Goal: Find specific page/section: Find specific page/section

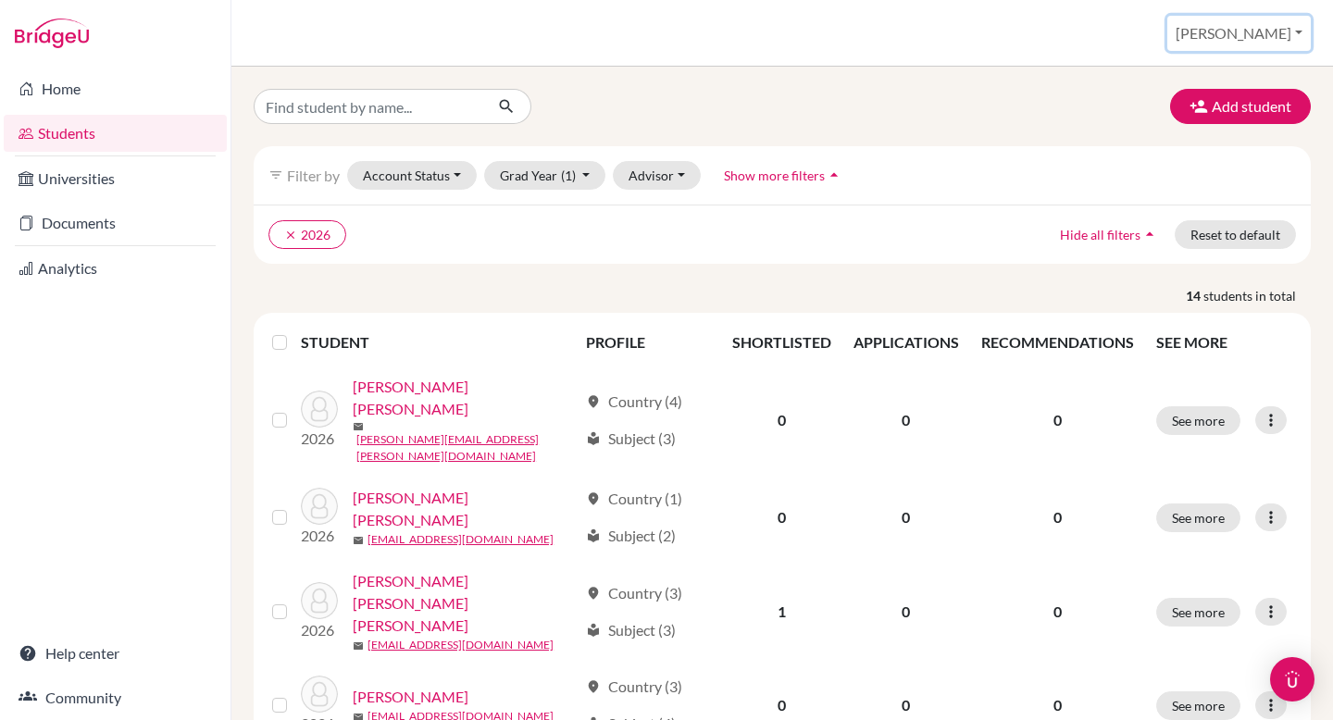
click at [1278, 43] on button "[PERSON_NAME]" at bounding box center [1239, 33] width 144 height 35
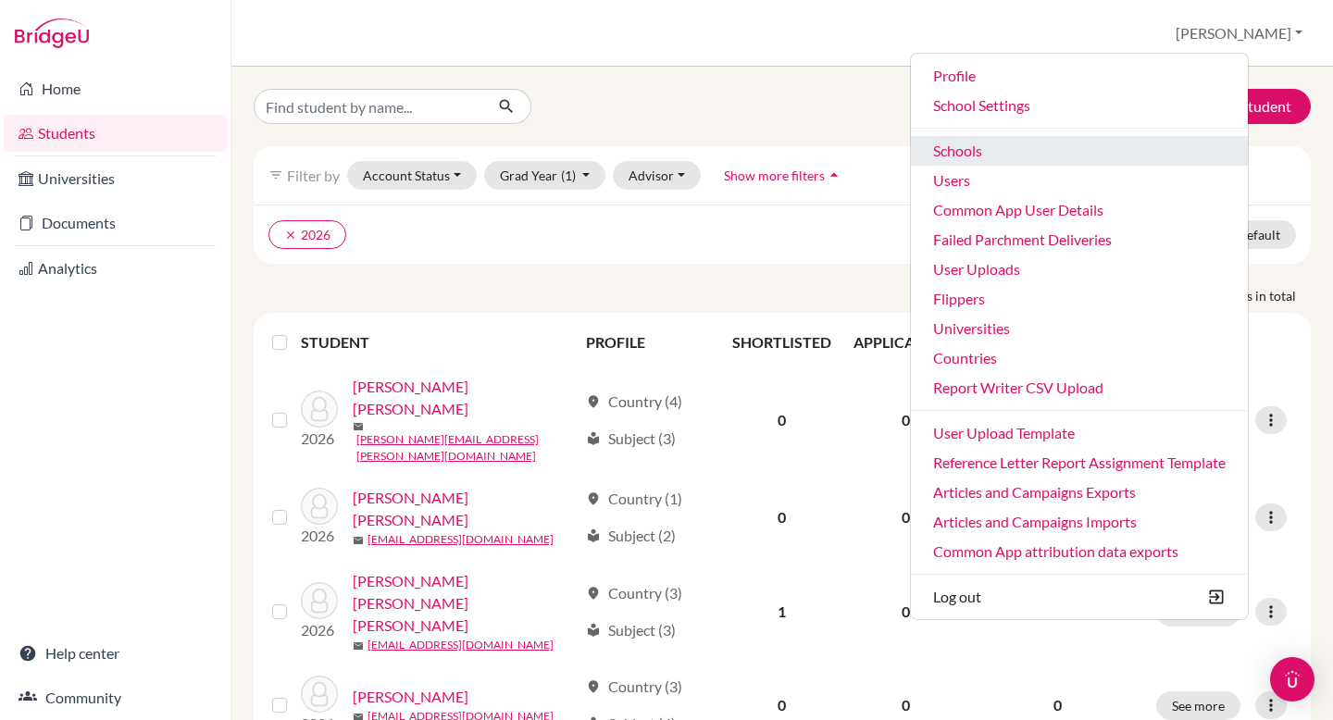
click at [1042, 144] on link "Schools" at bounding box center [1079, 151] width 337 height 30
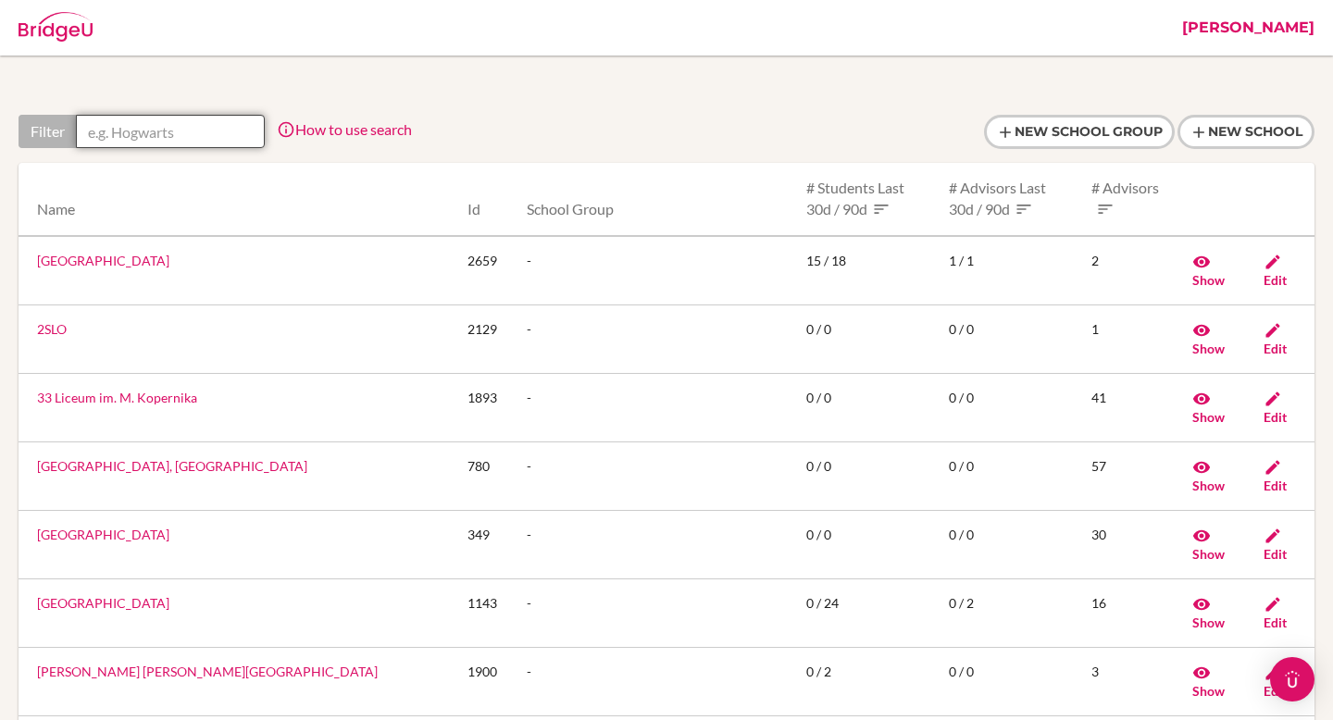
click at [181, 142] on input "text" at bounding box center [170, 131] width 189 height 33
paste input "The American International School of Costa Rica"
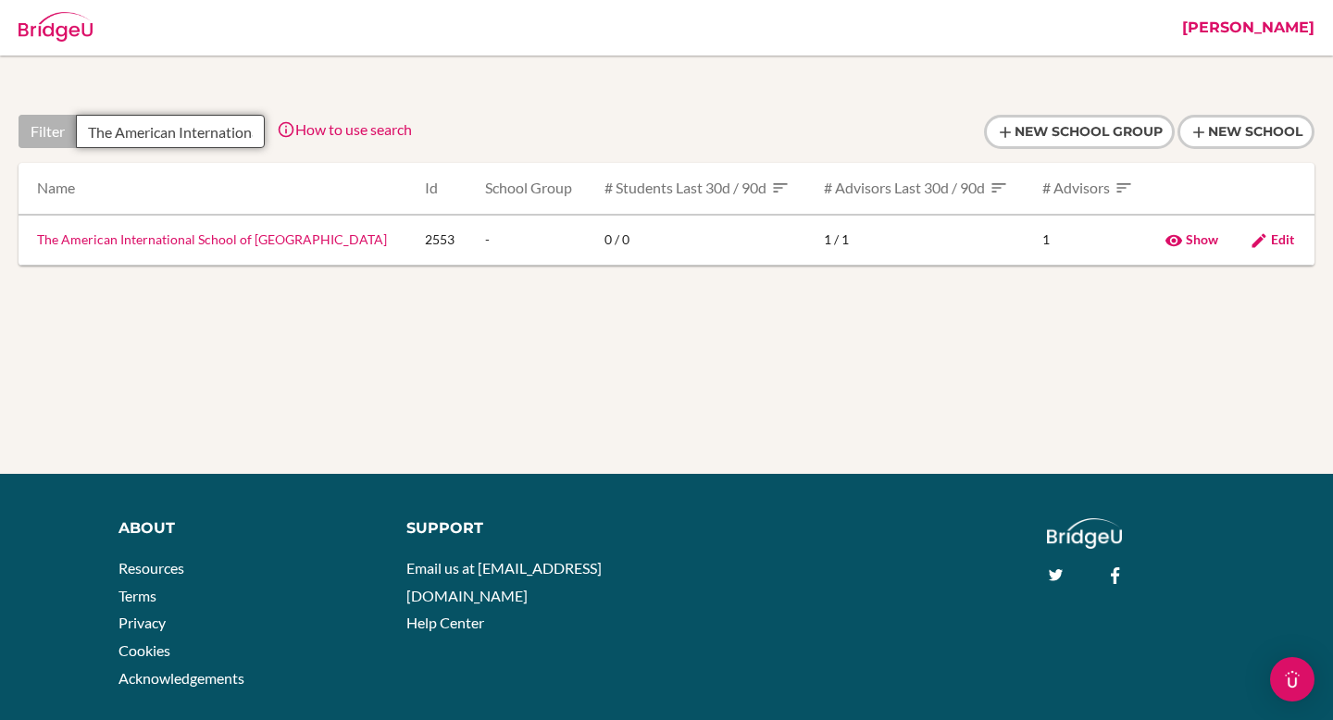
scroll to position [0, 154]
type input "The American International School of Costa Rica"
click at [209, 236] on link "The American International School of Costa Rica" at bounding box center [212, 239] width 350 height 16
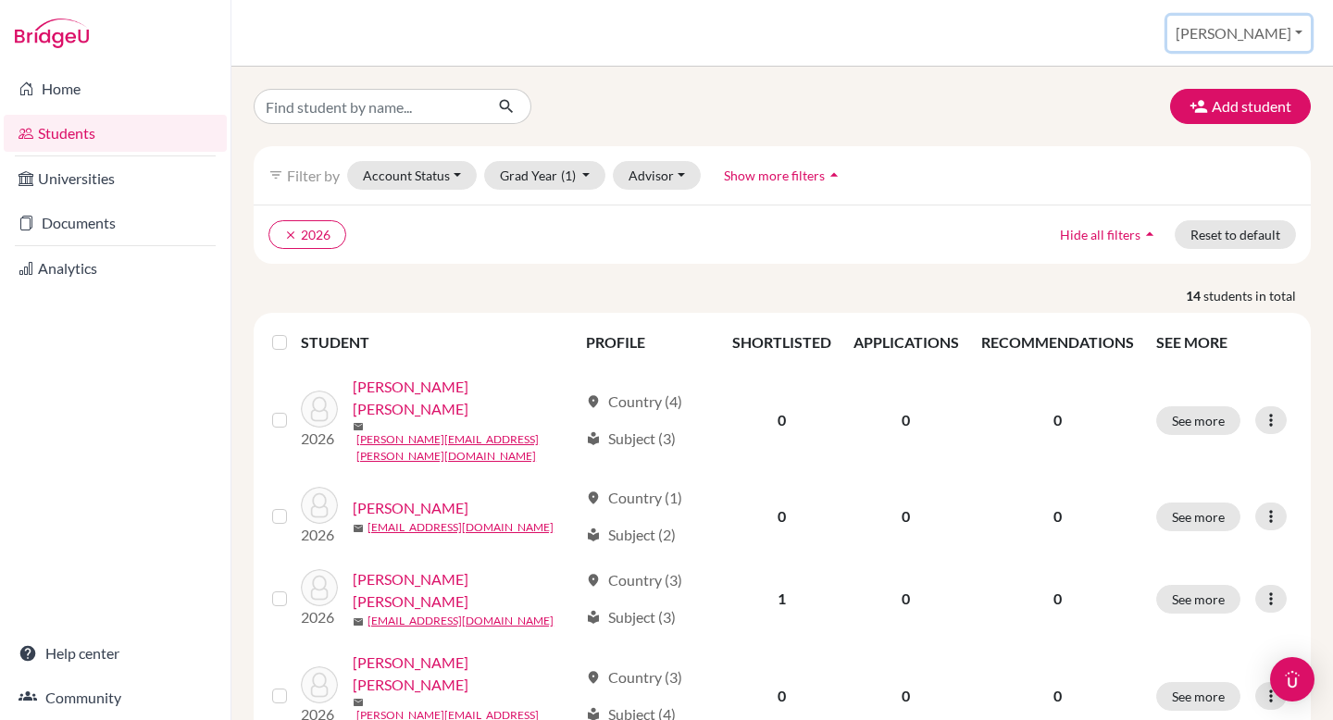
click at [1281, 25] on button "[PERSON_NAME]" at bounding box center [1239, 33] width 144 height 35
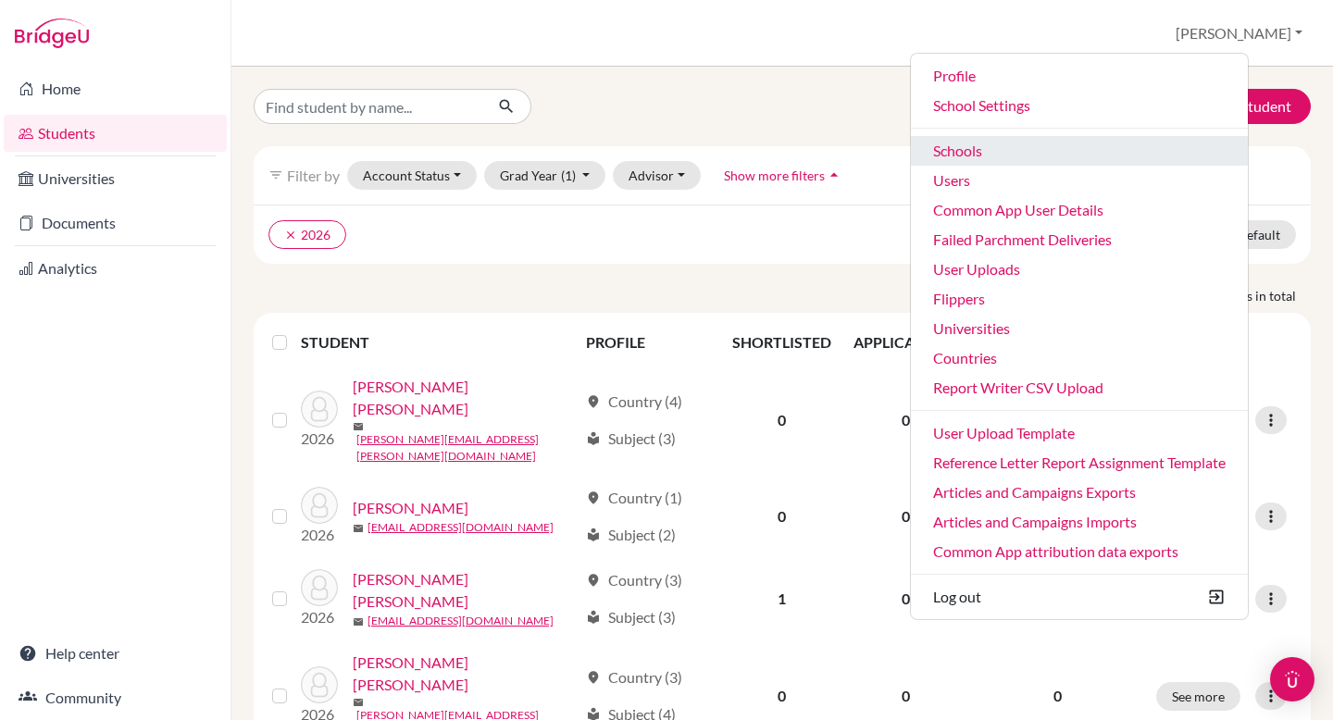
click at [1034, 136] on link "Schools" at bounding box center [1079, 151] width 337 height 30
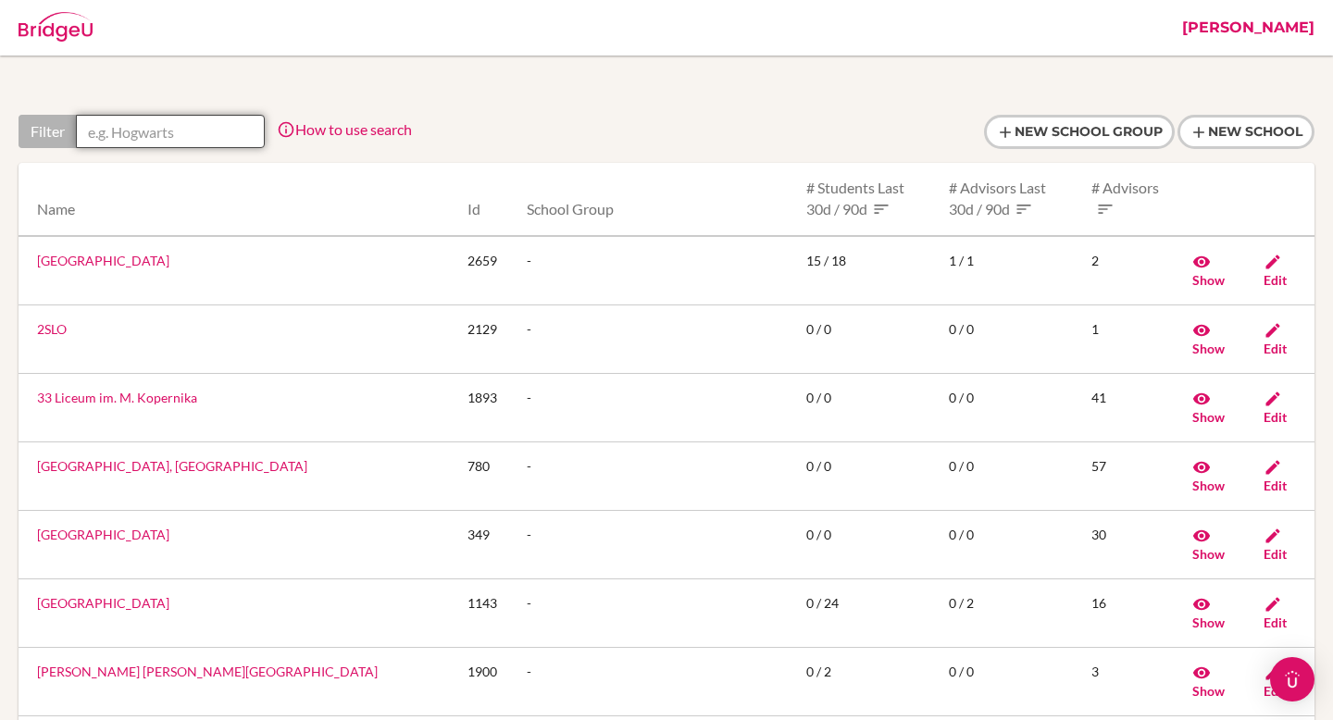
click at [172, 128] on input "text" at bounding box center [170, 131] width 189 height 33
paste input "The American International School of Costa Rica"
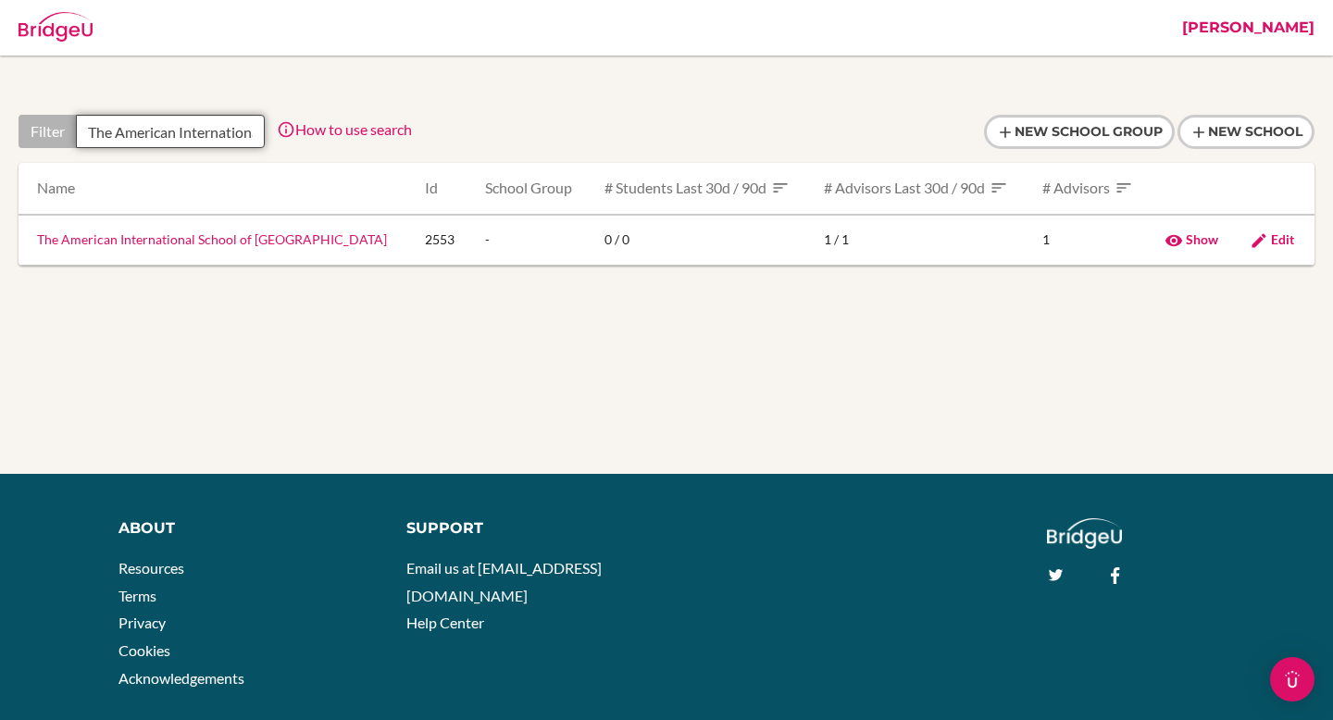
scroll to position [0, 154]
type input "The American International School of Costa Rica"
click at [200, 236] on link "The American International School of Costa Rica" at bounding box center [212, 239] width 350 height 16
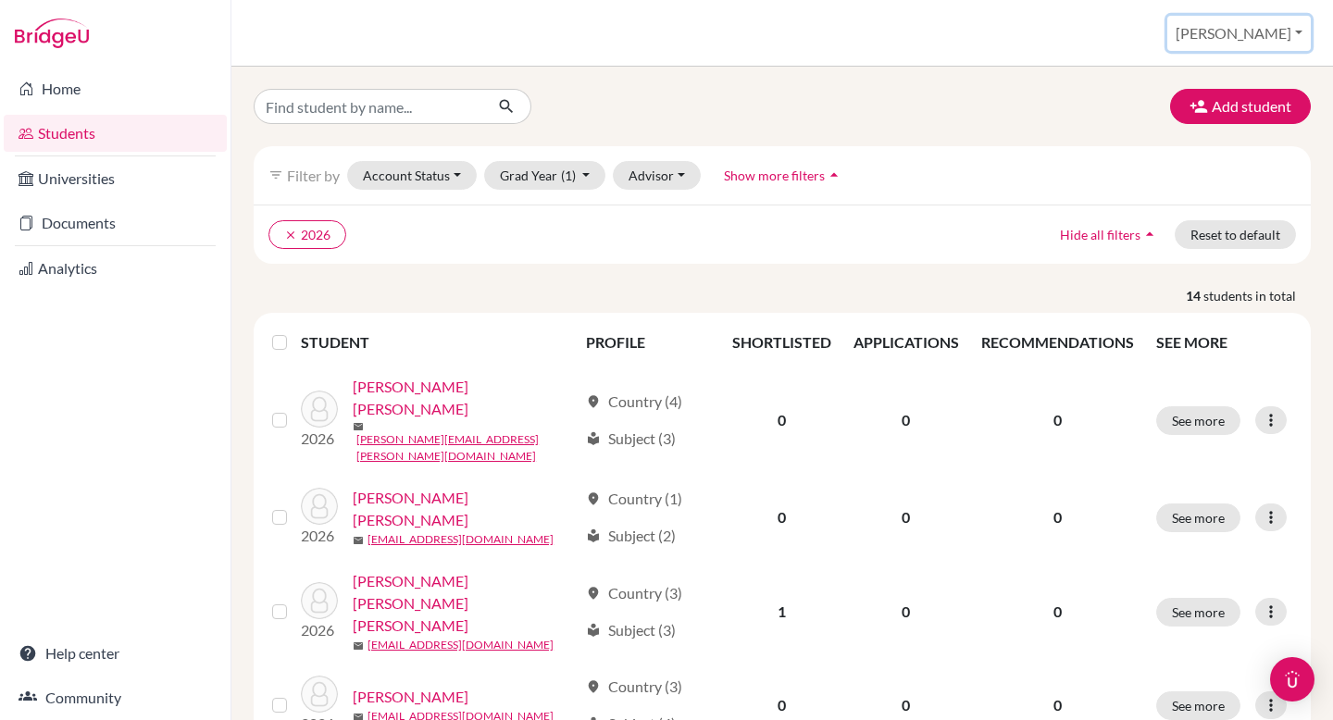
click at [1289, 40] on button "[PERSON_NAME]" at bounding box center [1239, 33] width 144 height 35
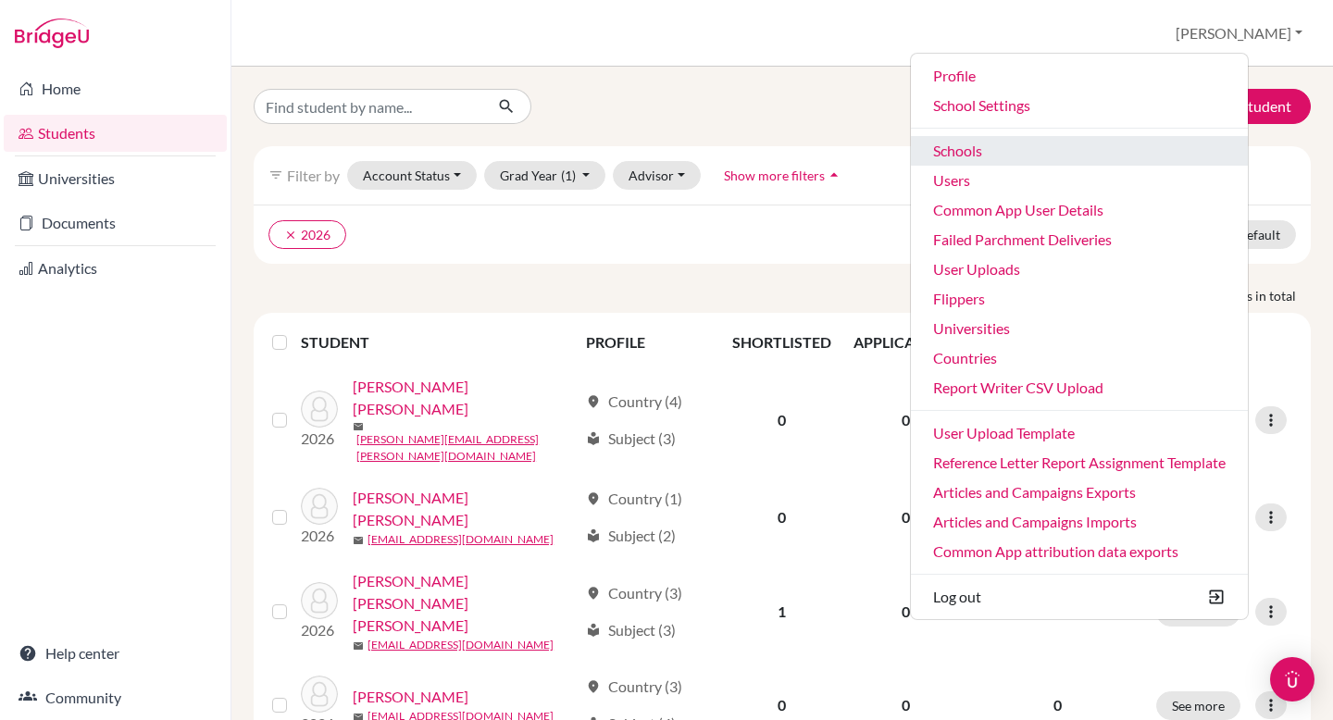
click at [1103, 146] on link "Schools" at bounding box center [1079, 151] width 337 height 30
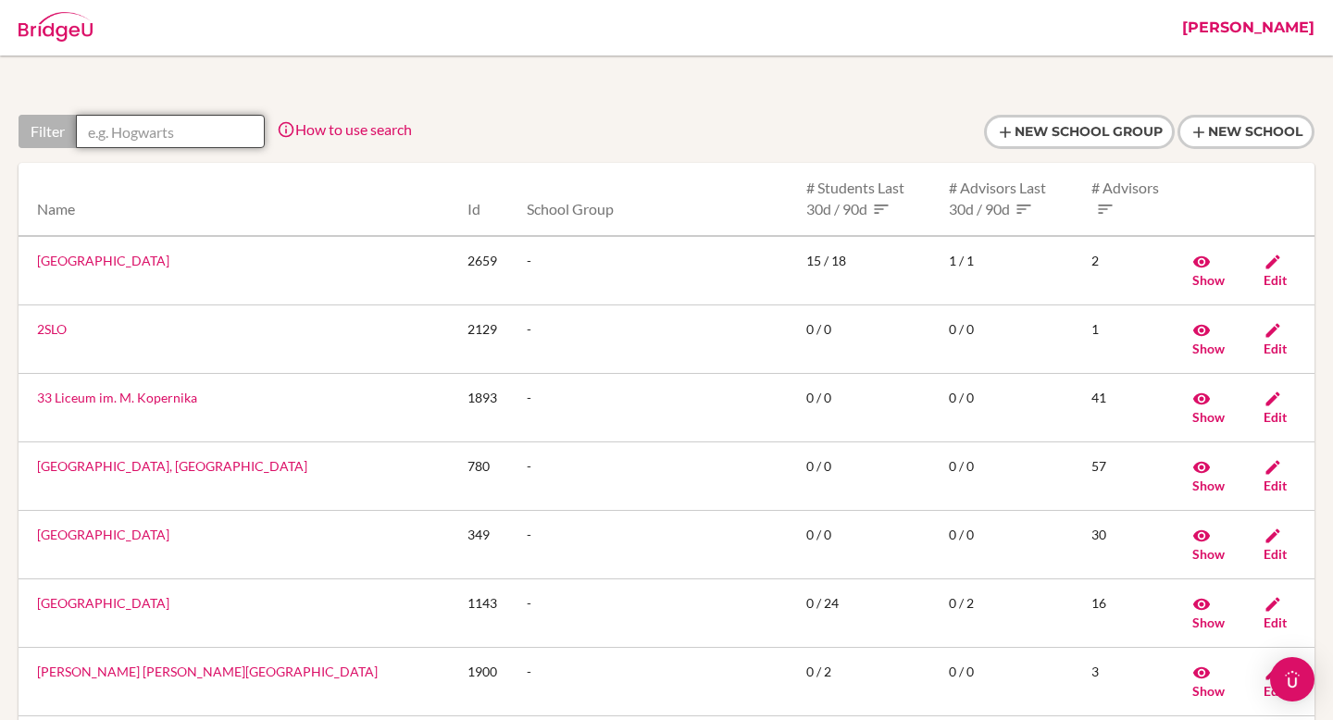
click at [158, 120] on input "text" at bounding box center [170, 131] width 189 height 33
paste input "The [PERSON_NAME][GEOGRAPHIC_DATA]"
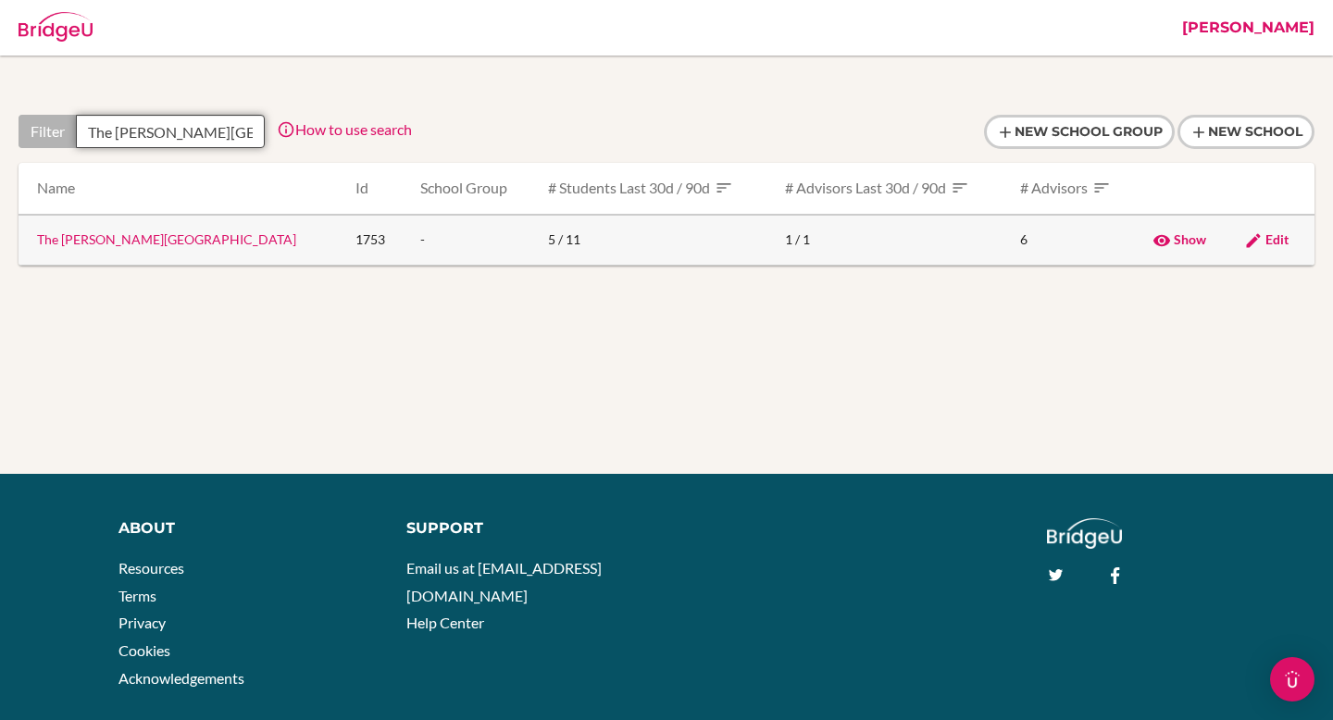
type input "The [PERSON_NAME][GEOGRAPHIC_DATA]"
click at [97, 238] on link "The [PERSON_NAME][GEOGRAPHIC_DATA]" at bounding box center [166, 239] width 259 height 16
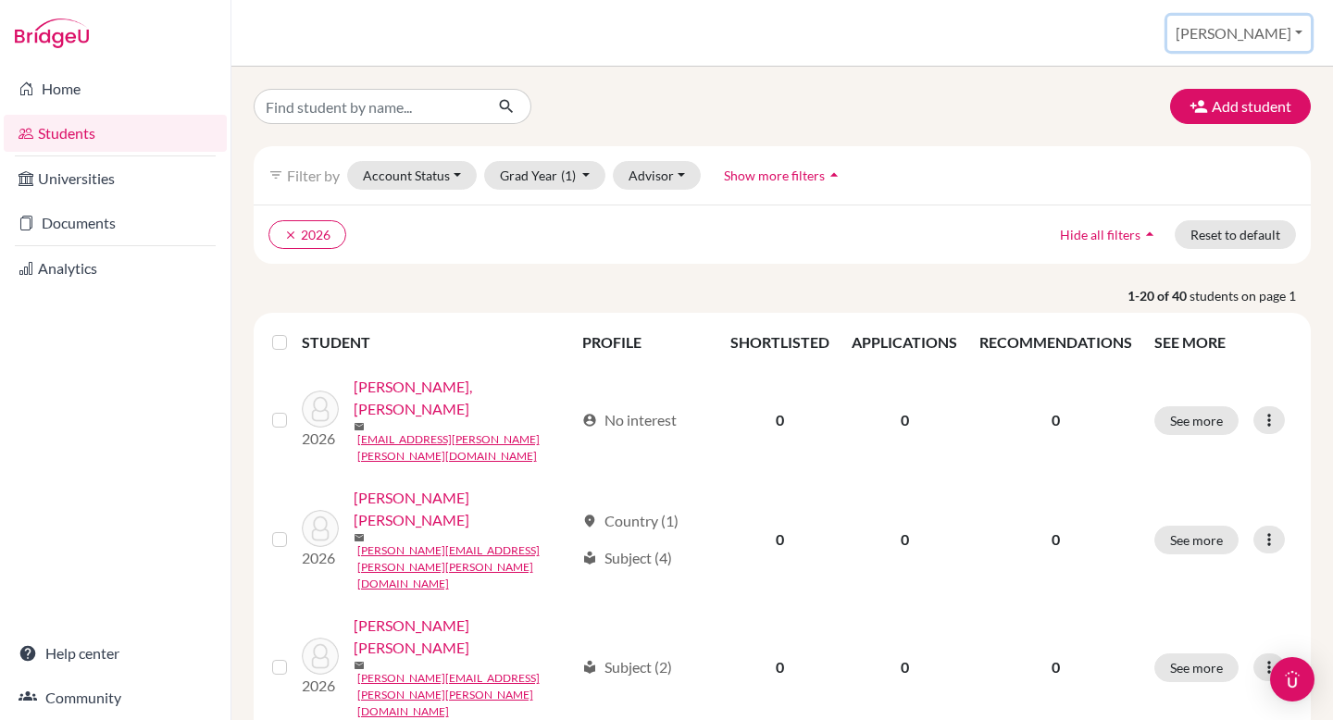
click at [1266, 41] on button "[PERSON_NAME]" at bounding box center [1239, 33] width 144 height 35
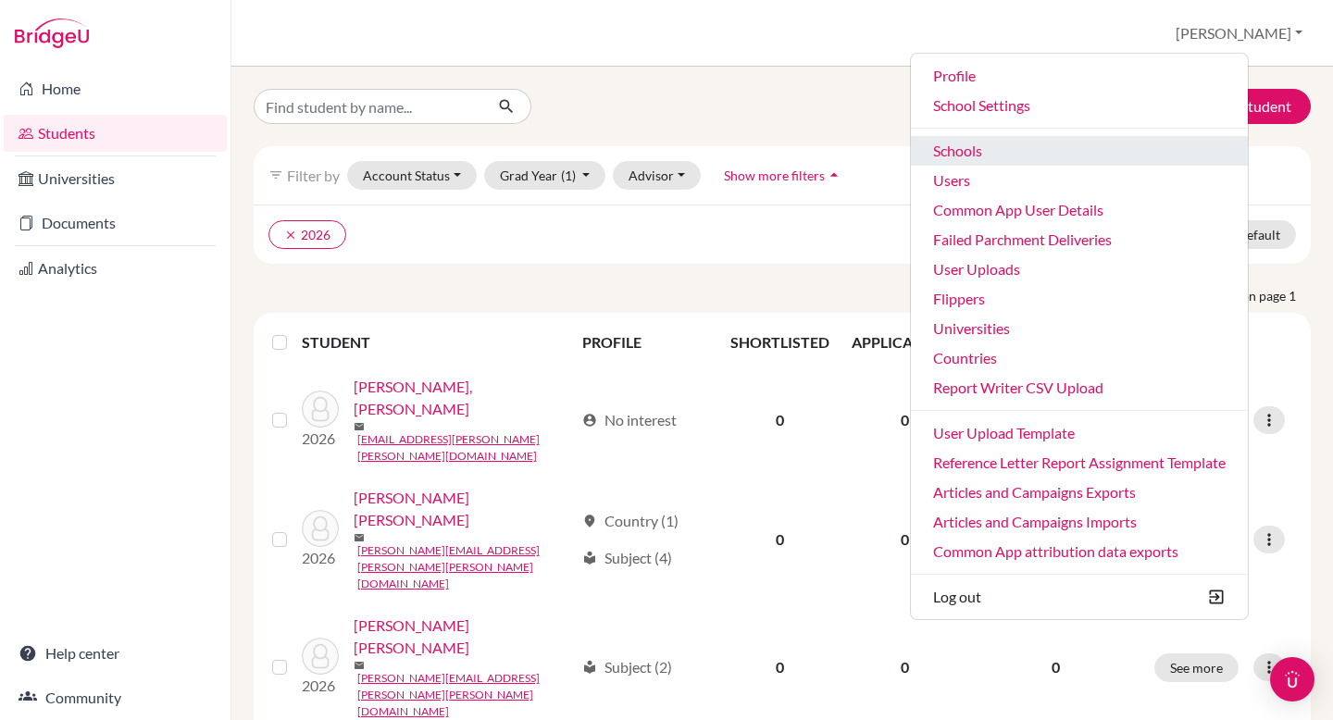
click at [1022, 155] on link "Schools" at bounding box center [1079, 151] width 337 height 30
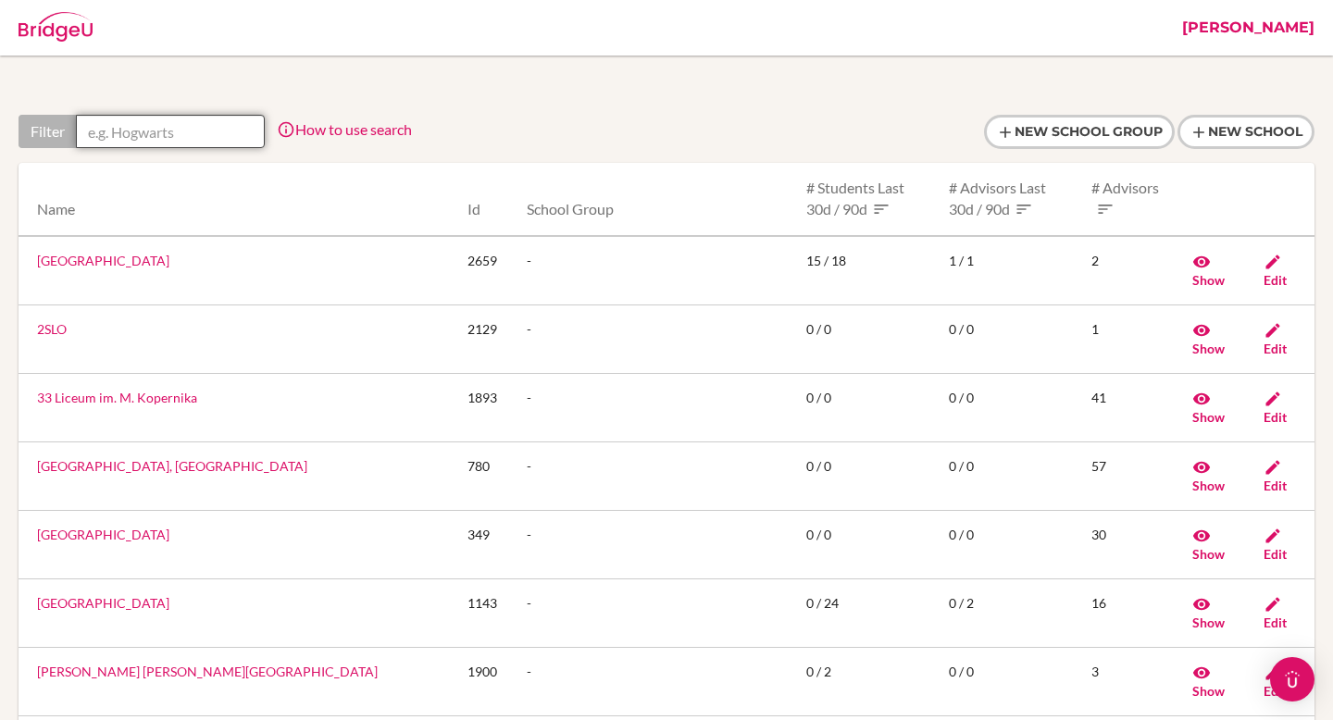
click at [157, 127] on input "text" at bounding box center [170, 131] width 189 height 33
paste input "The European School"
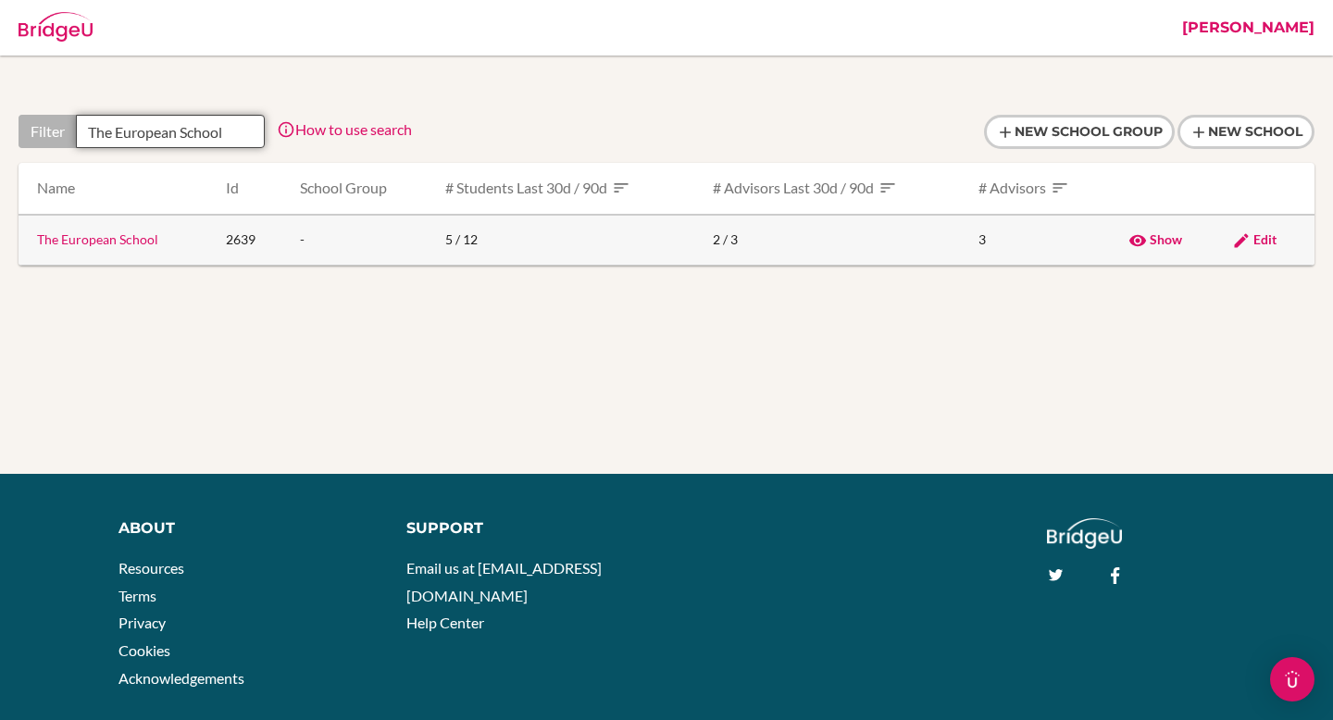
type input "The European School"
click at [104, 240] on link "The European School" at bounding box center [97, 239] width 121 height 16
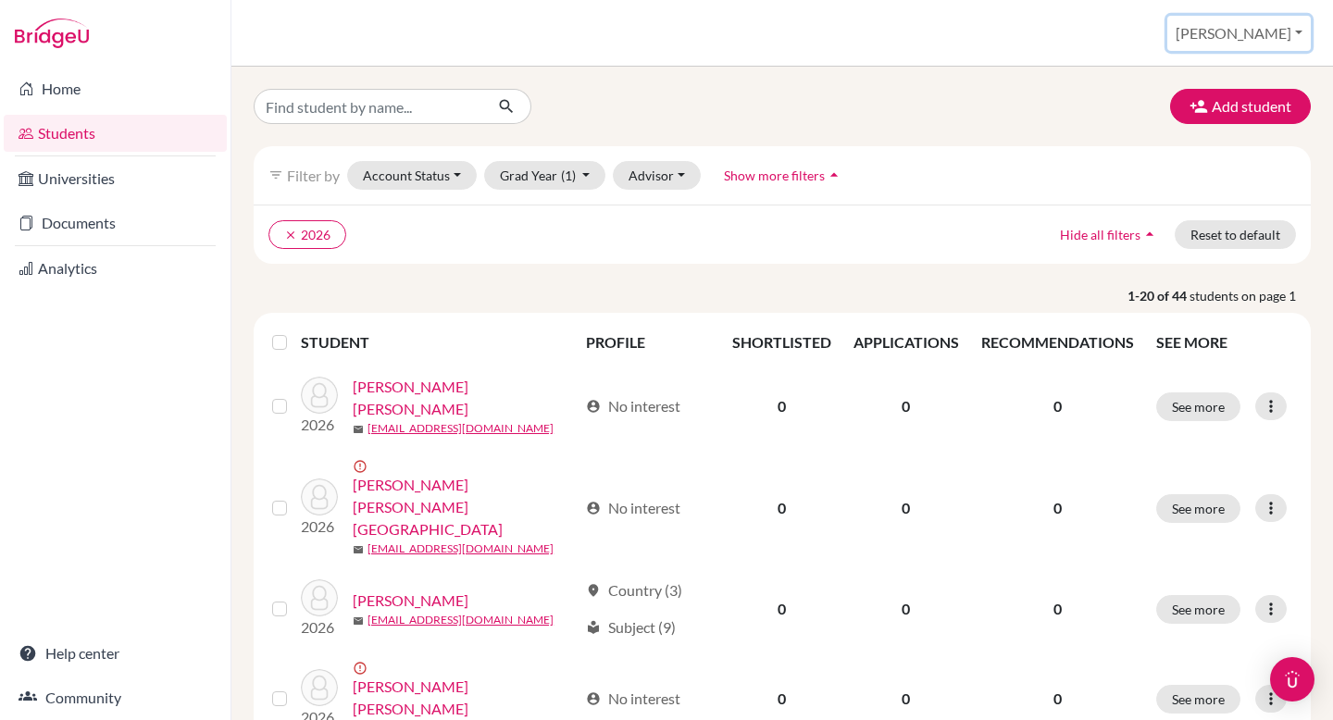
click at [1277, 43] on button "[PERSON_NAME]" at bounding box center [1239, 33] width 144 height 35
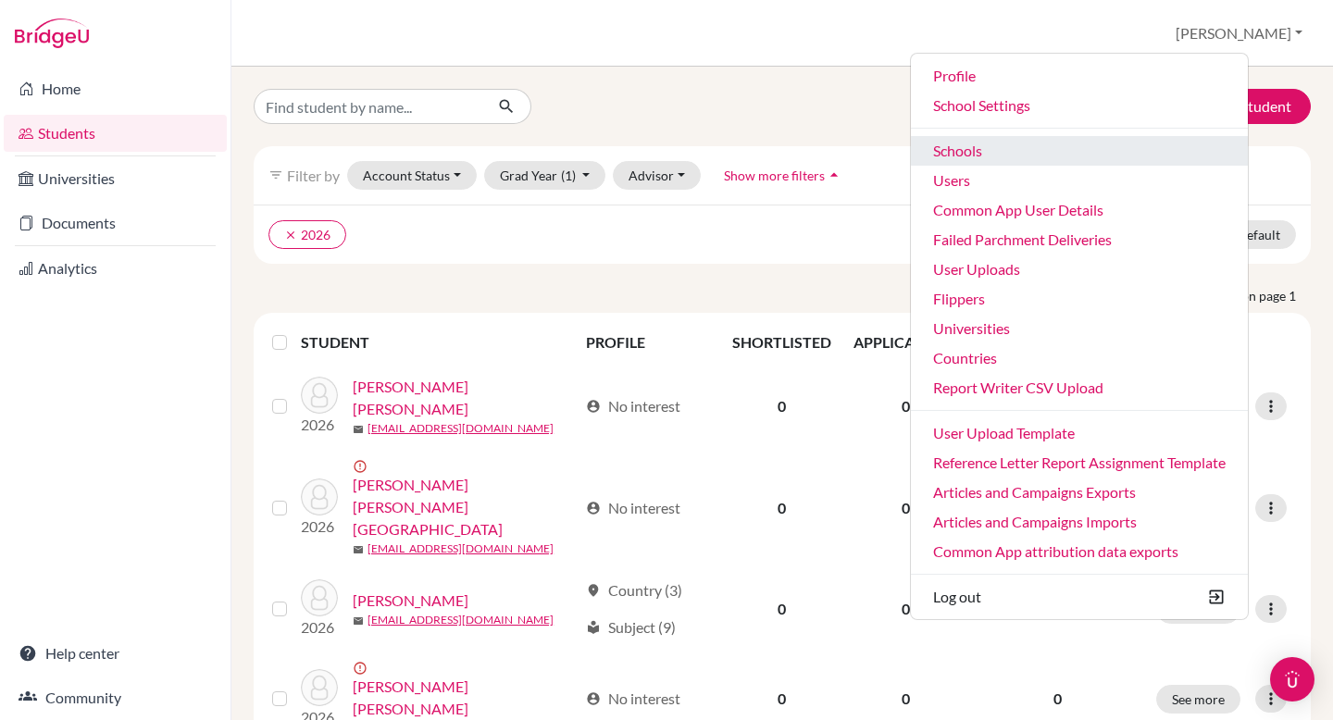
click at [1126, 145] on link "Schools" at bounding box center [1079, 151] width 337 height 30
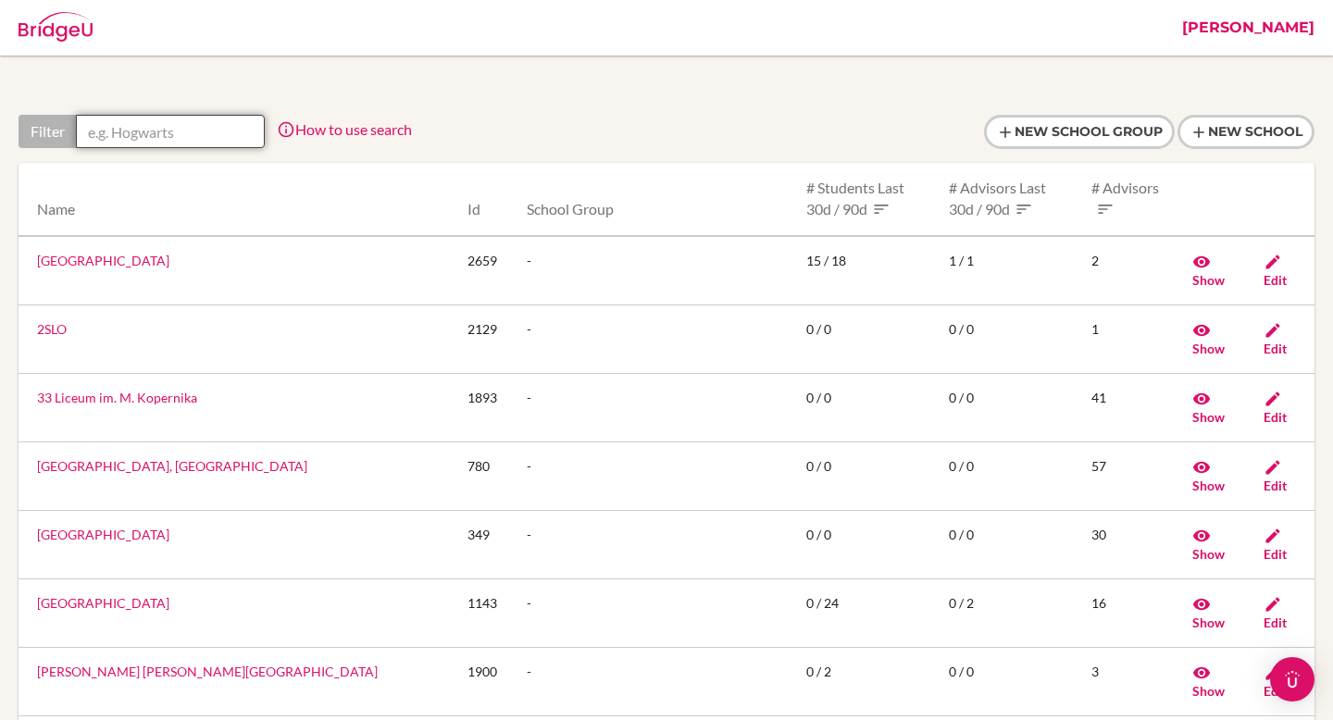
click at [185, 120] on input "text" at bounding box center [170, 131] width 189 height 33
paste input "The Italian School of New York - La Scuola de Italia Guglielmo Marconi"
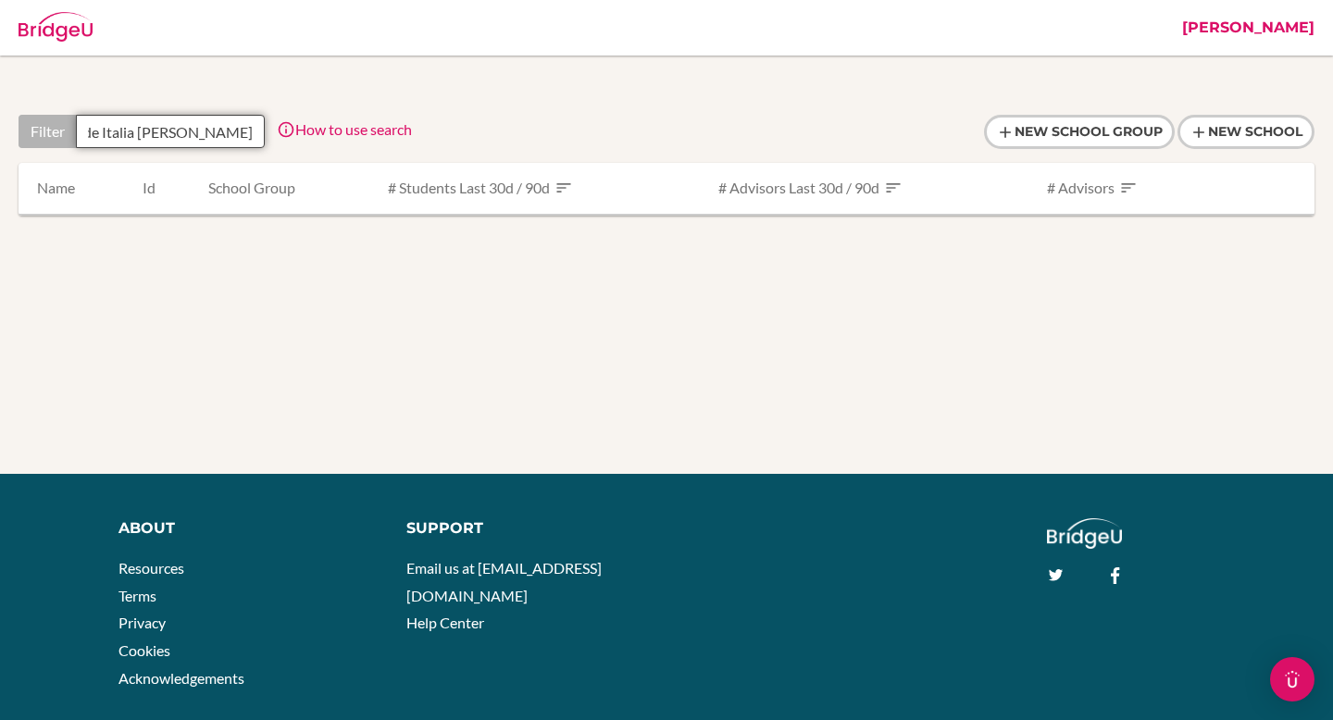
drag, startPoint x: 122, startPoint y: 128, endPoint x: 310, endPoint y: 131, distance: 188.0
click at [310, 131] on div "Filter The Italian School of New York - La Scuola de Italia Guglielmo Marconi H…" at bounding box center [215, 131] width 393 height 33
type input "The Italian School of New Yor"
click at [181, 130] on input "The Italian School of New Yor" at bounding box center [170, 131] width 189 height 33
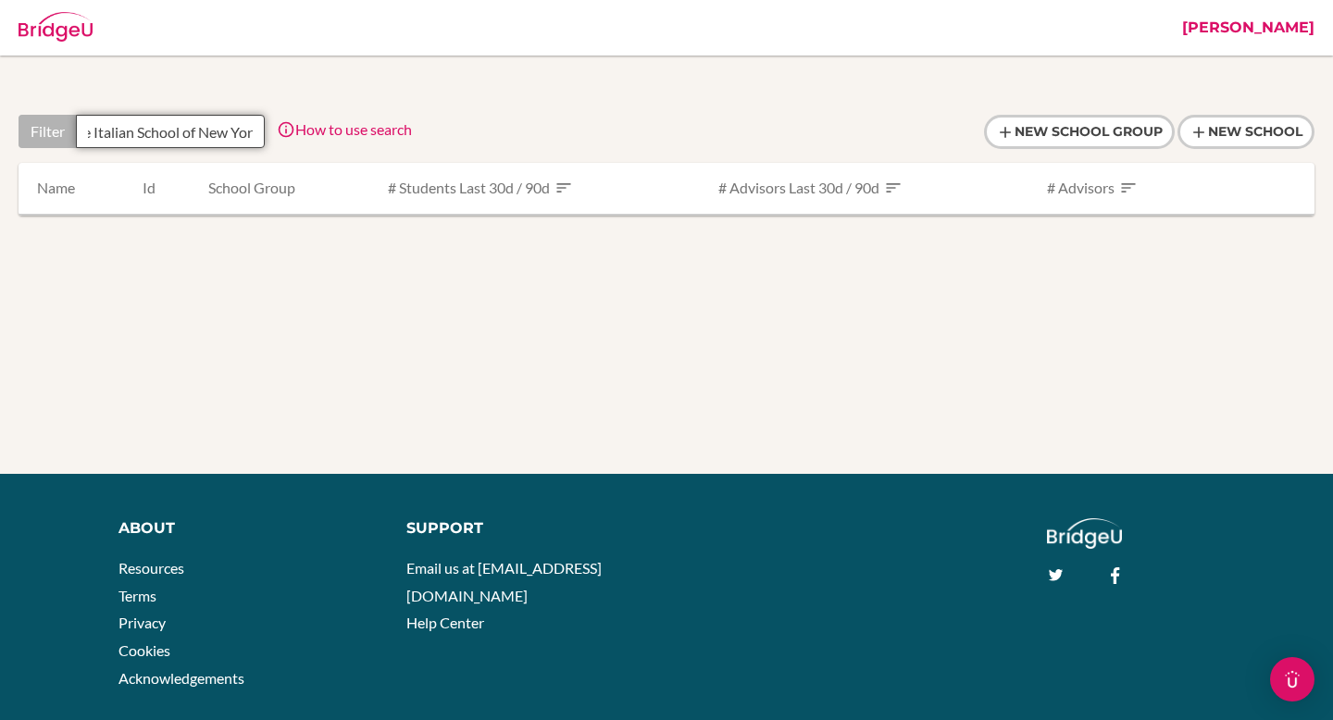
click at [181, 130] on input "The Italian School of New Yor" at bounding box center [170, 131] width 189 height 33
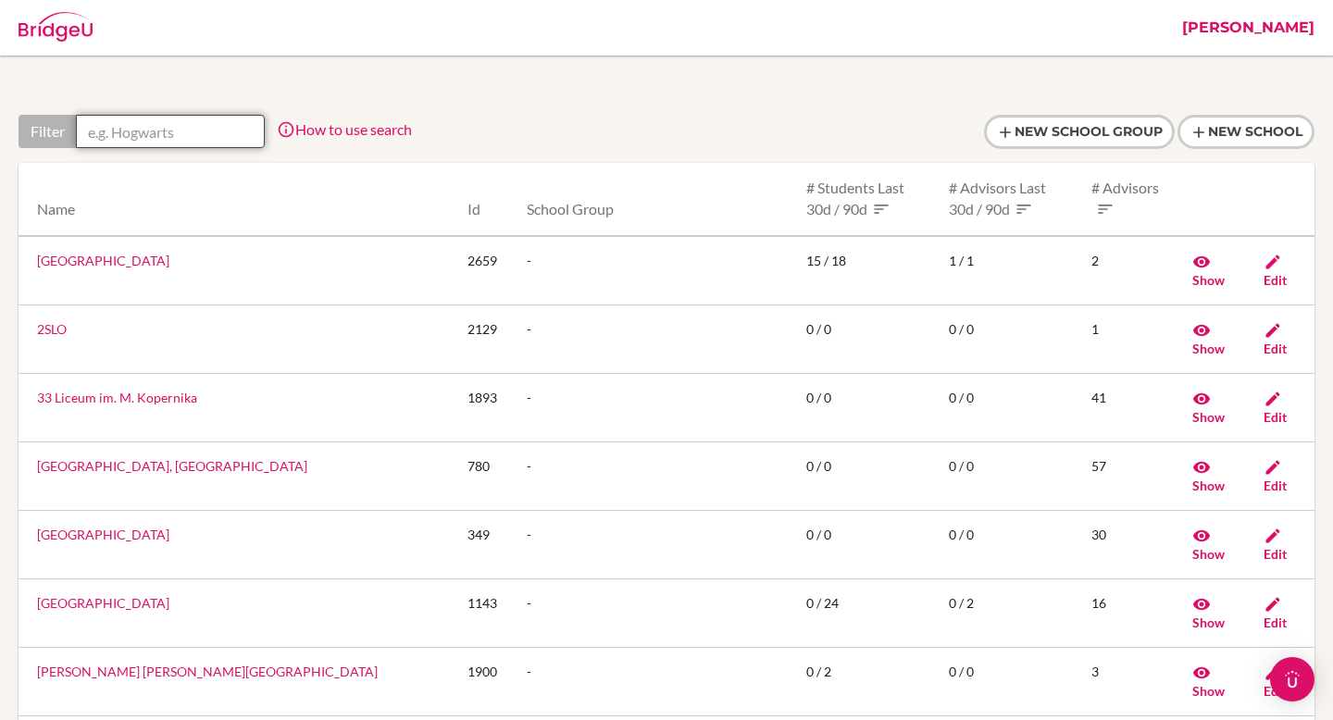
scroll to position [0, 0]
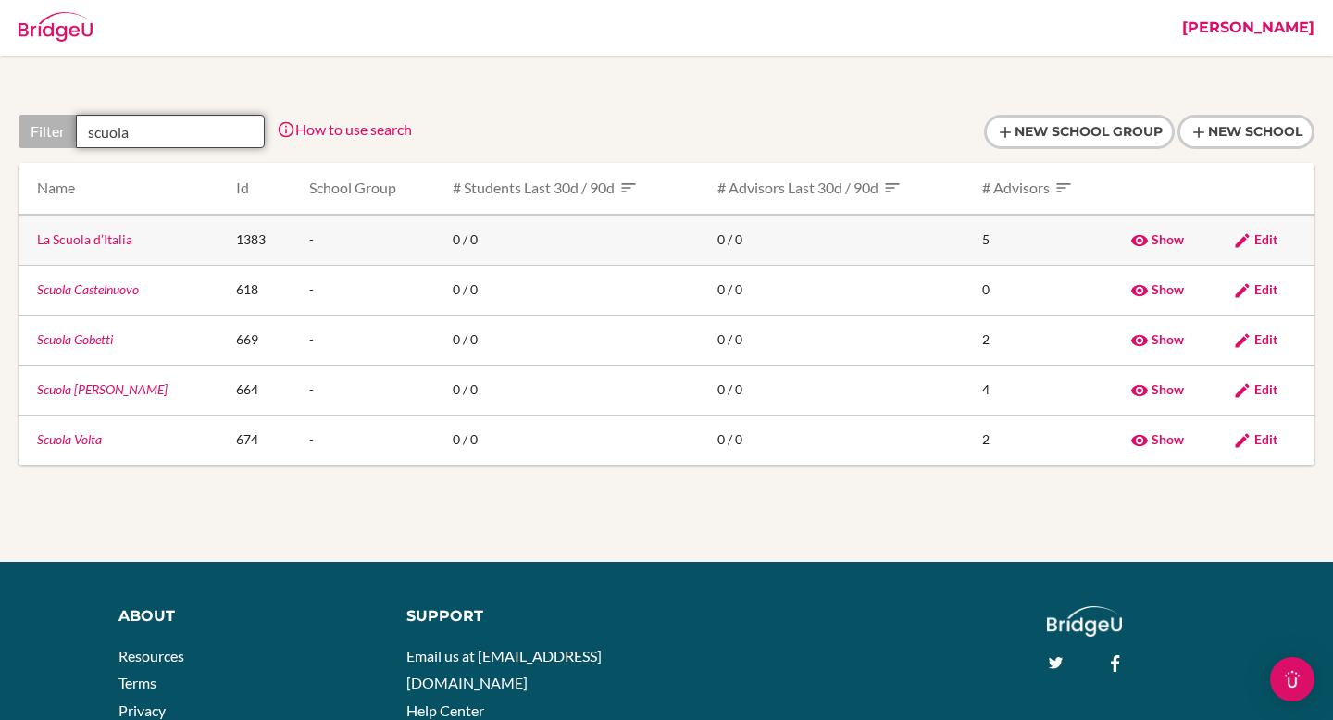
type input "scuola"
click at [92, 246] on link "La Scuola d’Italia" at bounding box center [84, 239] width 95 height 16
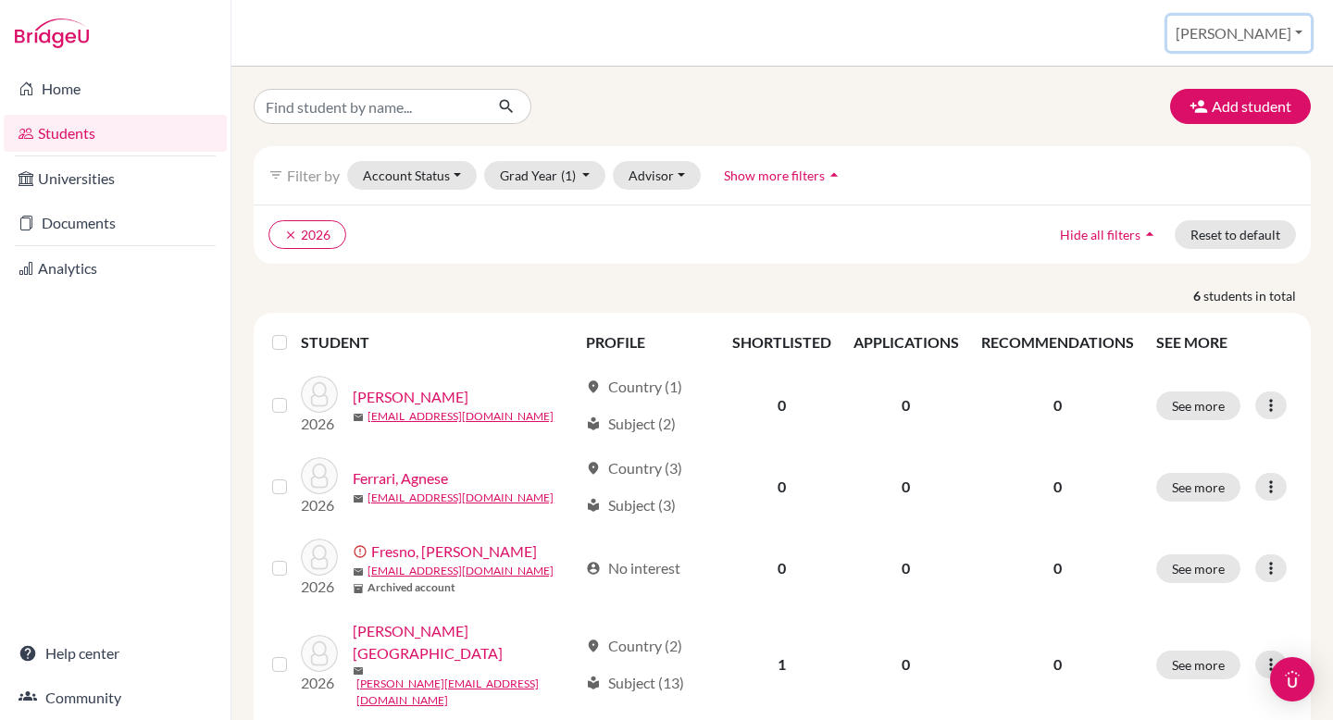
click at [1296, 33] on button "[PERSON_NAME]" at bounding box center [1239, 33] width 144 height 35
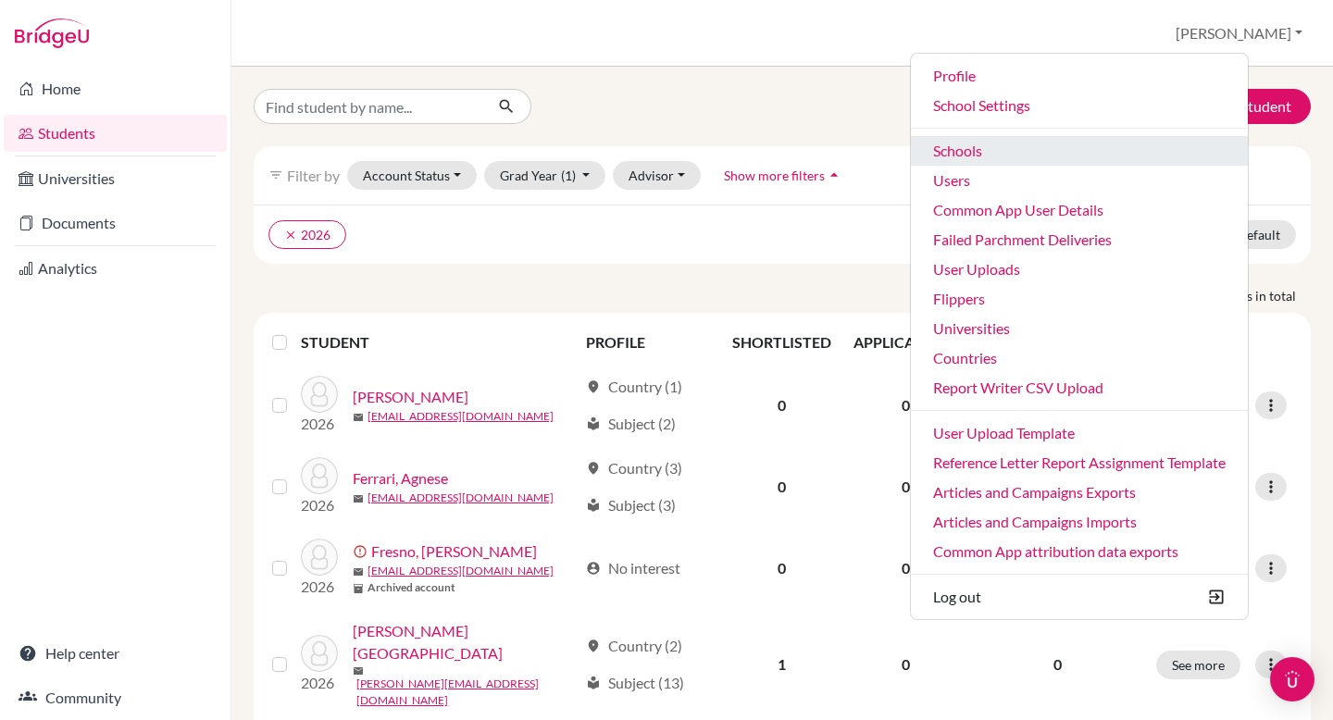
click at [1058, 146] on link "Schools" at bounding box center [1079, 151] width 337 height 30
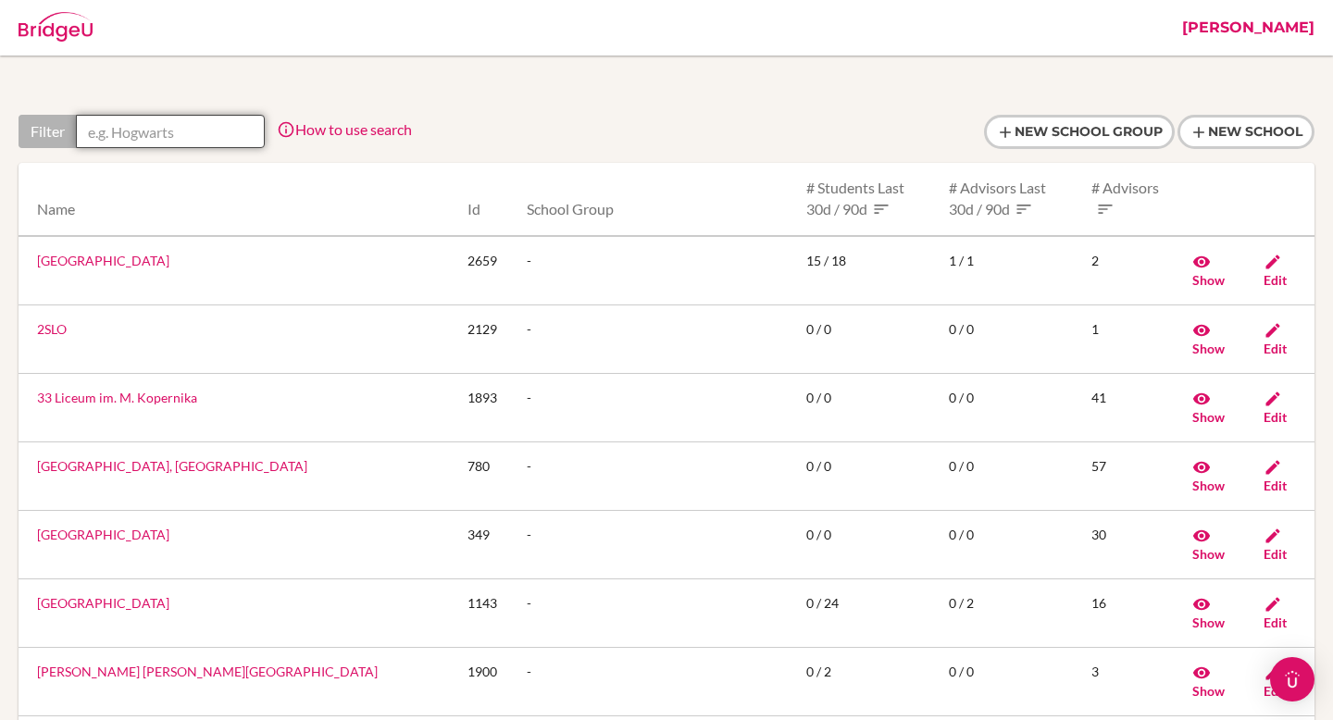
click at [221, 128] on input "text" at bounding box center [170, 131] width 189 height 33
paste input "Unidad Educativa [PERSON_NAME]"
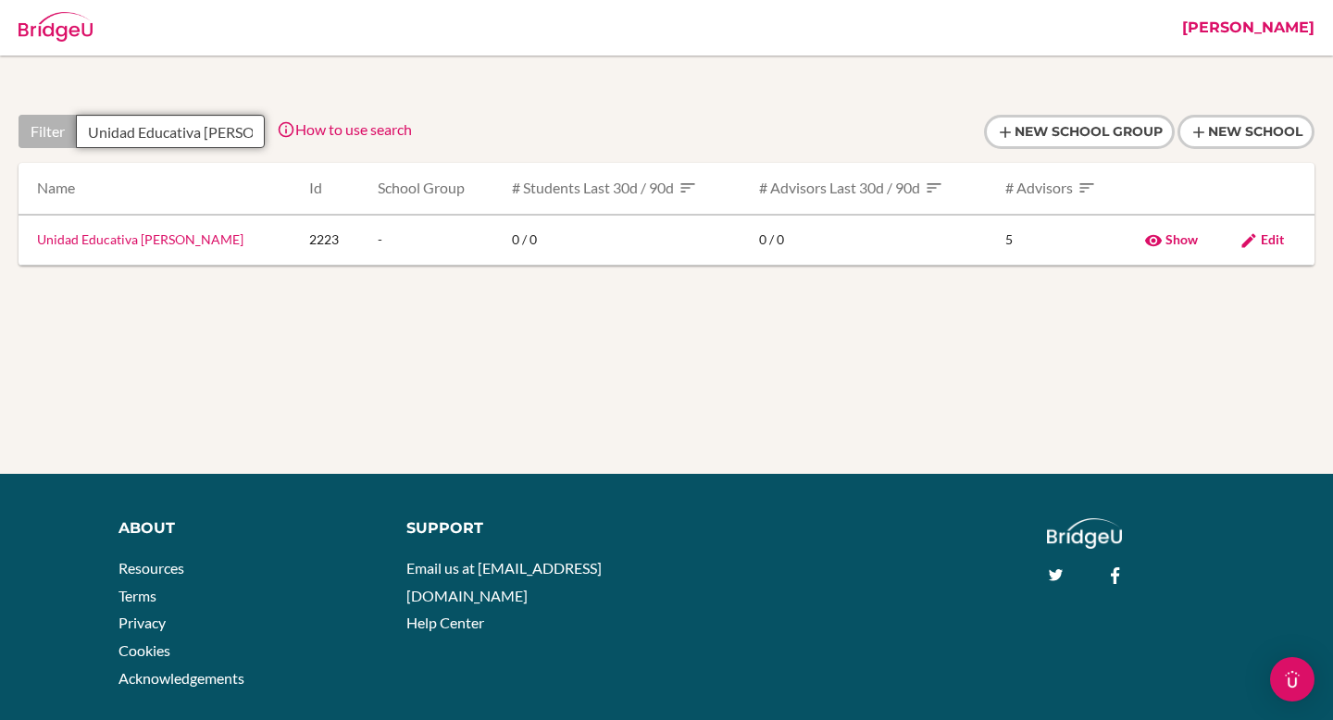
scroll to position [0, 40]
type input "Unidad Educativa [PERSON_NAME]"
click at [167, 237] on link "Unidad Educativa [PERSON_NAME]" at bounding box center [140, 239] width 206 height 16
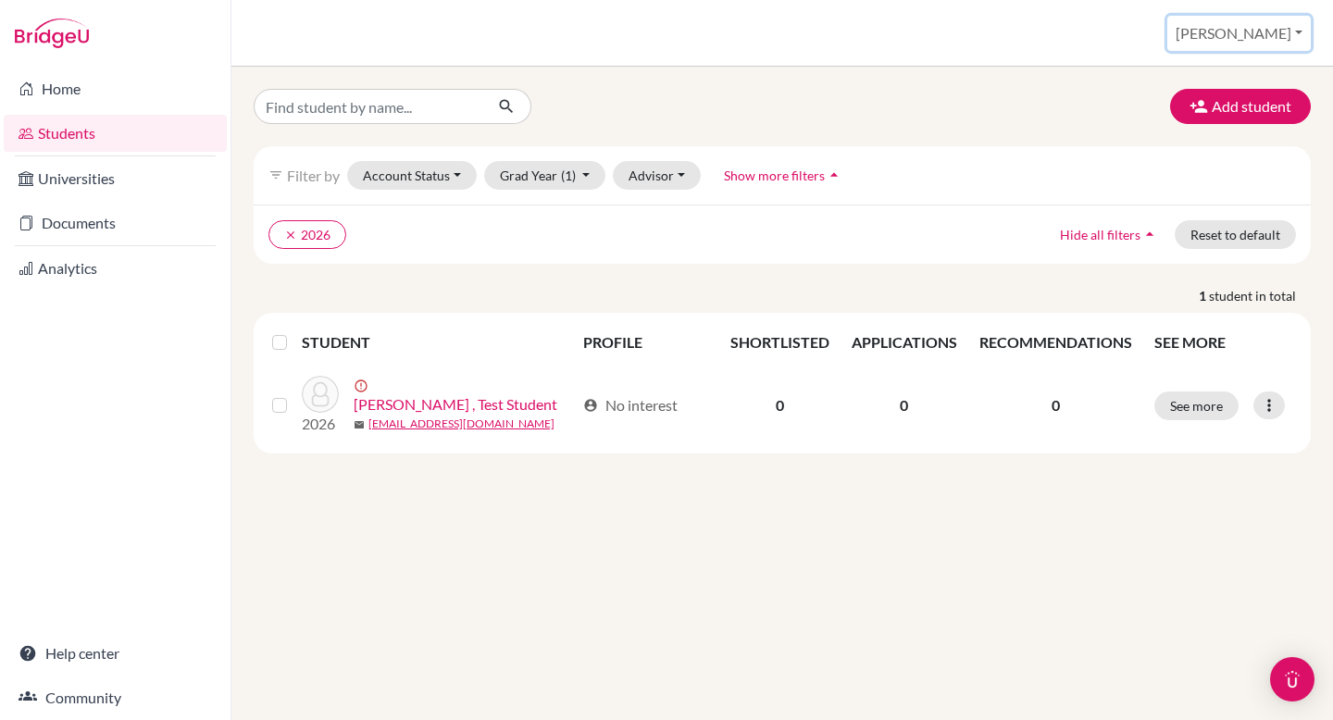
click at [1279, 40] on button "[PERSON_NAME]" at bounding box center [1239, 33] width 144 height 35
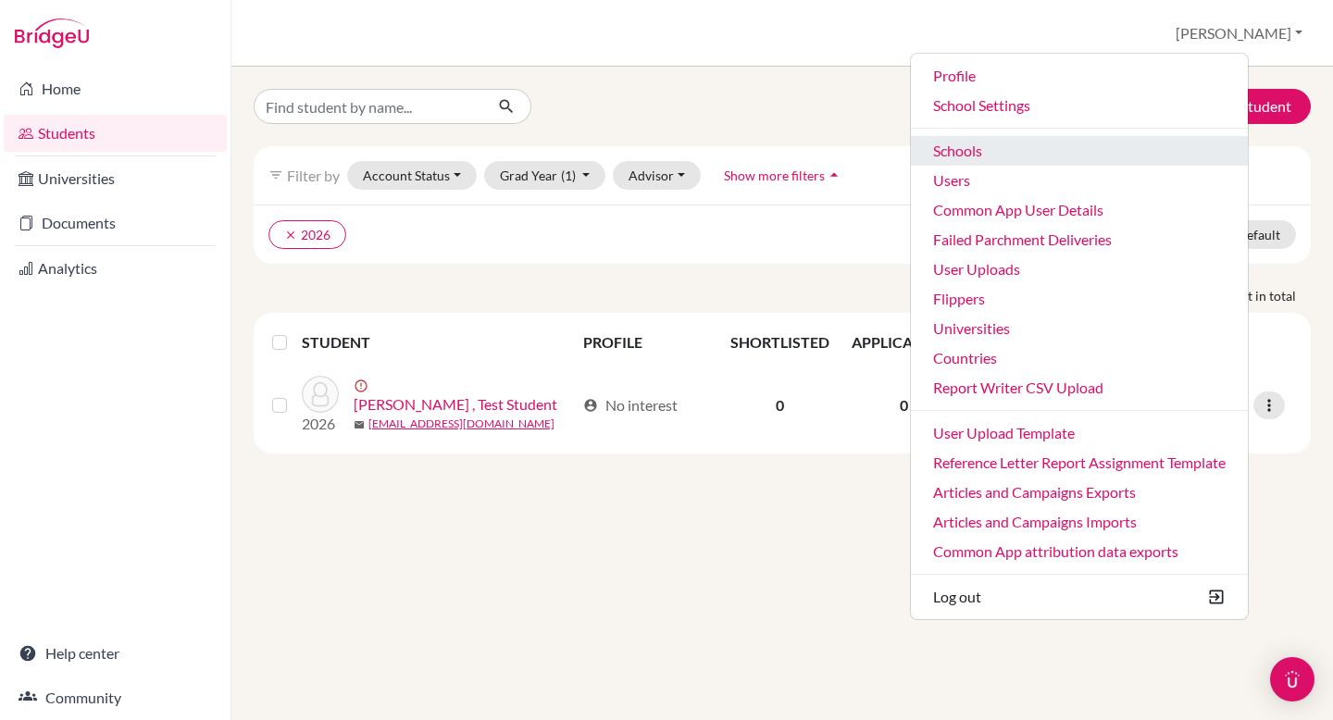
click at [1131, 141] on link "Schools" at bounding box center [1079, 151] width 337 height 30
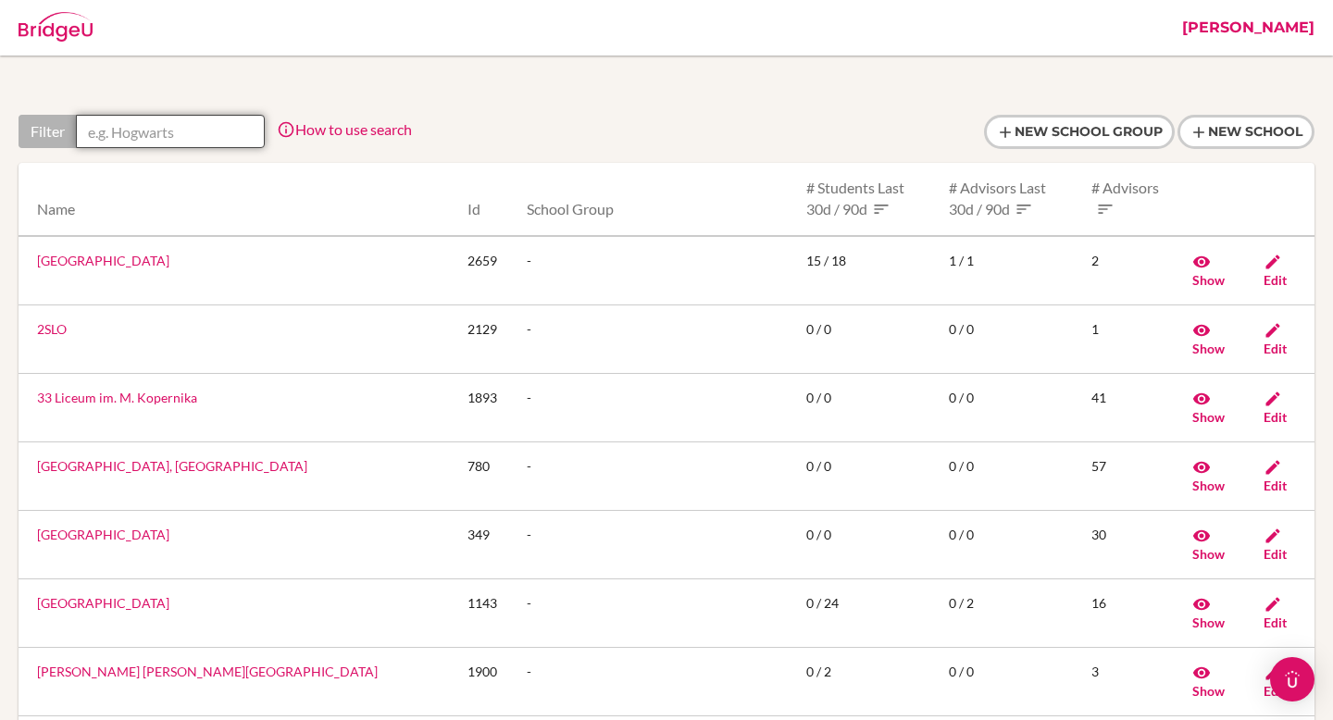
click at [163, 137] on input "text" at bounding box center [170, 131] width 189 height 33
paste input "Uruguayan American School"
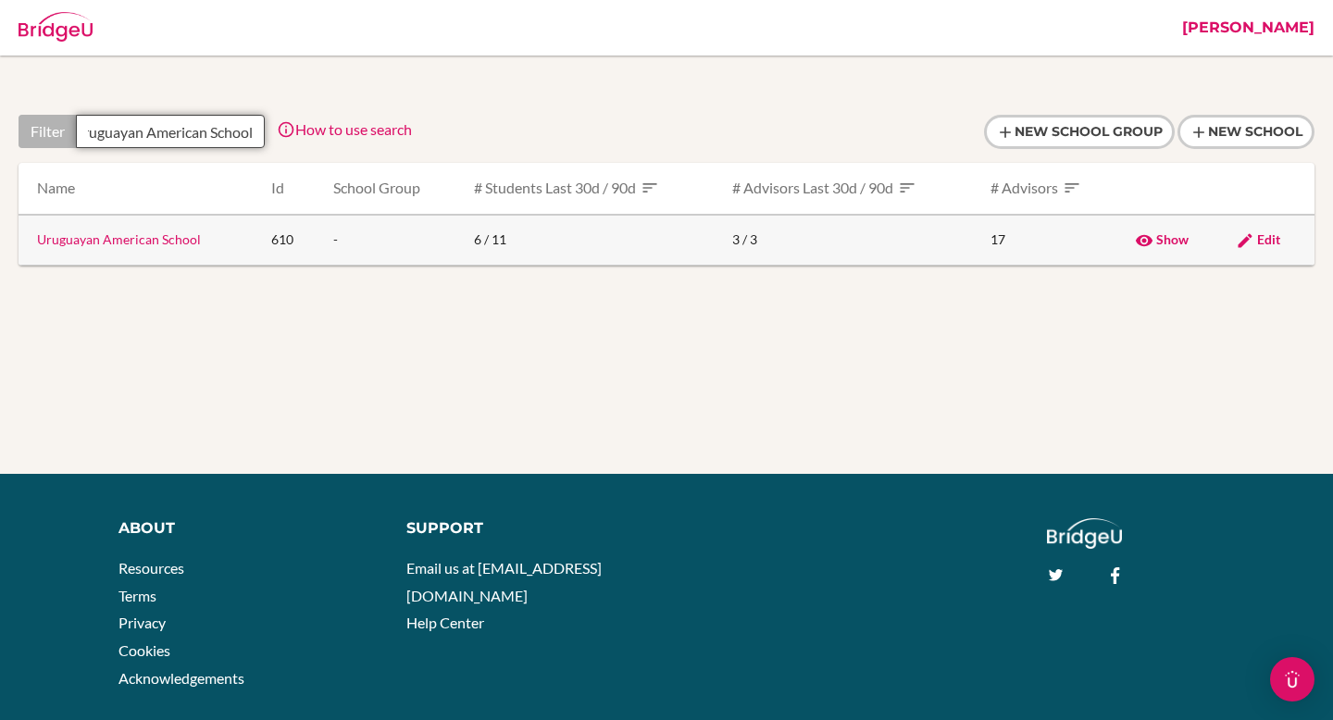
type input "Uruguayan American School"
click at [135, 238] on link "Uruguayan American School" at bounding box center [119, 239] width 164 height 16
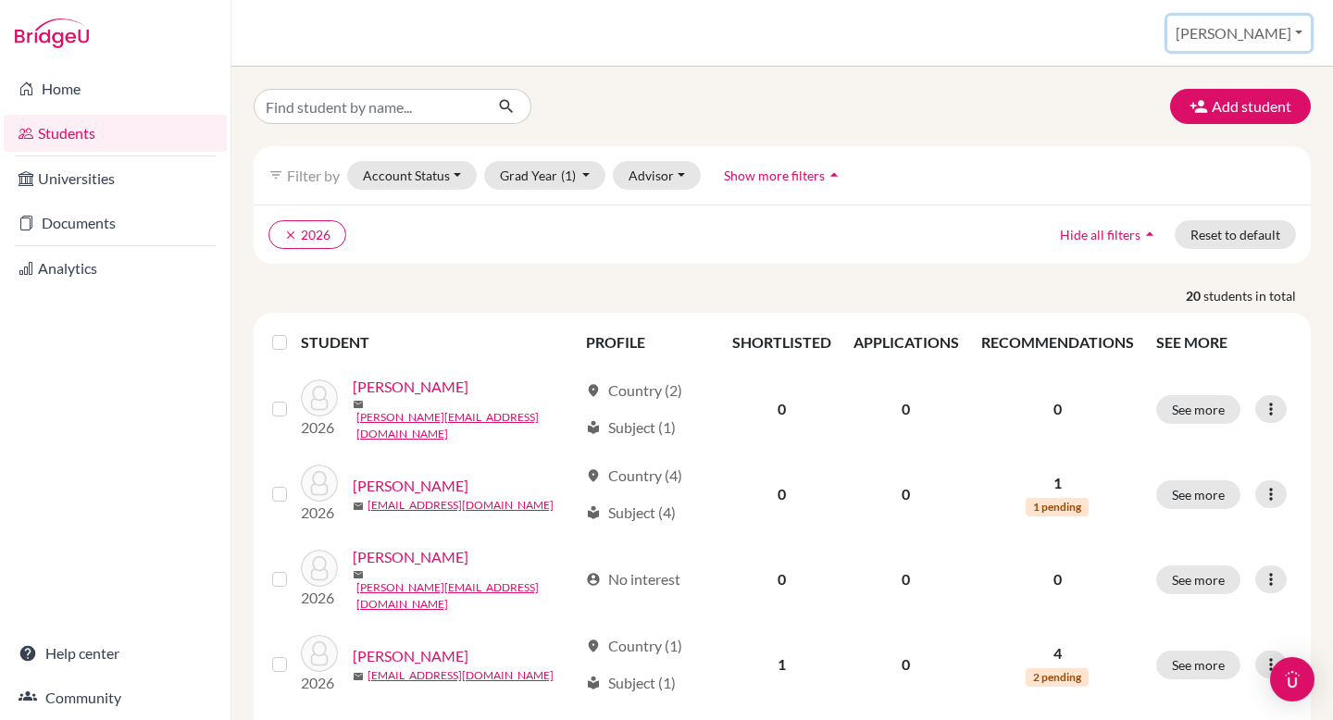
click at [1256, 34] on button "[PERSON_NAME]" at bounding box center [1239, 33] width 144 height 35
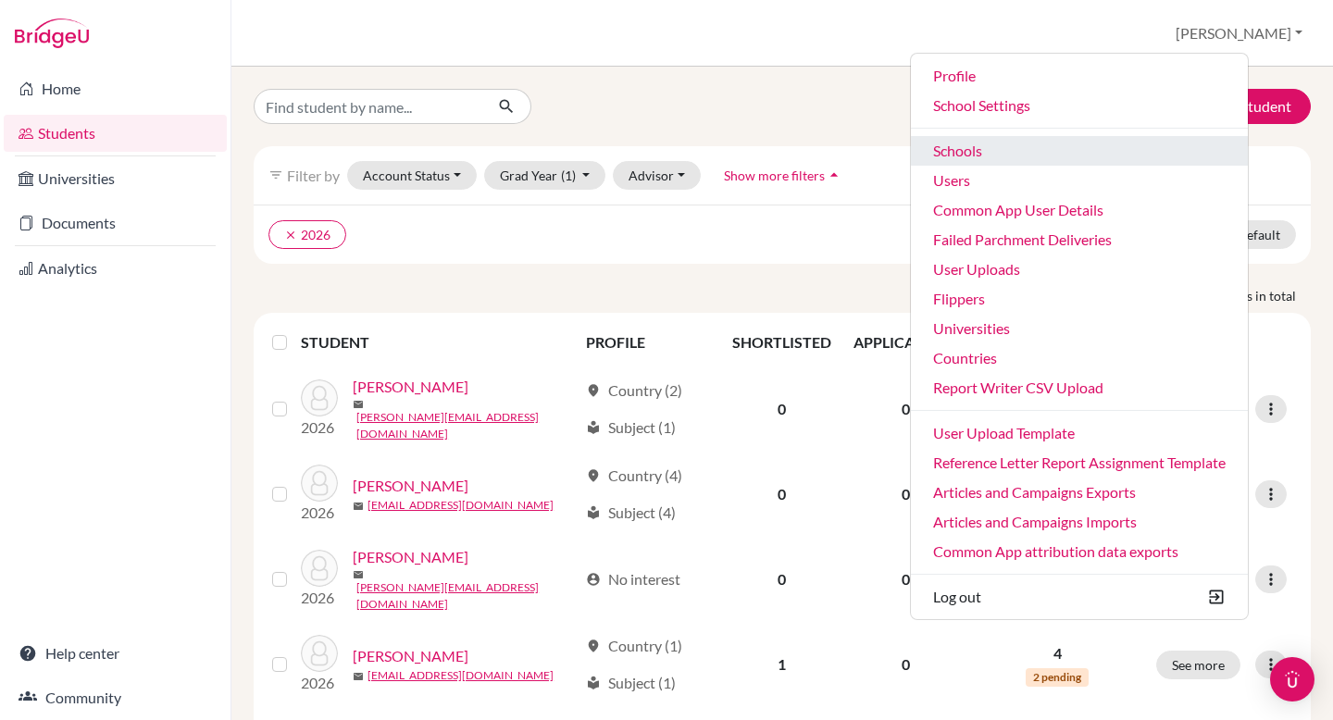
click at [1041, 142] on link "Schools" at bounding box center [1079, 151] width 337 height 30
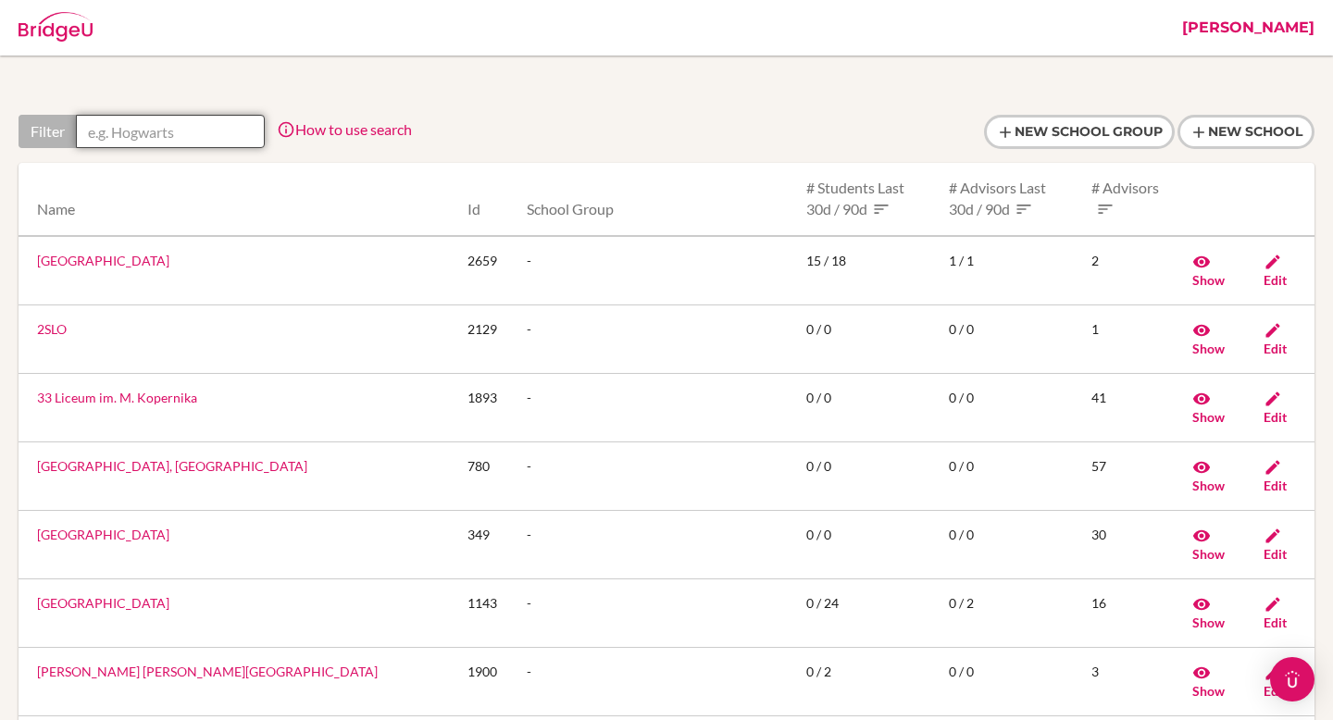
click at [204, 128] on input "text" at bounding box center [170, 131] width 189 height 33
paste input "Colegio Internacional de Caracas"
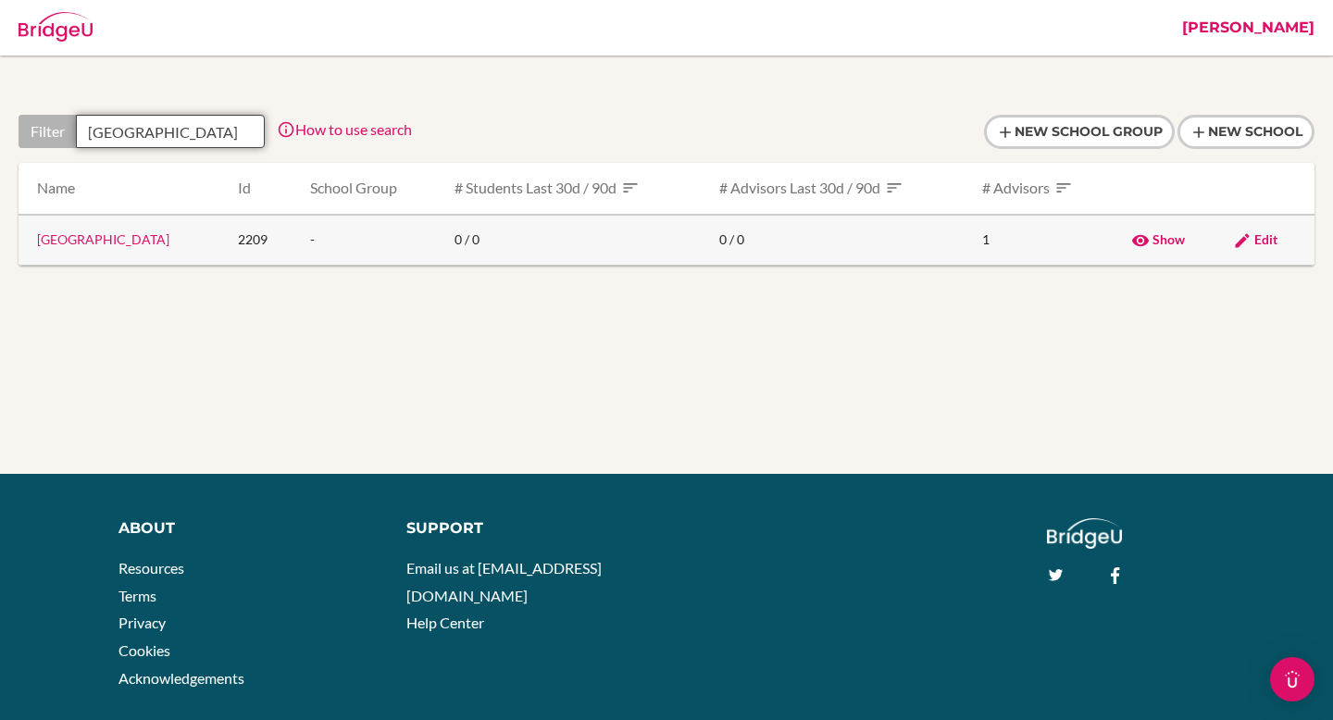
type input "Colegio Internacional de Caracas"
click at [169, 241] on link "[GEOGRAPHIC_DATA]" at bounding box center [103, 239] width 132 height 16
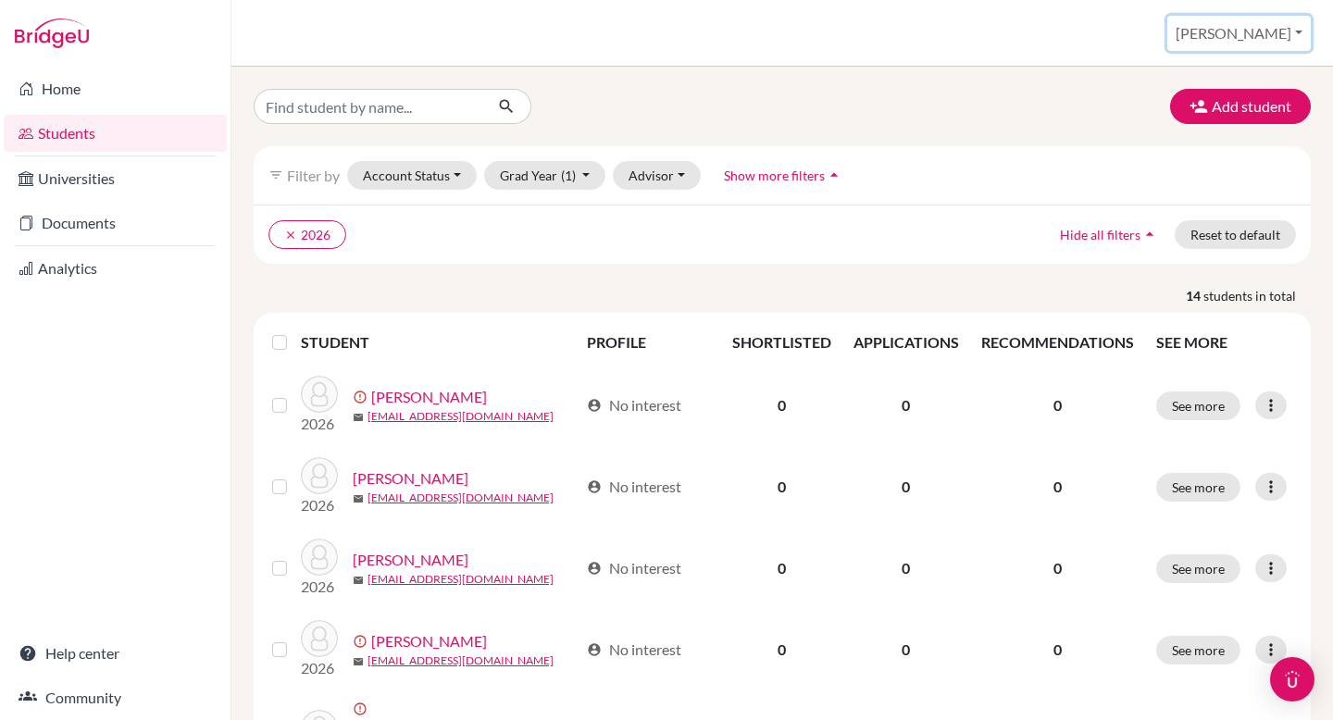
click at [1256, 22] on button "[PERSON_NAME]" at bounding box center [1239, 33] width 144 height 35
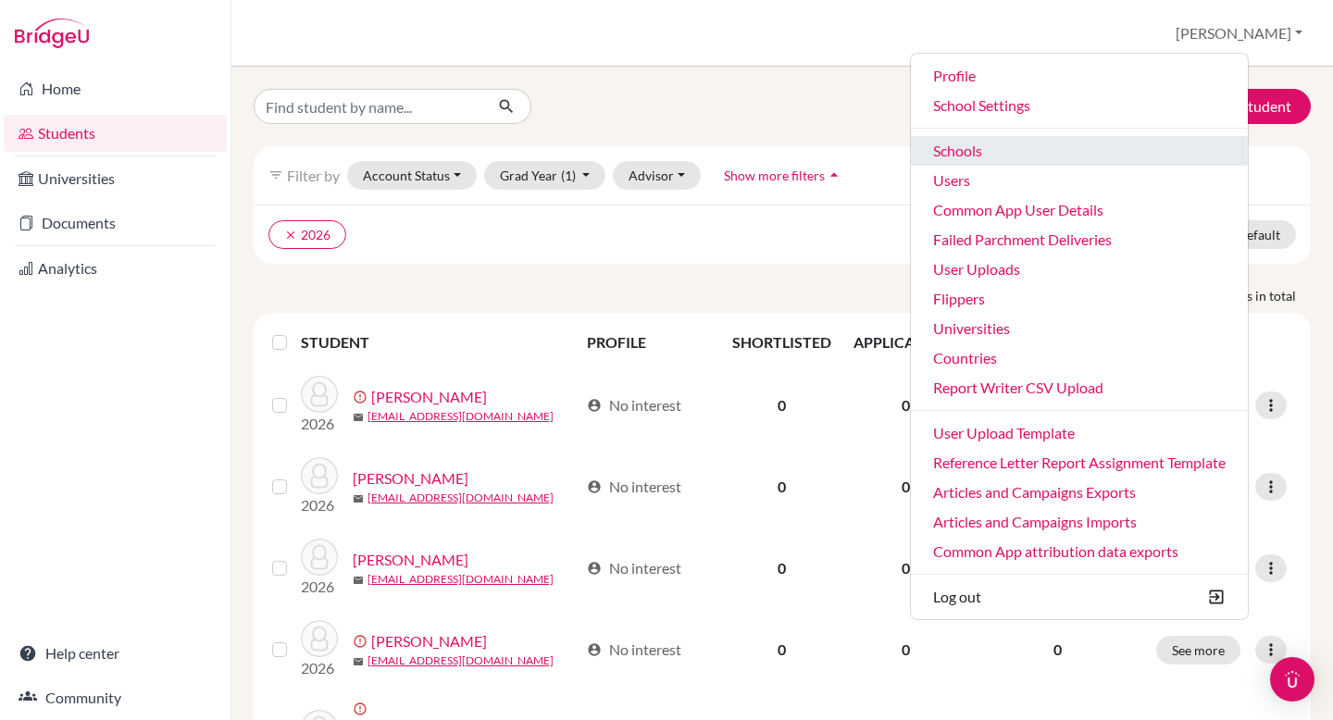
click at [1123, 158] on link "Schools" at bounding box center [1079, 151] width 337 height 30
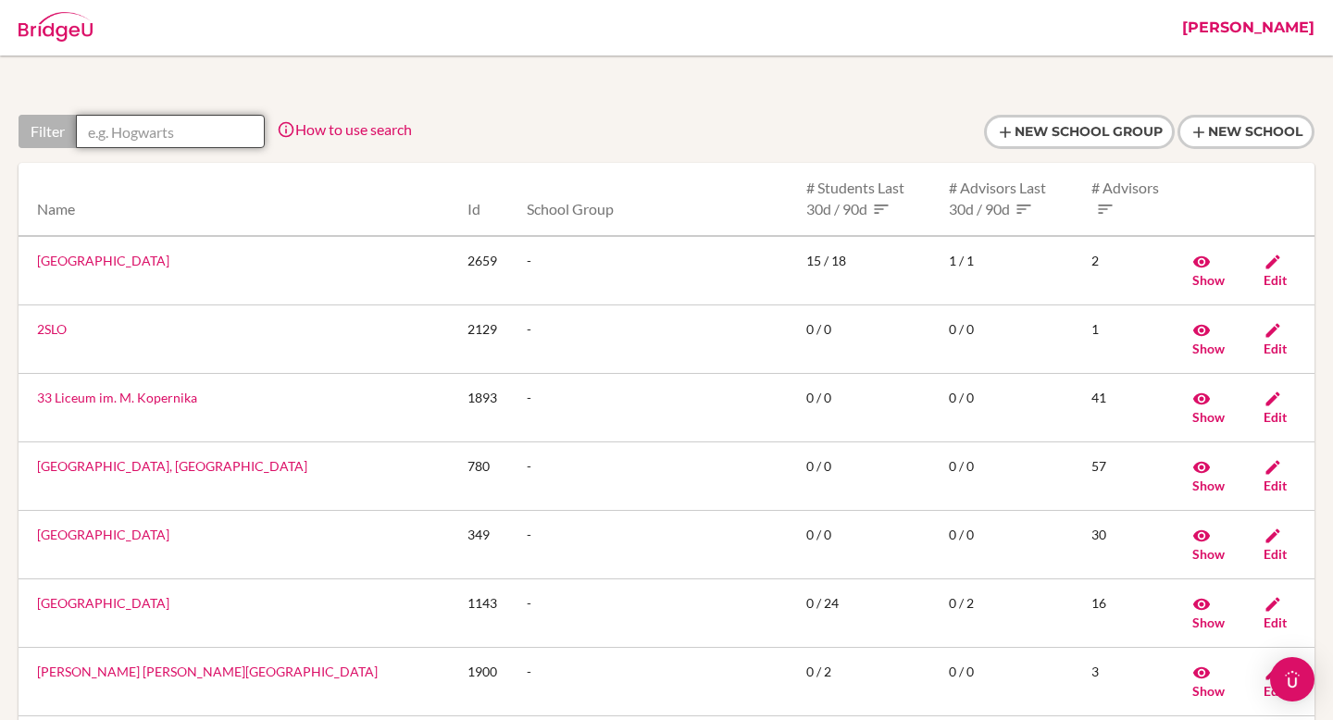
click at [131, 141] on input "text" at bounding box center [170, 131] width 189 height 33
paste input "International Christian School- Costa Rica"
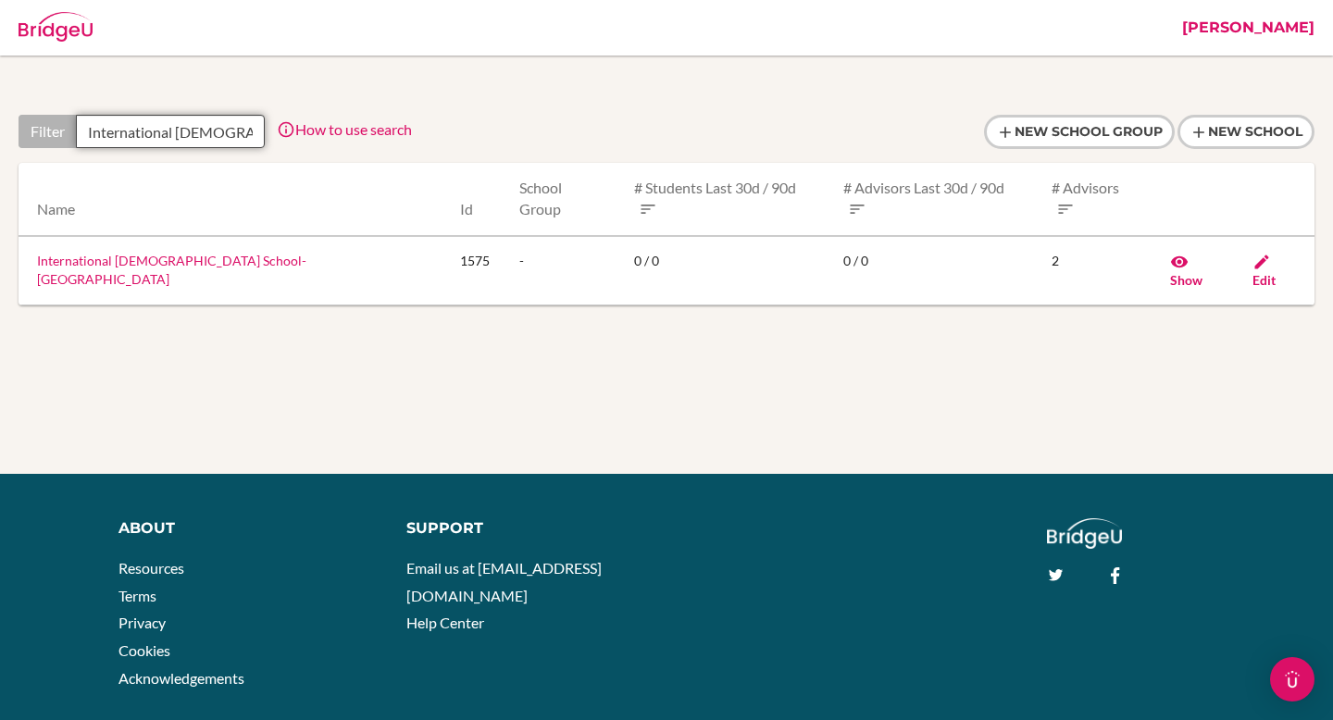
scroll to position [0, 113]
type input "International [DEMOGRAPHIC_DATA] School- [GEOGRAPHIC_DATA]"
click at [157, 253] on link "International Christian School- Costa Rica" at bounding box center [171, 270] width 269 height 34
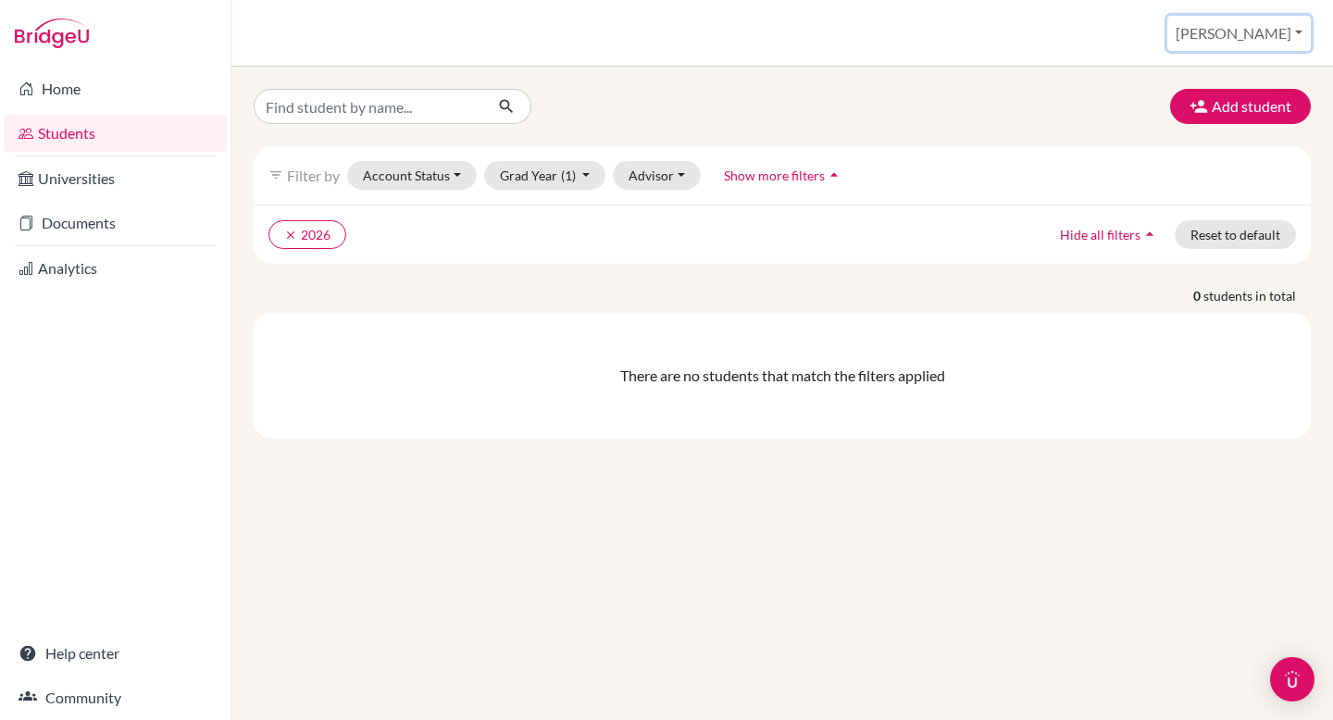
click at [1275, 23] on button "[PERSON_NAME]" at bounding box center [1239, 33] width 144 height 35
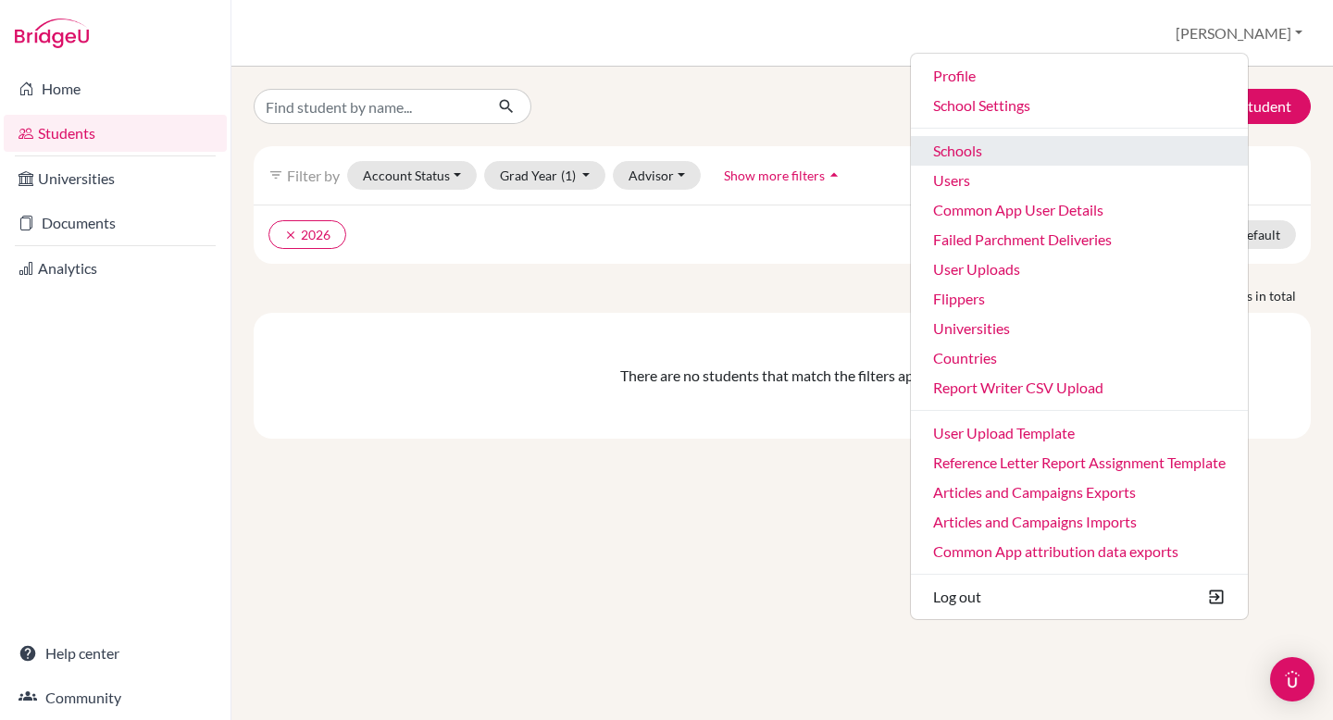
click at [1120, 147] on link "Schools" at bounding box center [1079, 151] width 337 height 30
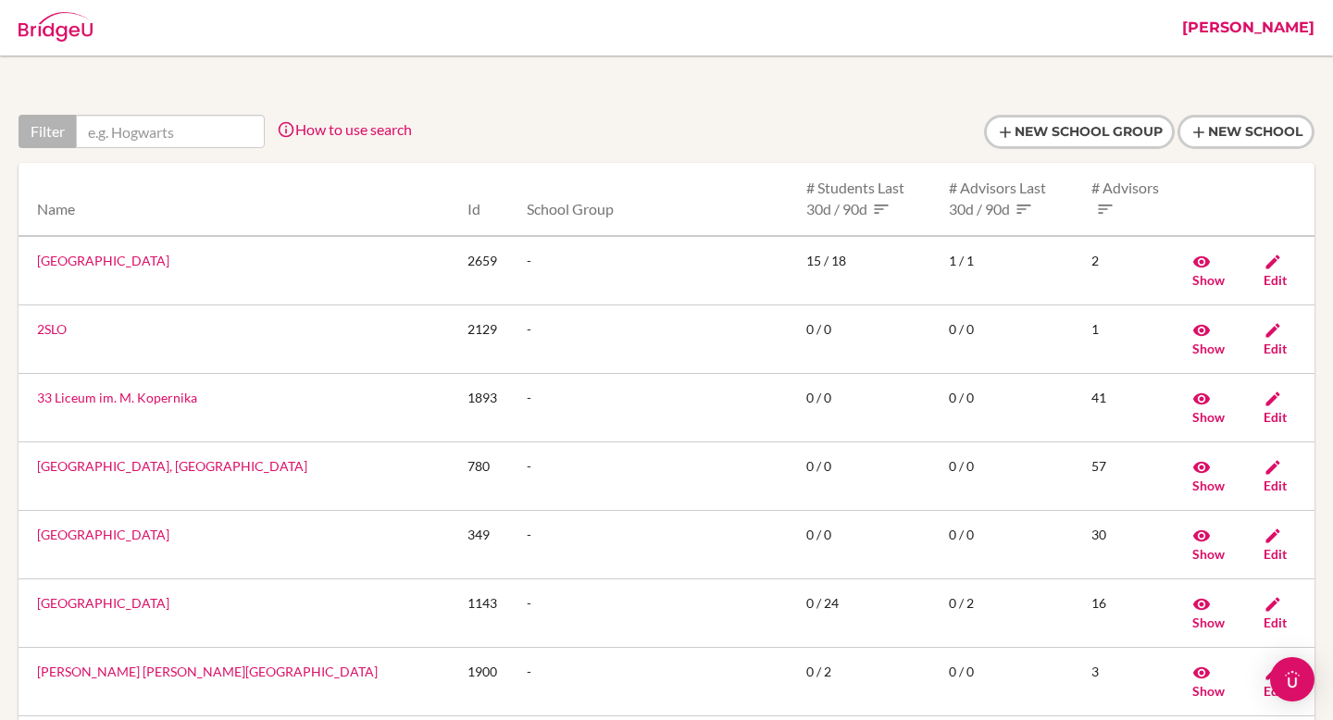
click at [187, 132] on input "text" at bounding box center [170, 131] width 189 height 33
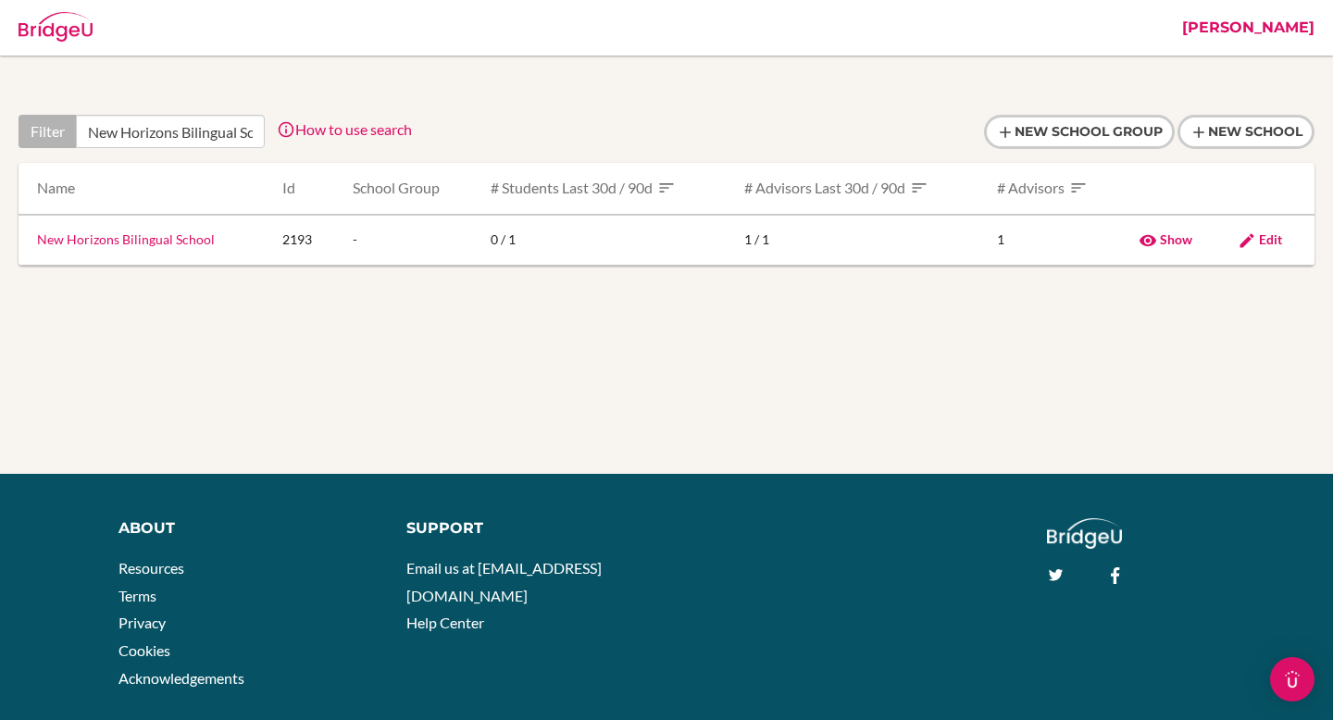
scroll to position [0, 40]
type input "New Horizons Bilingual School"
click at [119, 233] on link "New Horizons Bilingual School" at bounding box center [126, 239] width 178 height 16
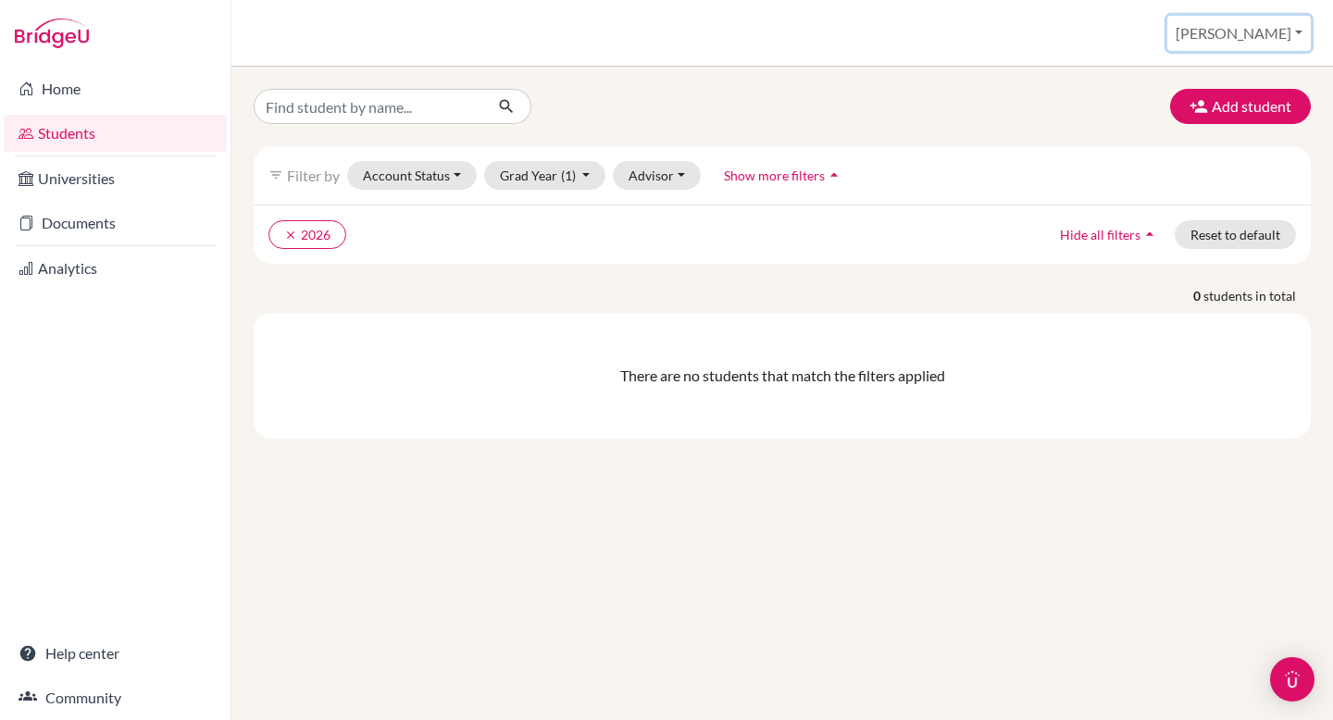
click at [1267, 28] on button "[PERSON_NAME]" at bounding box center [1239, 33] width 144 height 35
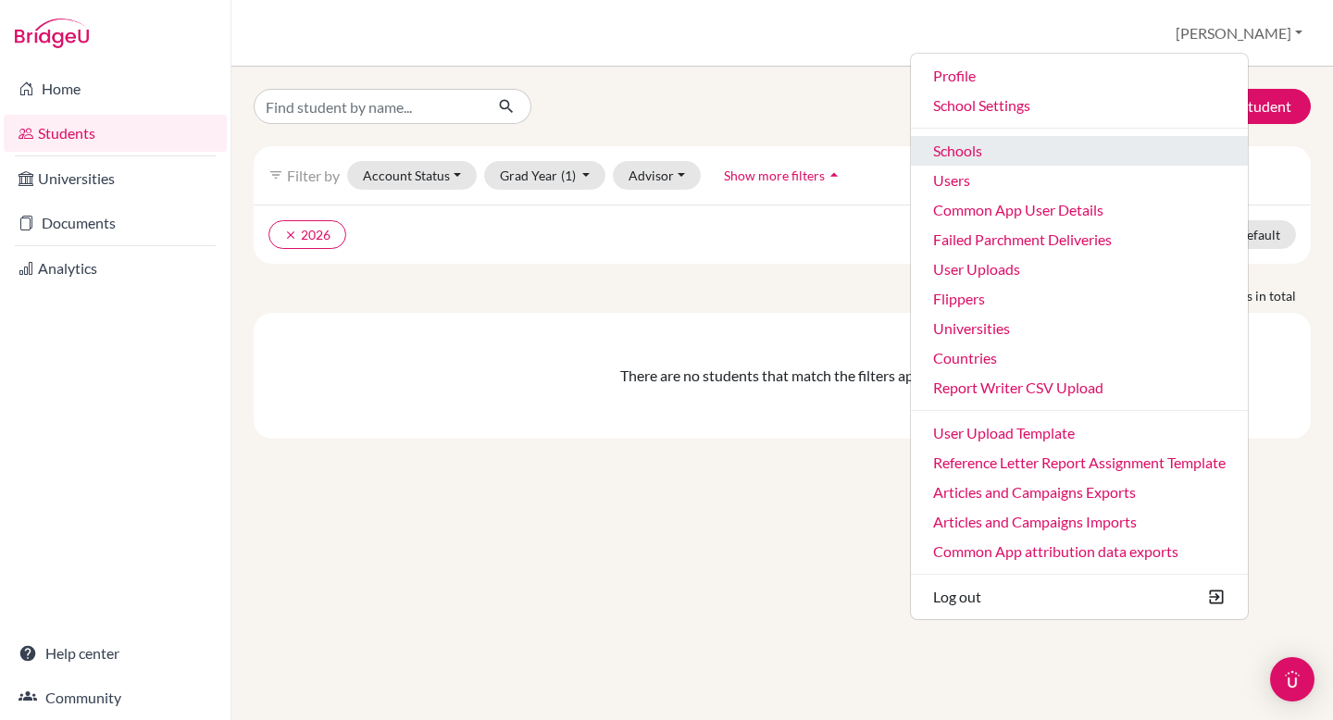
click at [1113, 150] on link "Schools" at bounding box center [1079, 151] width 337 height 30
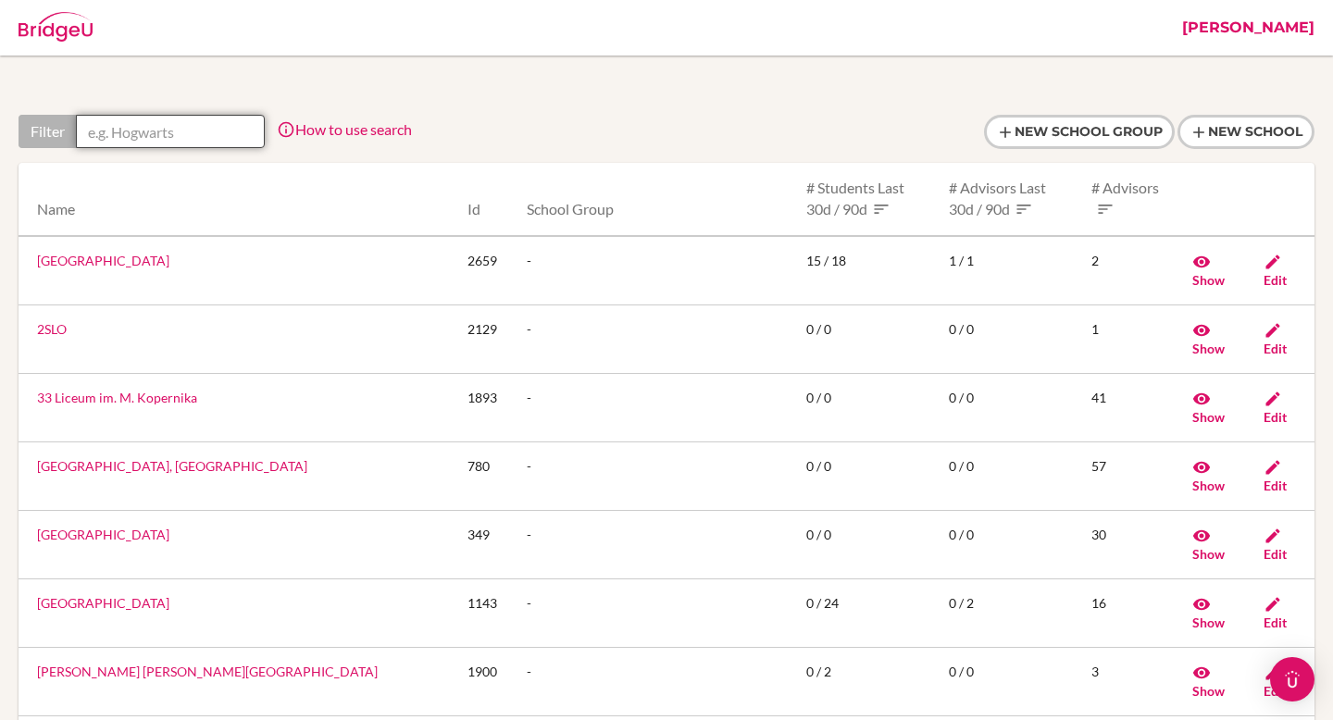
click at [155, 140] on input "text" at bounding box center [170, 131] width 189 height 33
paste input "Newport School - Perimeter and Ring road Campus"
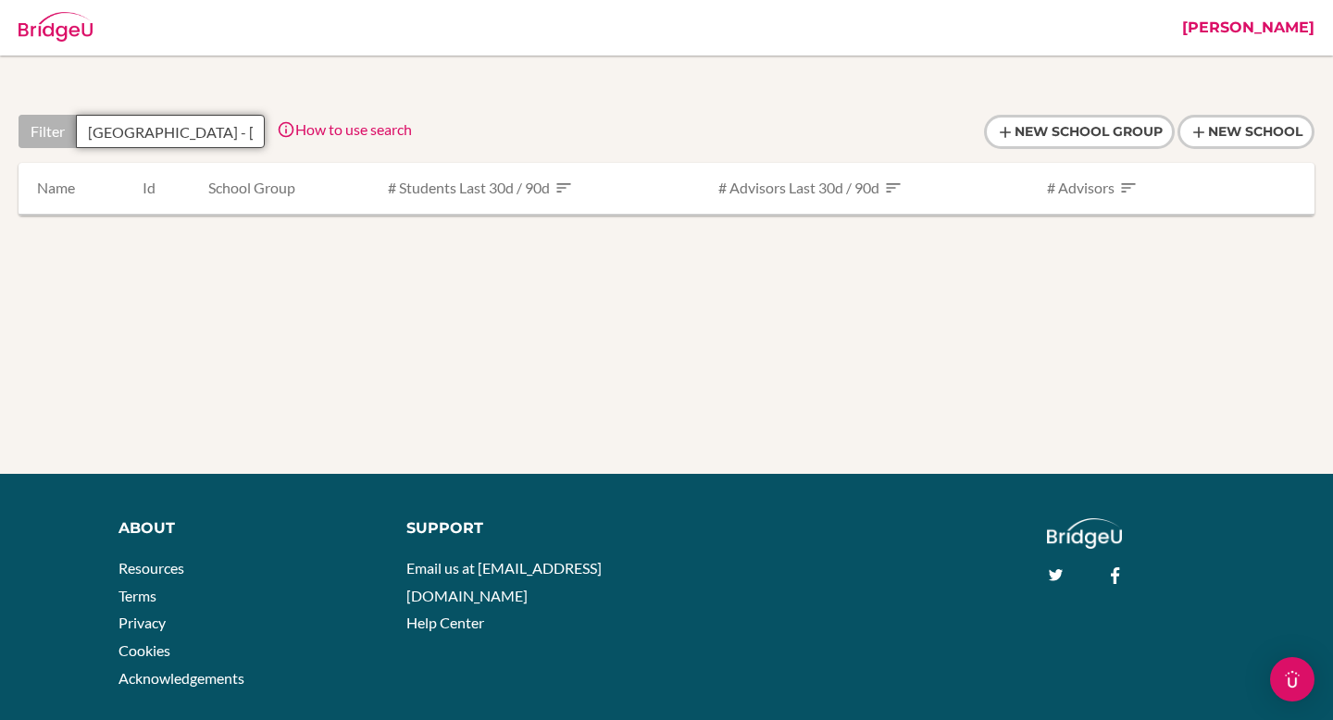
drag, startPoint x: 250, startPoint y: 136, endPoint x: 194, endPoint y: 123, distance: 57.0
click at [194, 123] on input "Newport School - Perimeter and Ring road Campus" at bounding box center [170, 131] width 189 height 33
type input "Newport Schoo"
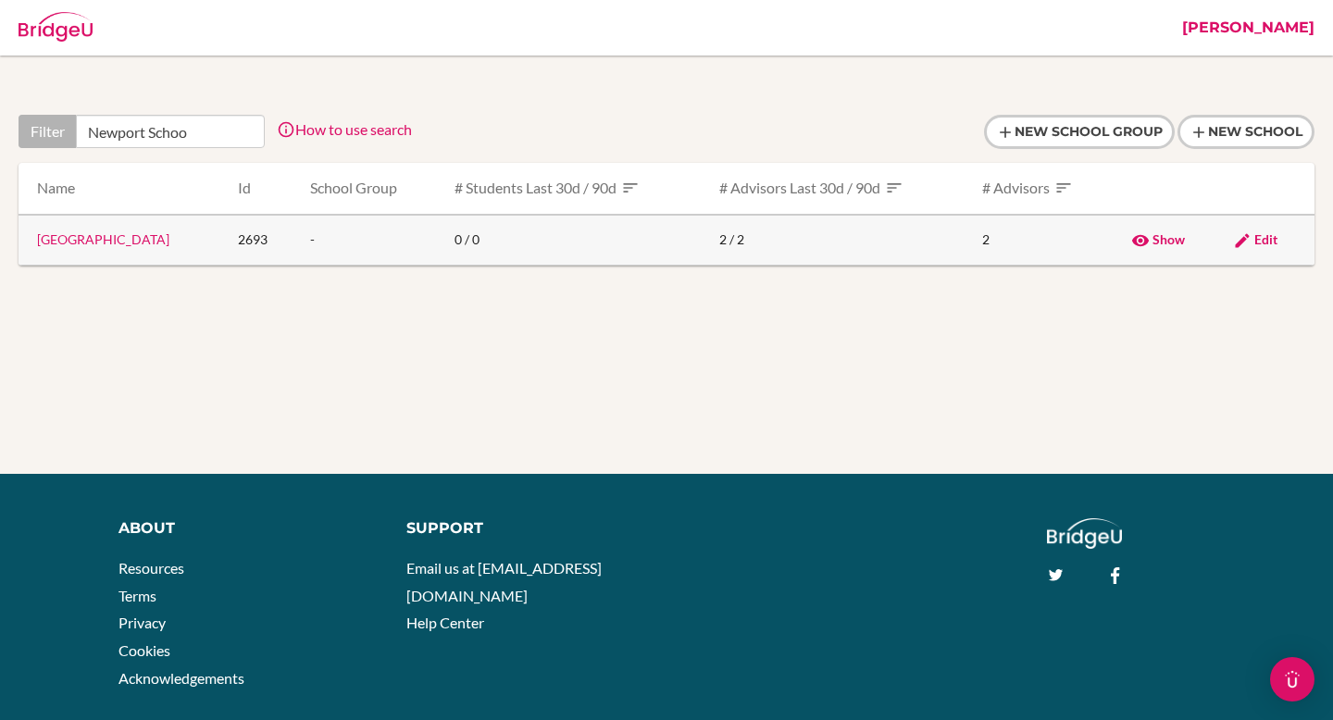
click at [92, 235] on link "[GEOGRAPHIC_DATA]" at bounding box center [103, 239] width 132 height 16
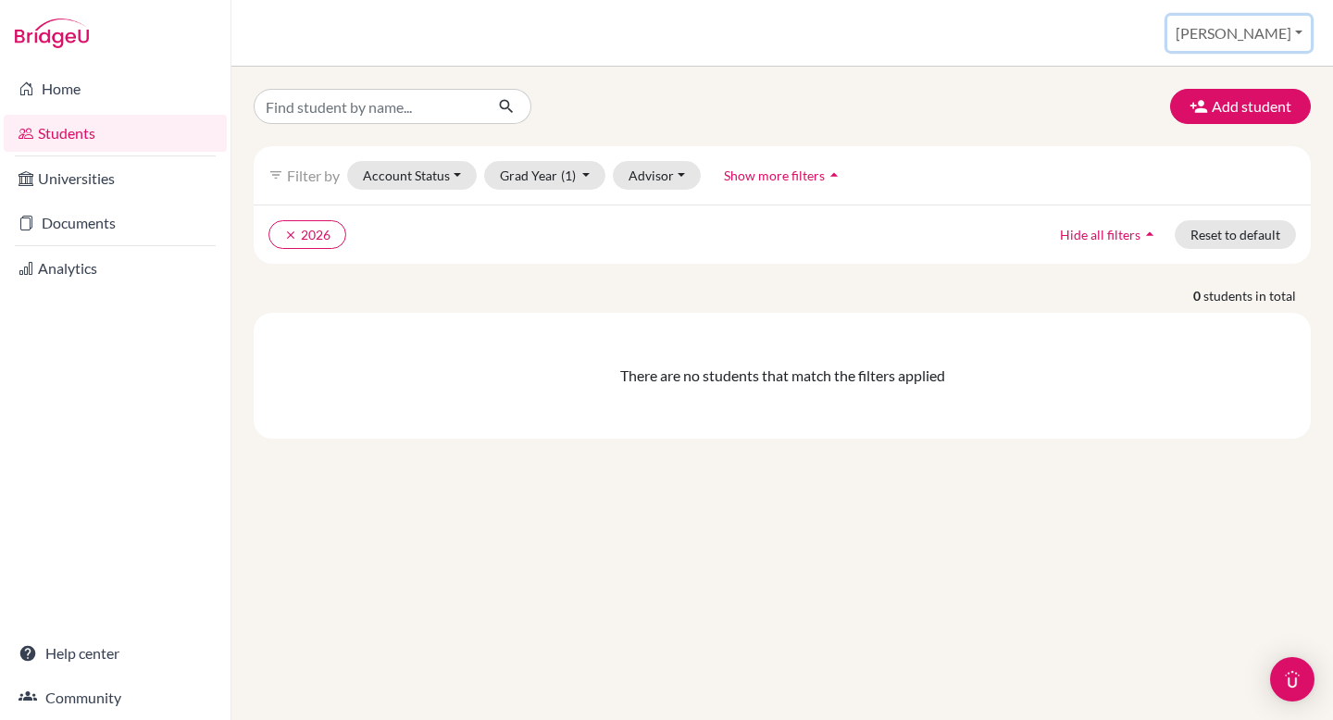
click at [1260, 43] on button "[PERSON_NAME]" at bounding box center [1239, 33] width 144 height 35
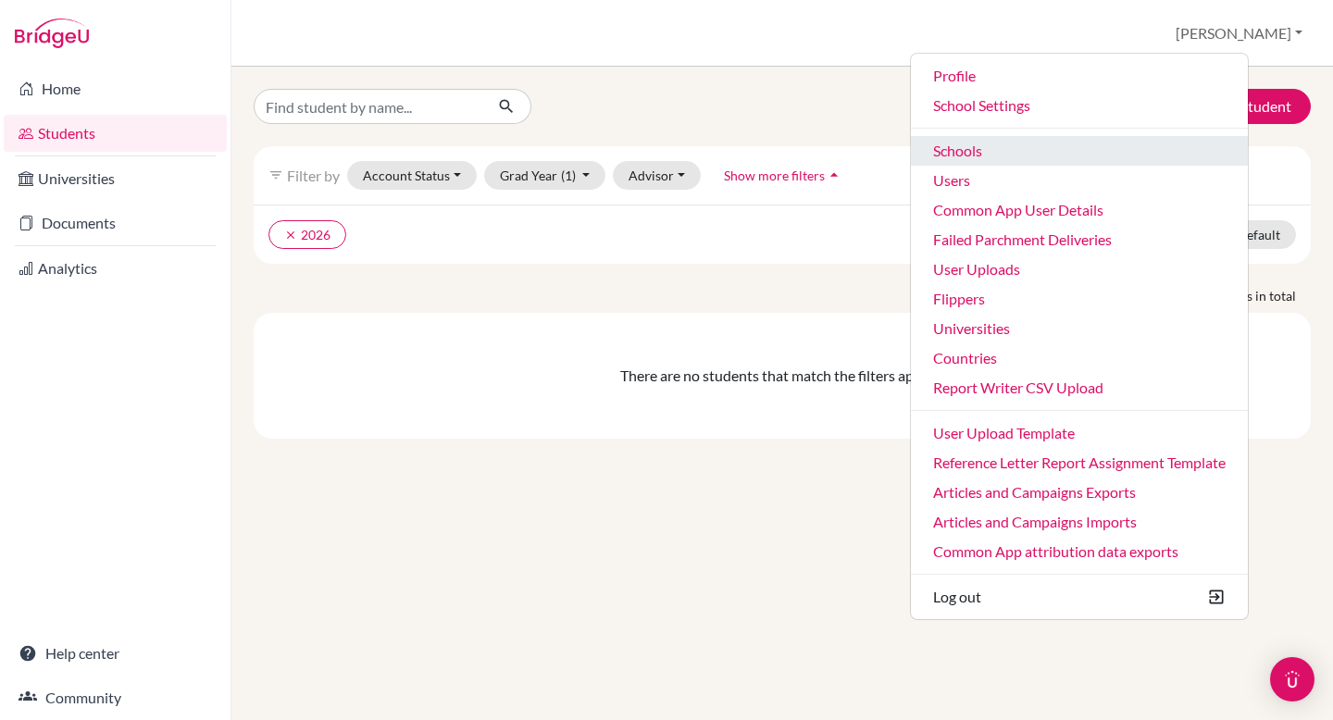
click at [1187, 156] on link "Schools" at bounding box center [1079, 151] width 337 height 30
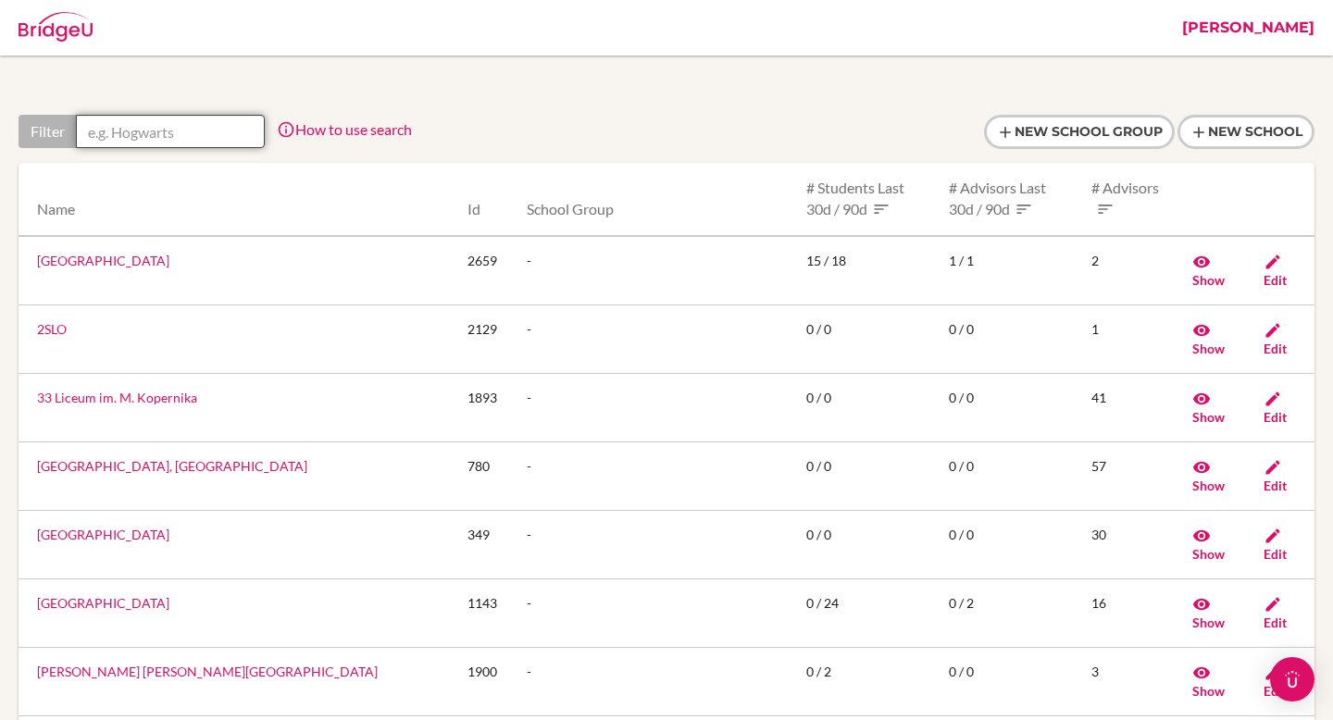
click at [200, 131] on input "text" at bounding box center [170, 131] width 189 height 33
paste input "Rochambeau - Lycee Francais"
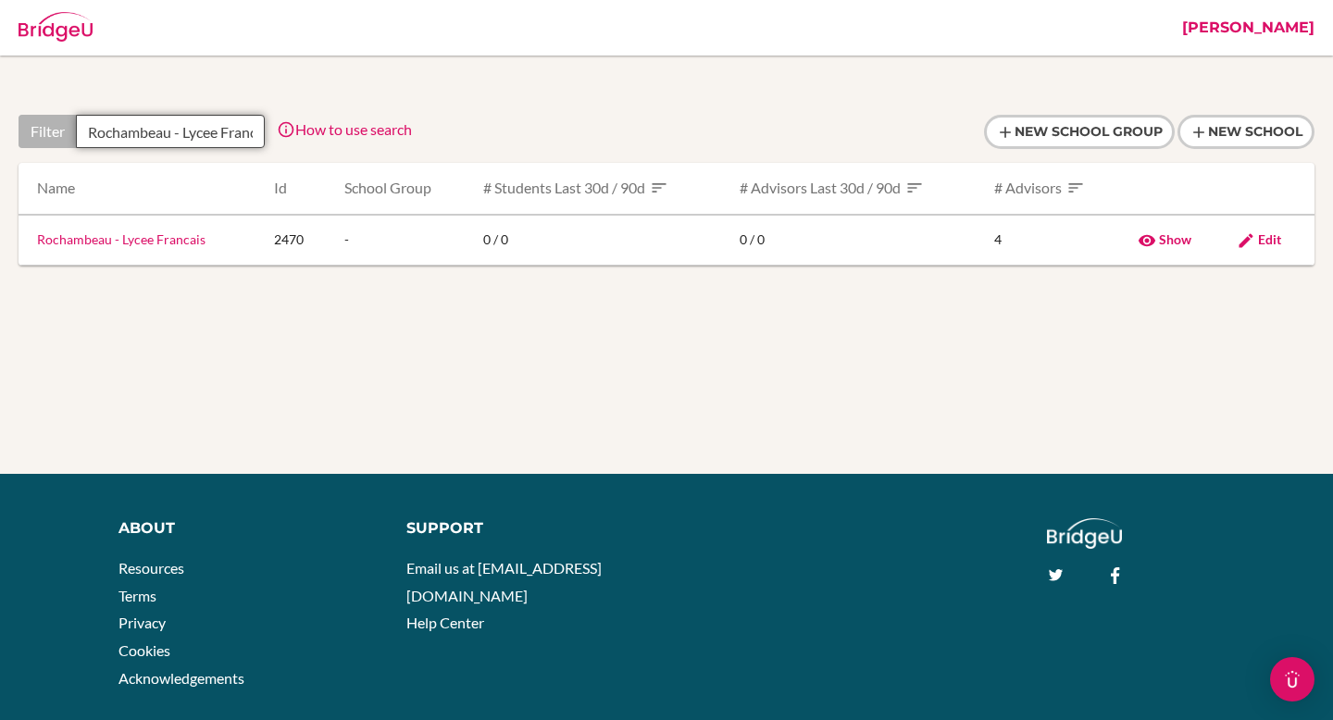
scroll to position [0, 31]
type input "Rochambeau - Lycee Francais"
click at [91, 245] on link "Rochambeau - Lycee Francais" at bounding box center [121, 239] width 168 height 16
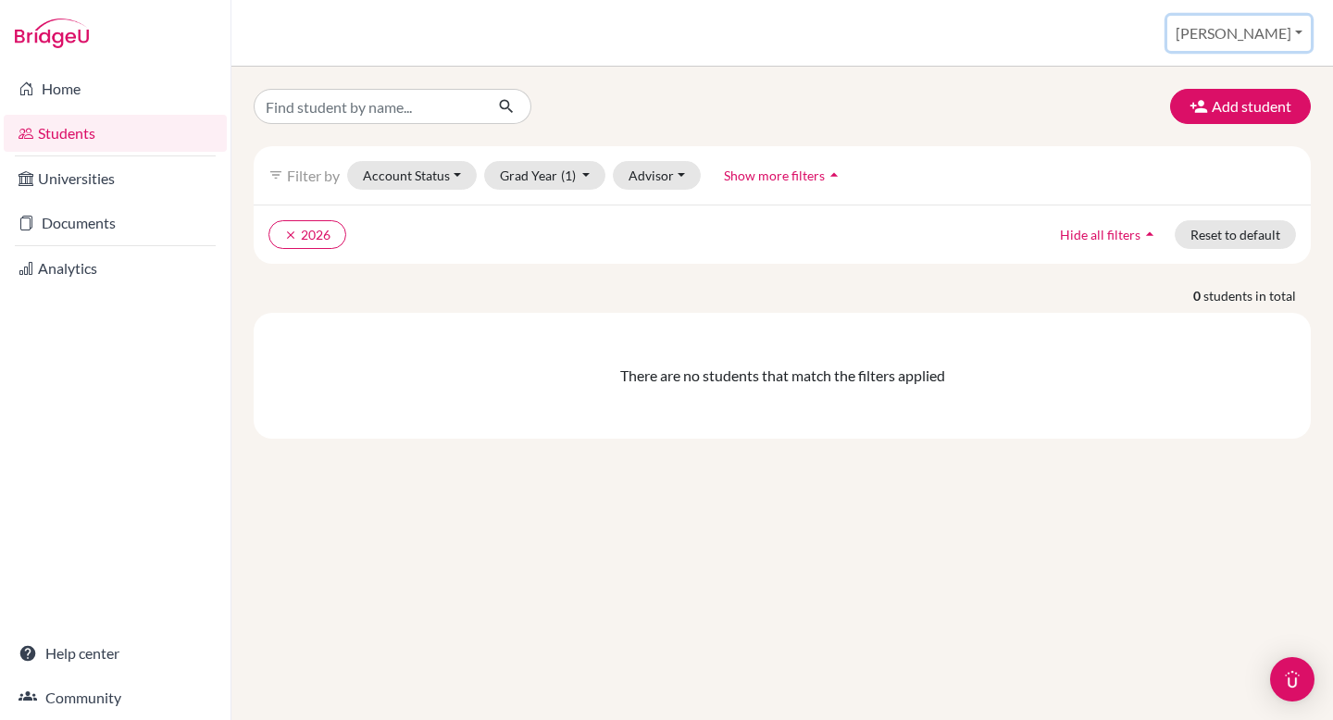
click at [1271, 47] on button "[PERSON_NAME]" at bounding box center [1239, 33] width 144 height 35
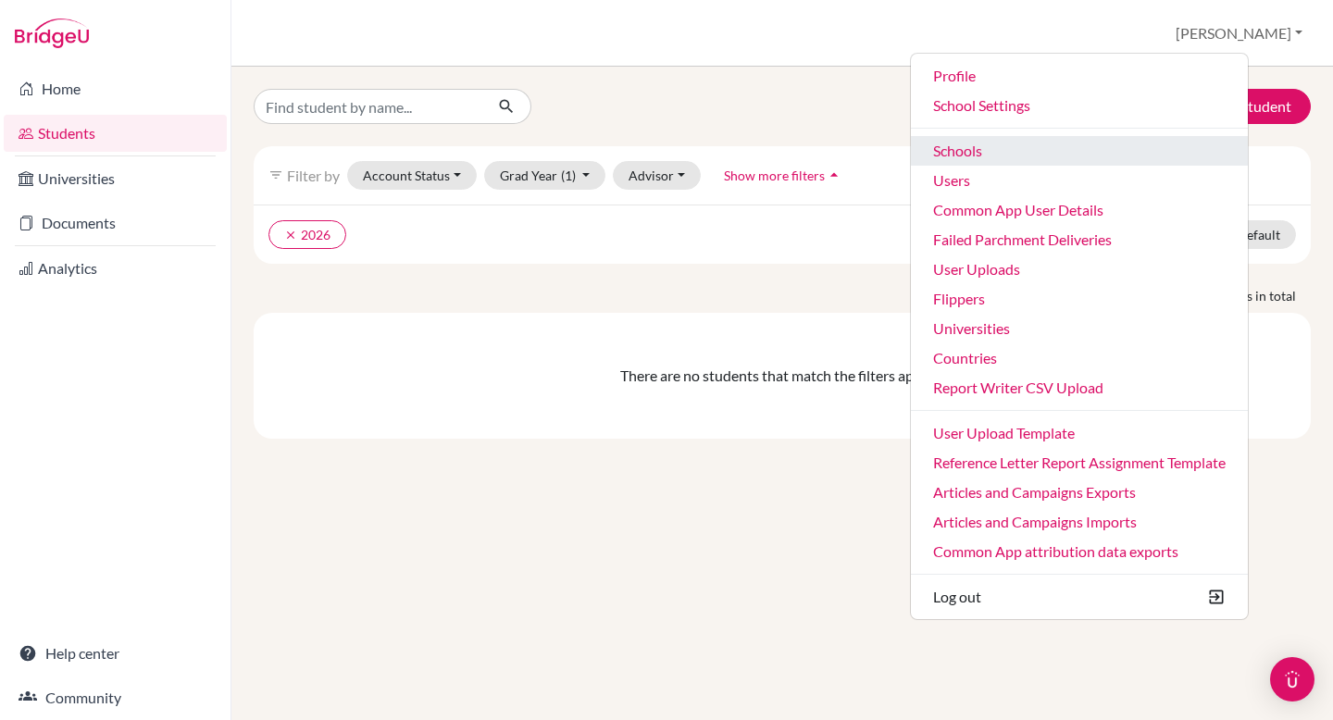
click at [1111, 161] on link "Schools" at bounding box center [1079, 151] width 337 height 30
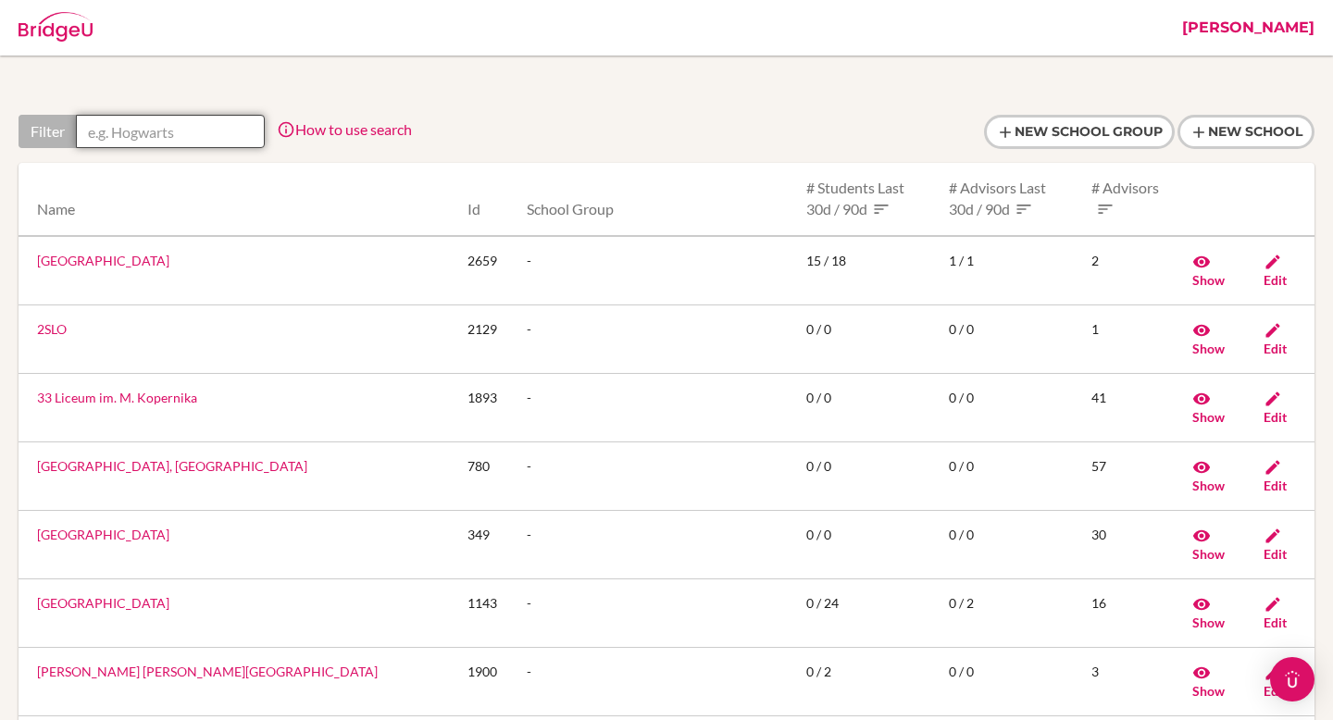
click at [187, 118] on input "text" at bounding box center [170, 131] width 189 height 33
paste input "[PERSON_NAME][GEOGRAPHIC_DATA]"
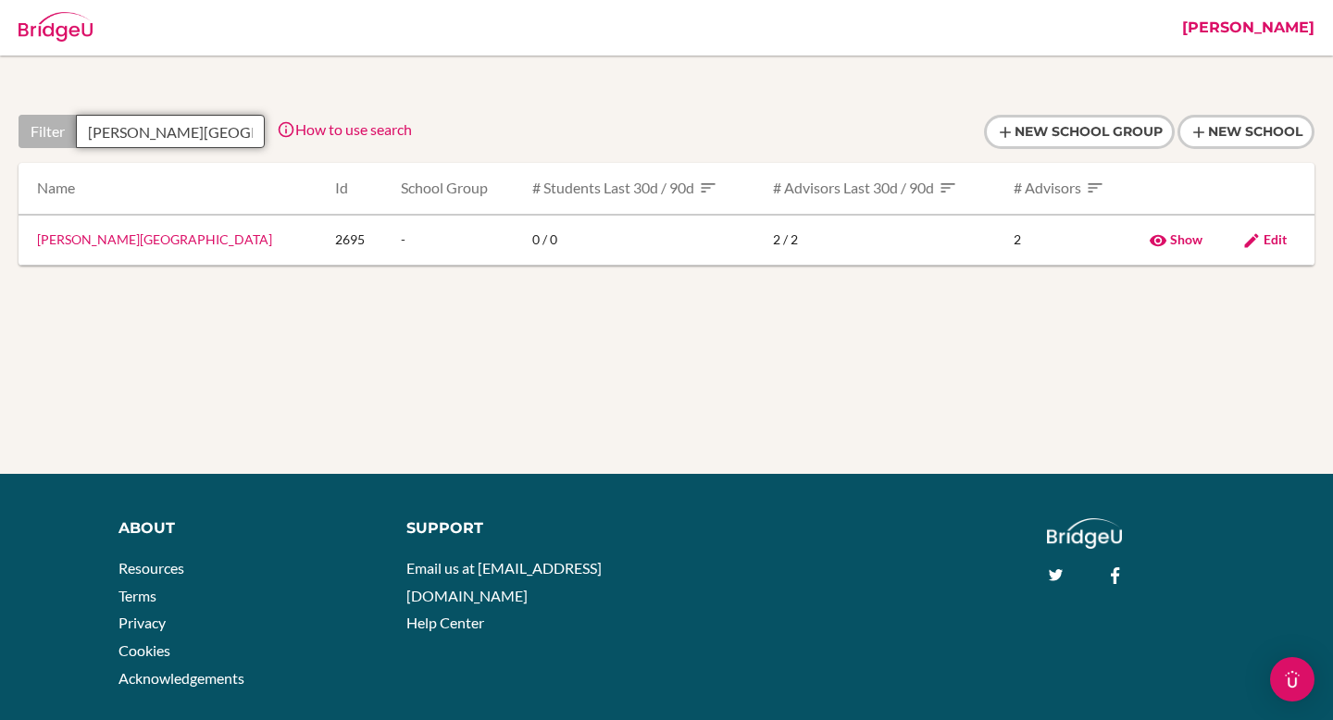
scroll to position [0, 56]
type input "[PERSON_NAME][GEOGRAPHIC_DATA]"
click at [150, 237] on link "[PERSON_NAME][GEOGRAPHIC_DATA]" at bounding box center [154, 239] width 235 height 16
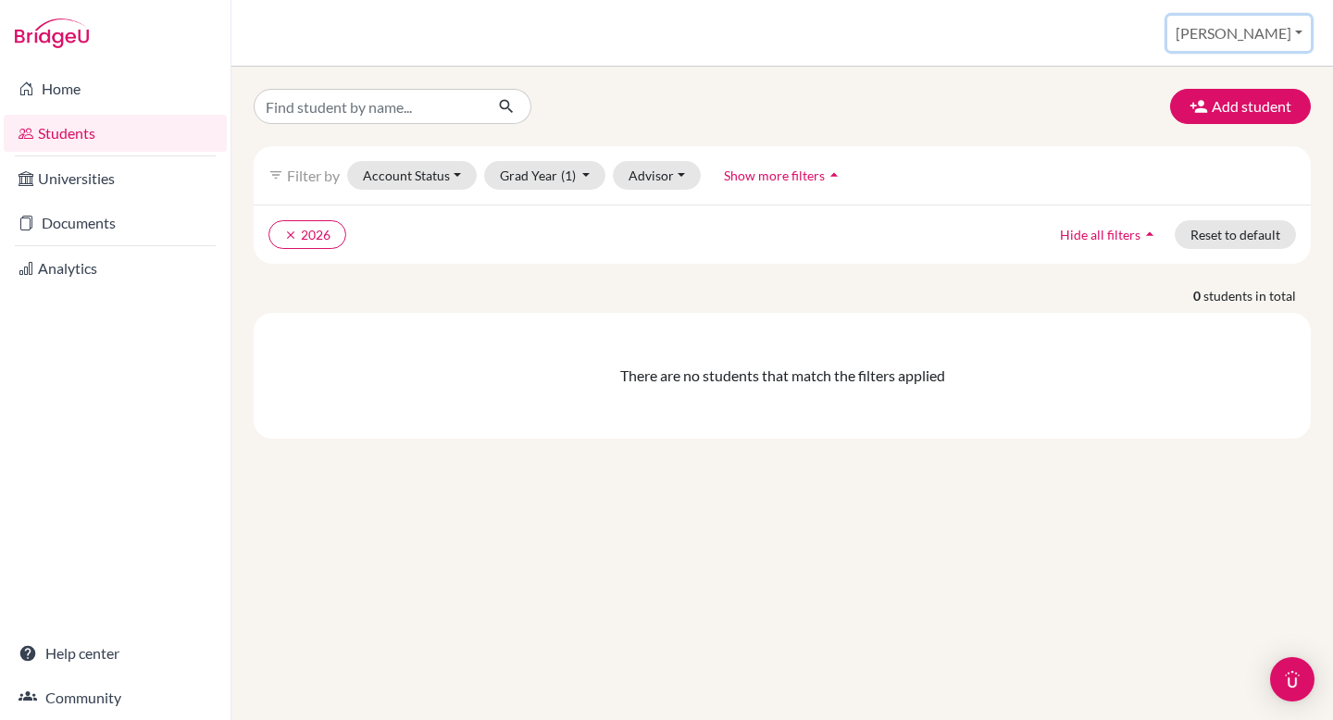
click at [1267, 24] on button "[PERSON_NAME]" at bounding box center [1239, 33] width 144 height 35
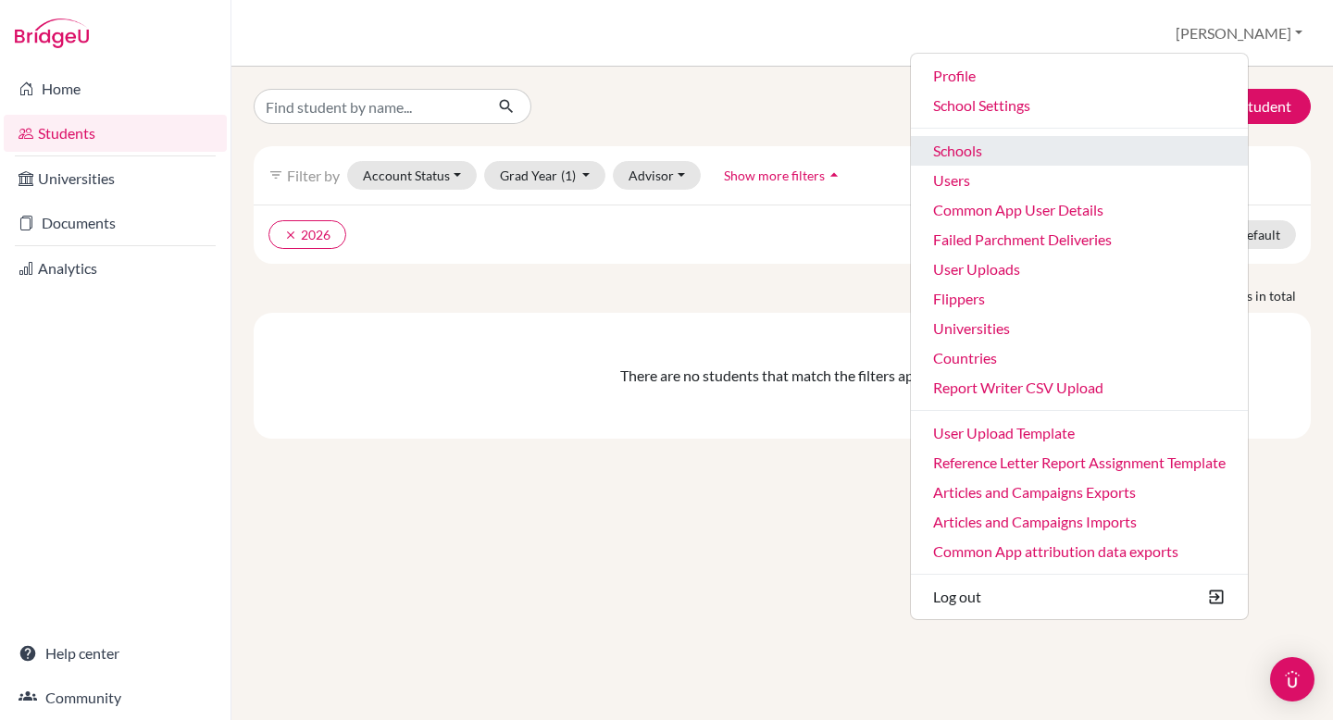
click at [1134, 153] on link "Schools" at bounding box center [1079, 151] width 337 height 30
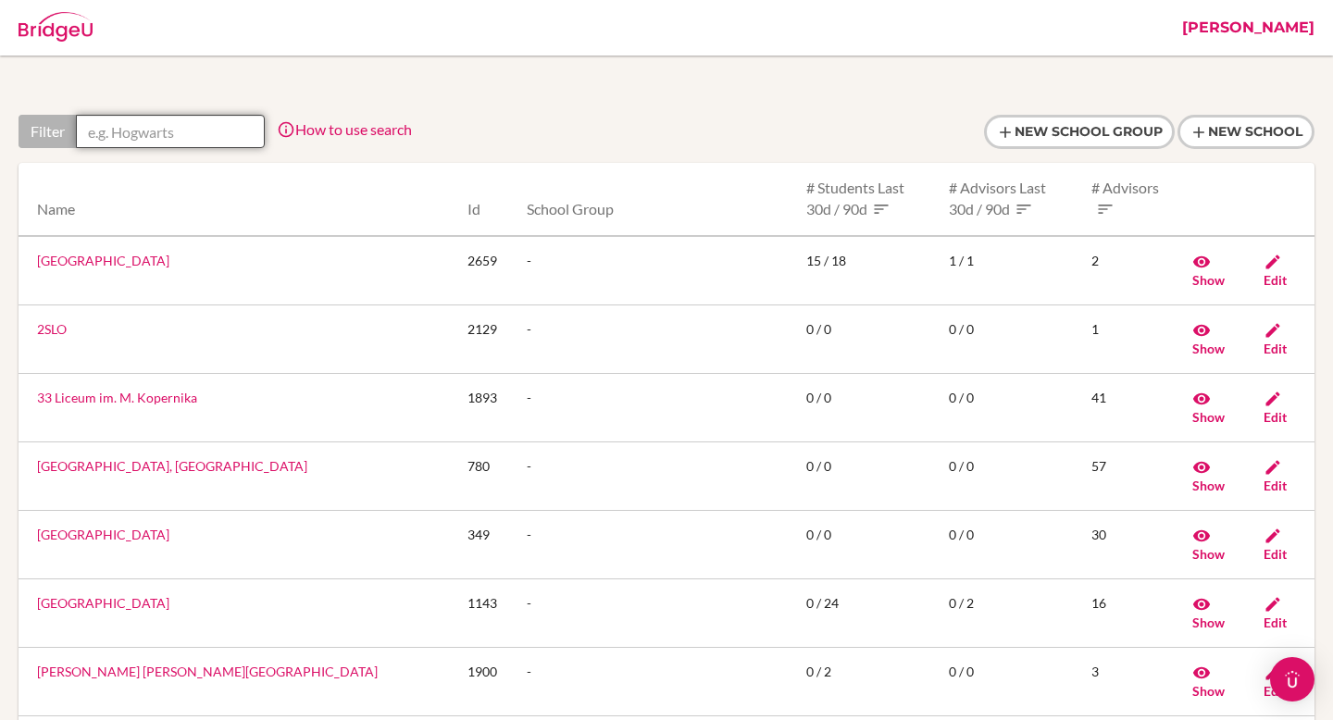
click at [141, 134] on input "text" at bounding box center [170, 131] width 189 height 33
paste input "Rothesay Netherwood School"
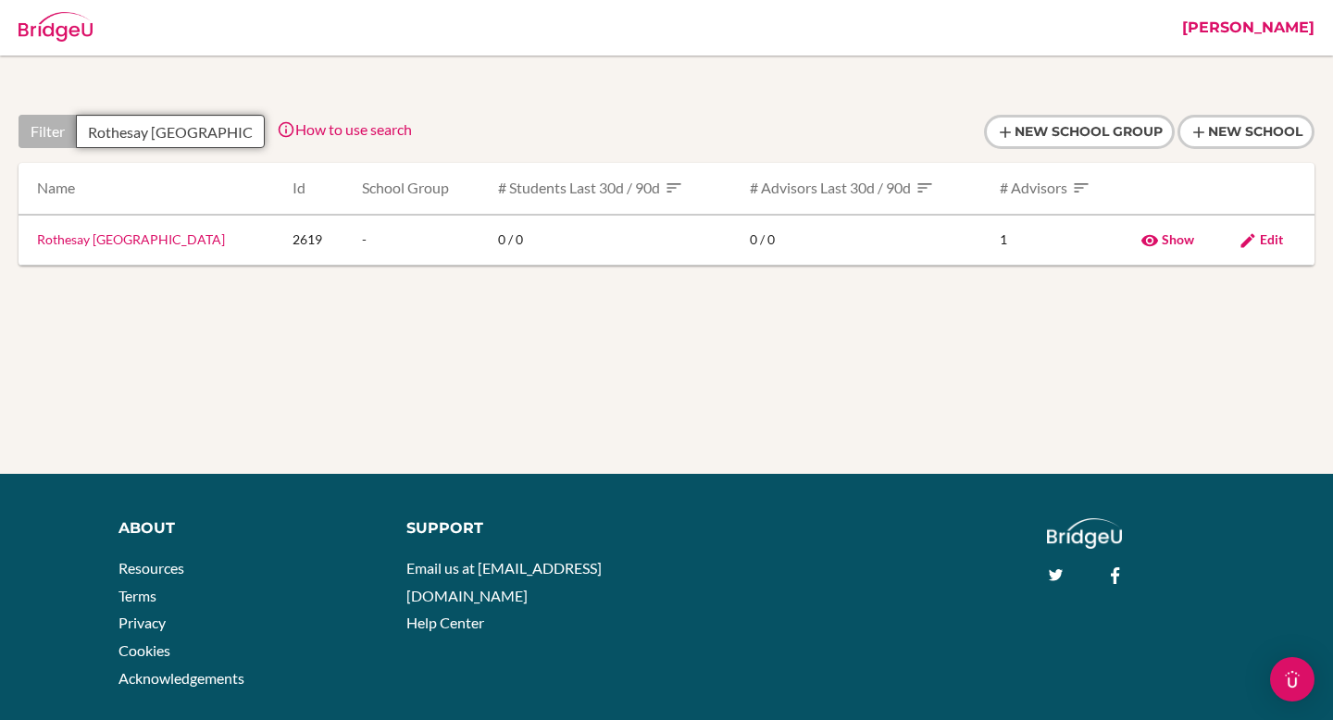
scroll to position [0, 35]
type input "Rothesay Netherwood School"
click at [115, 237] on link "Rothesay Netherwood School" at bounding box center [131, 239] width 188 height 16
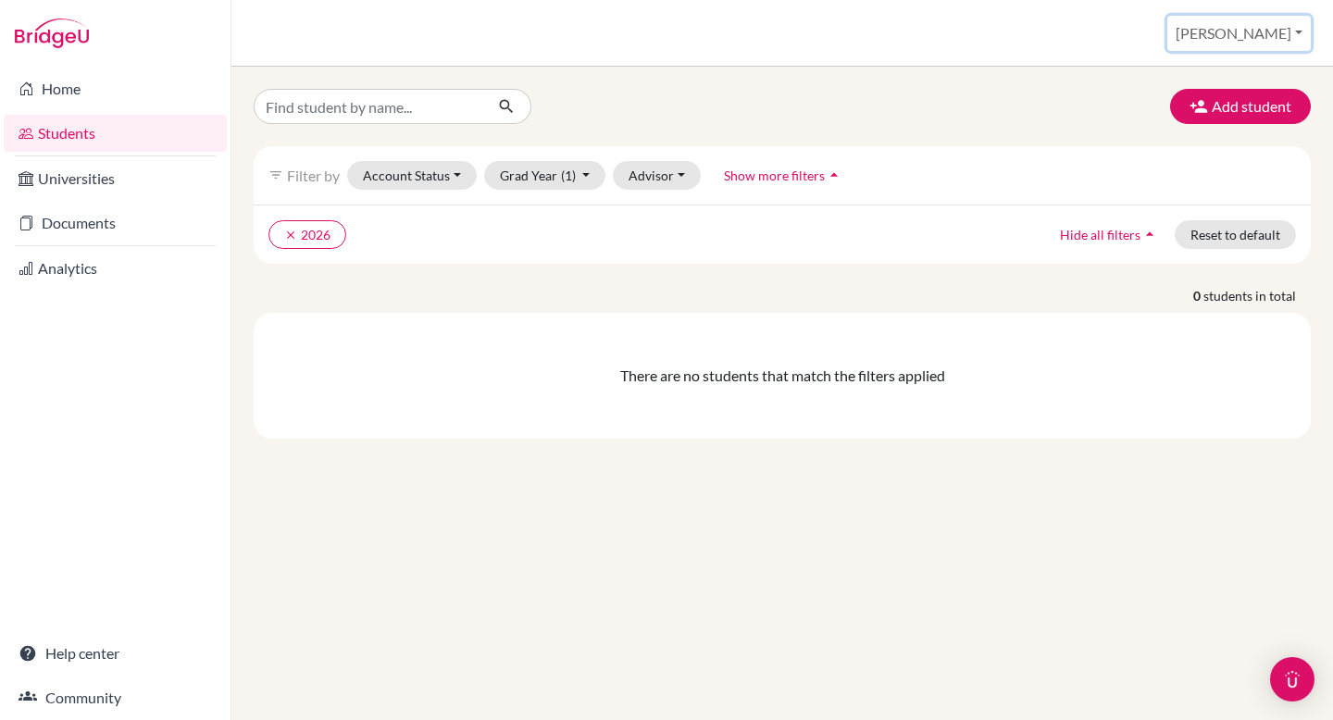
click at [1271, 36] on button "[PERSON_NAME]" at bounding box center [1239, 33] width 144 height 35
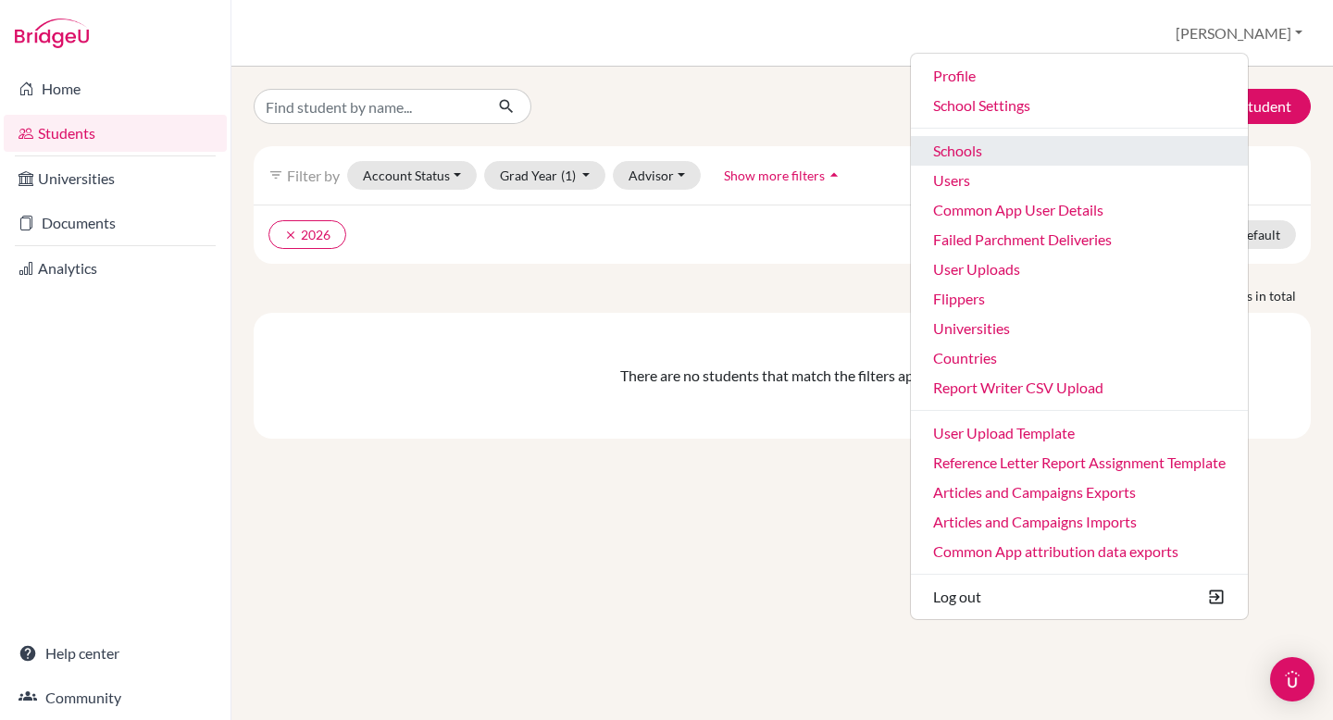
click at [1001, 159] on link "Schools" at bounding box center [1079, 151] width 337 height 30
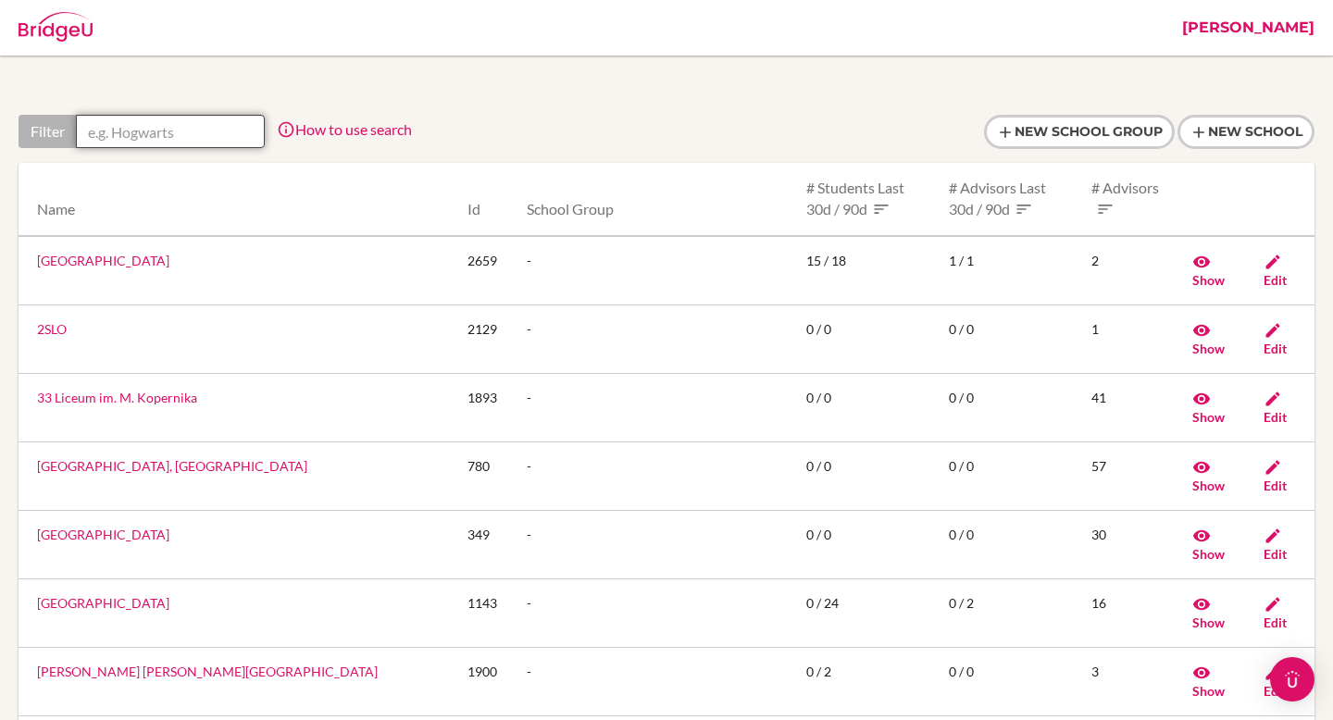
click at [156, 137] on input "text" at bounding box center [170, 131] width 189 height 33
paste input "St Andrew's Scots School"
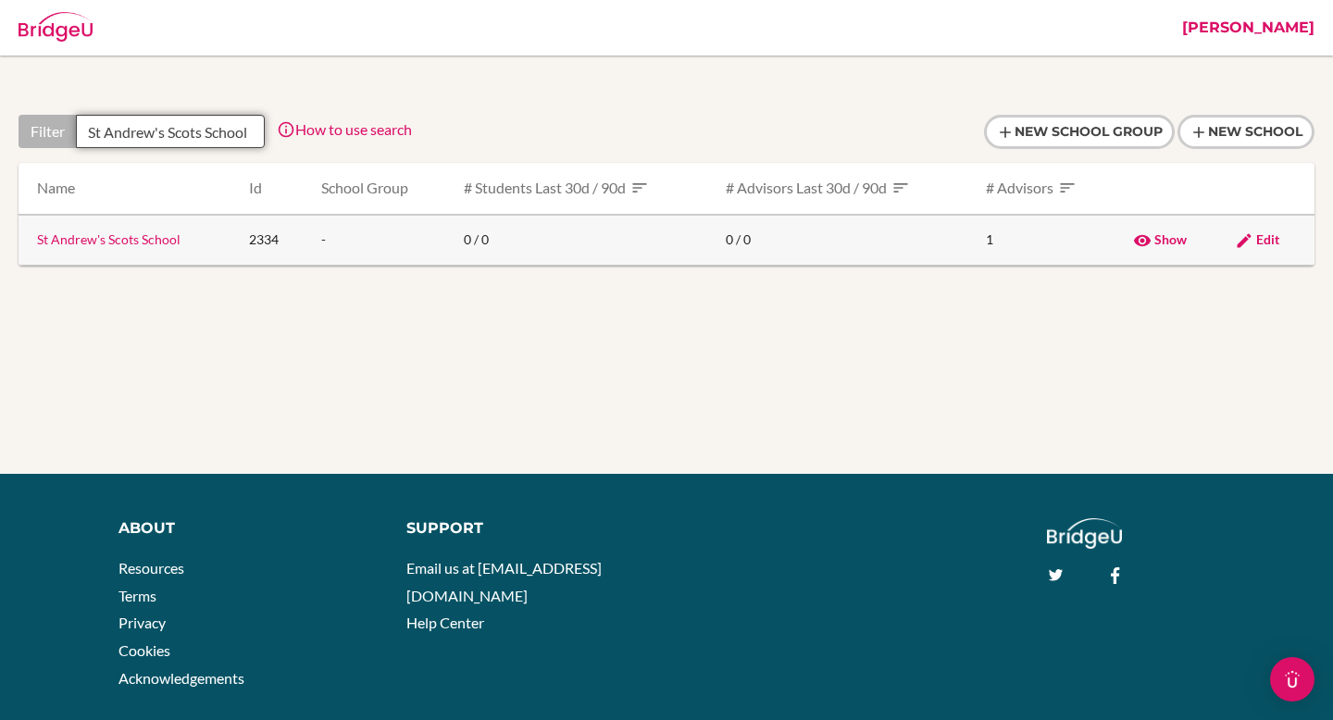
type input "St Andrew's Scots School"
click at [117, 237] on link "St Andrew's Scots School" at bounding box center [109, 239] width 144 height 16
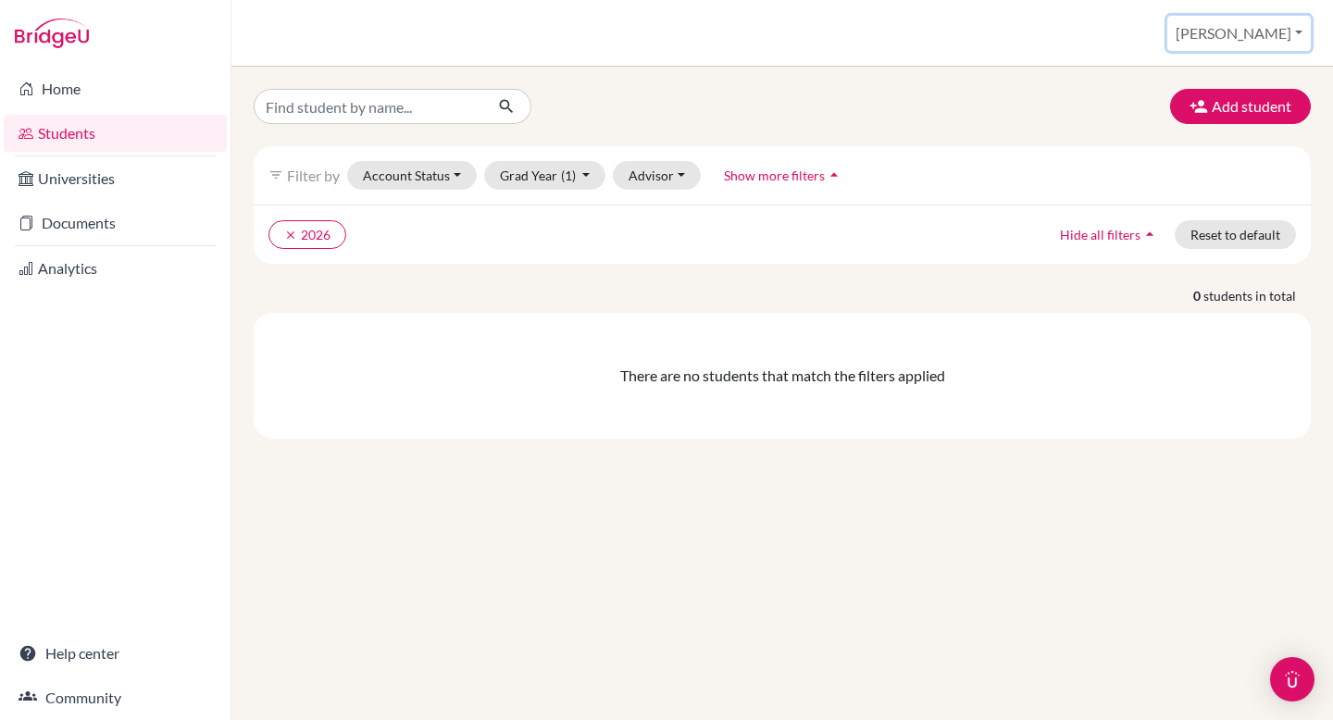
click at [1276, 31] on button "[PERSON_NAME]" at bounding box center [1239, 33] width 144 height 35
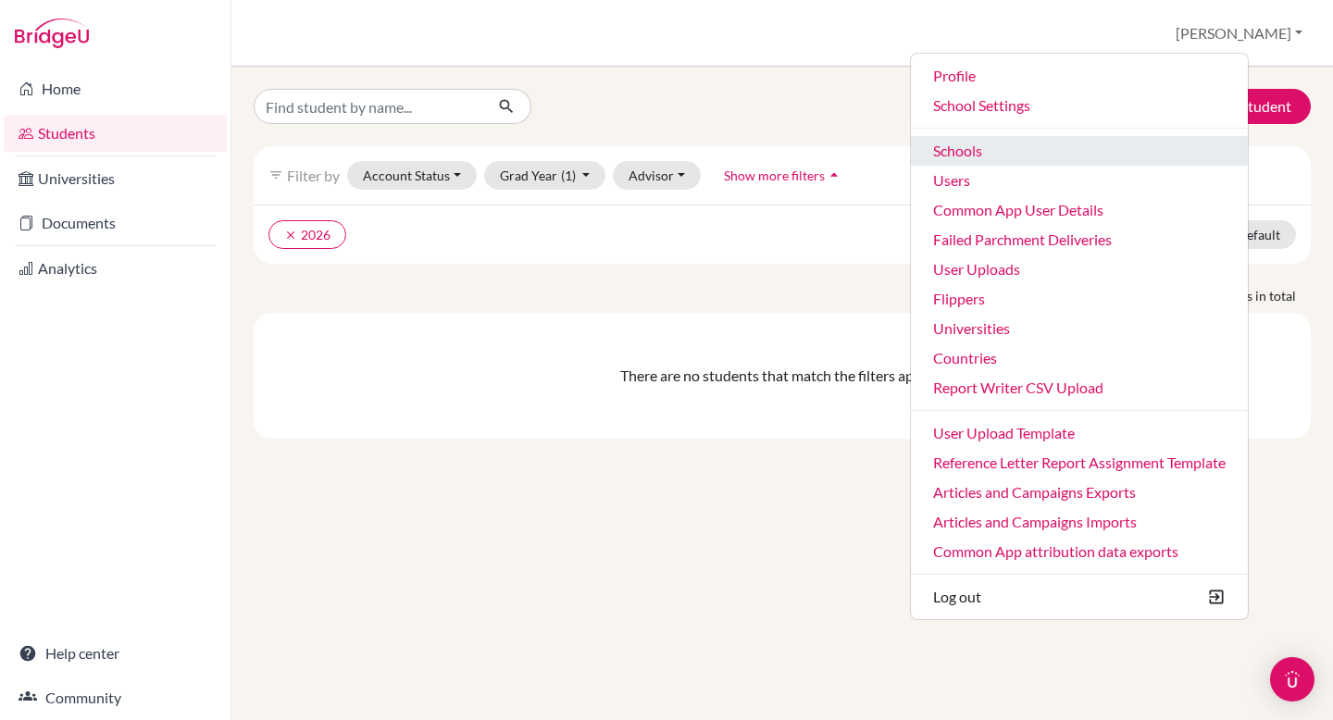
click at [1129, 146] on link "Schools" at bounding box center [1079, 151] width 337 height 30
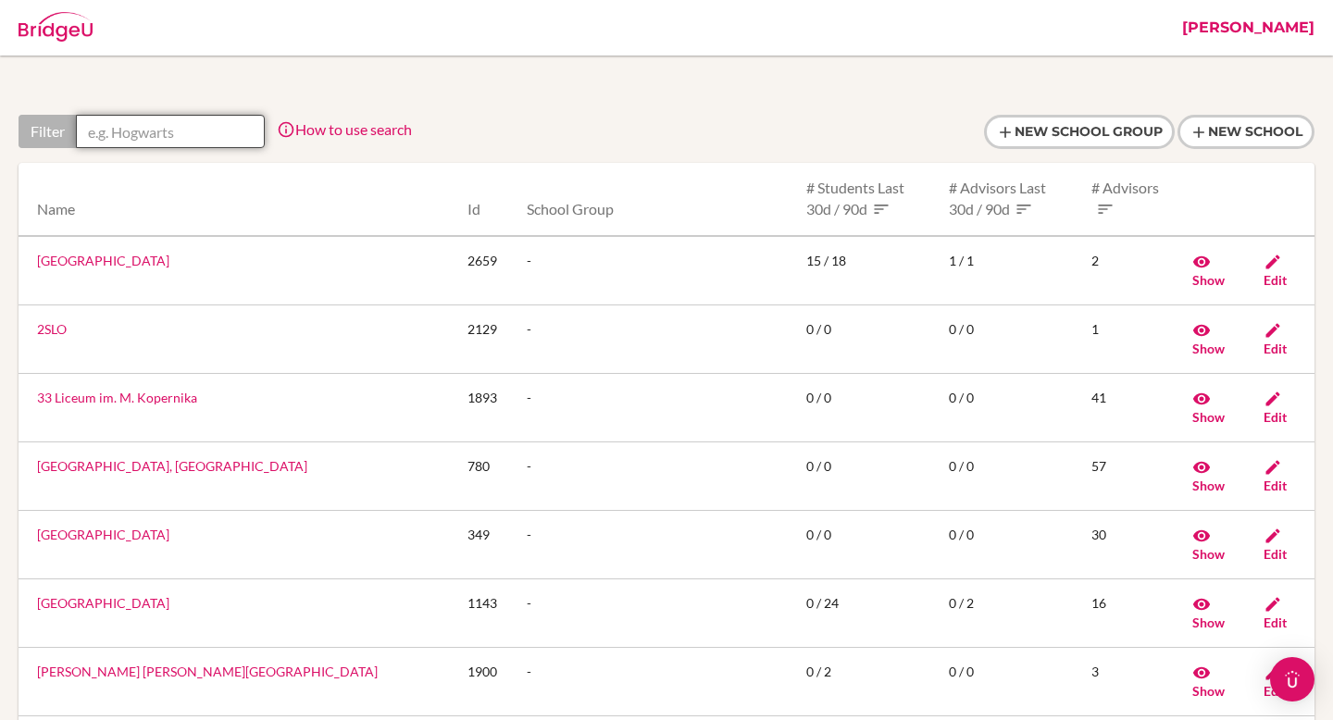
click at [174, 131] on input "text" at bounding box center [170, 131] width 189 height 33
paste input "[GEOGRAPHIC_DATA]"
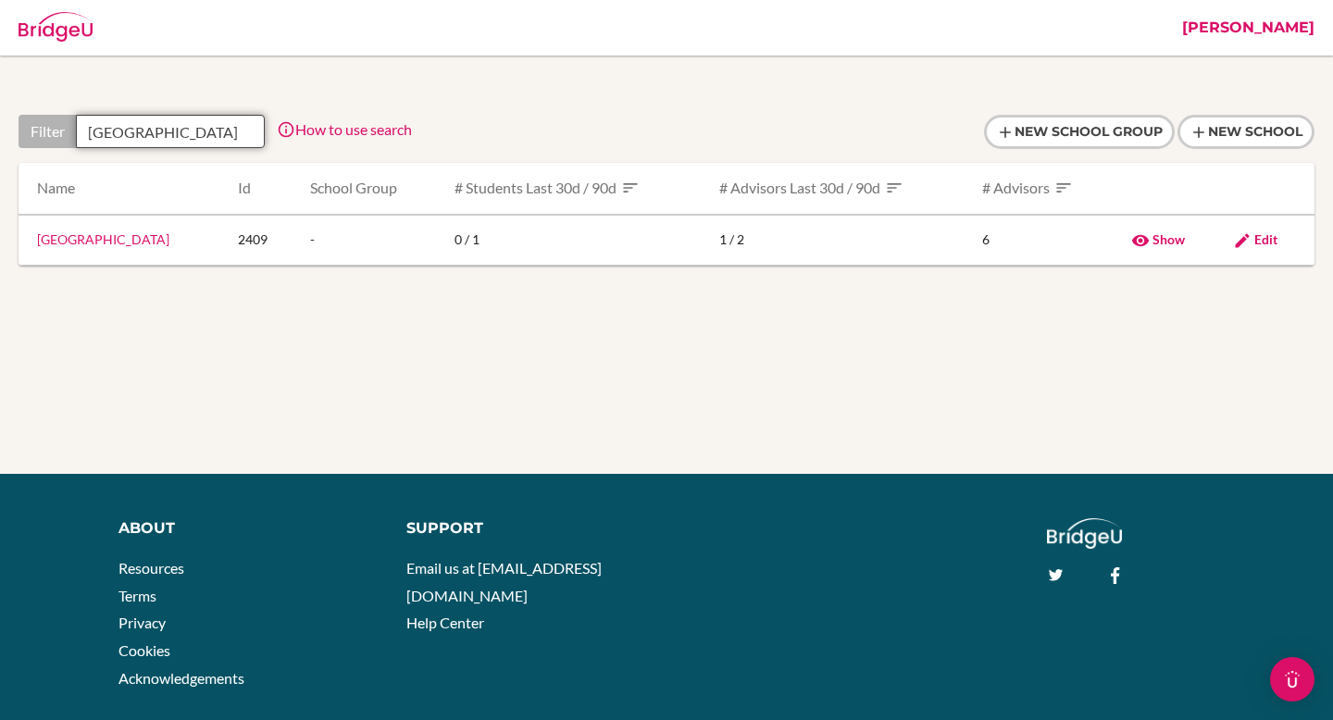
scroll to position [0, 14]
type input "[GEOGRAPHIC_DATA]"
click at [142, 233] on link "St Ignatius Catholic School" at bounding box center [103, 239] width 132 height 16
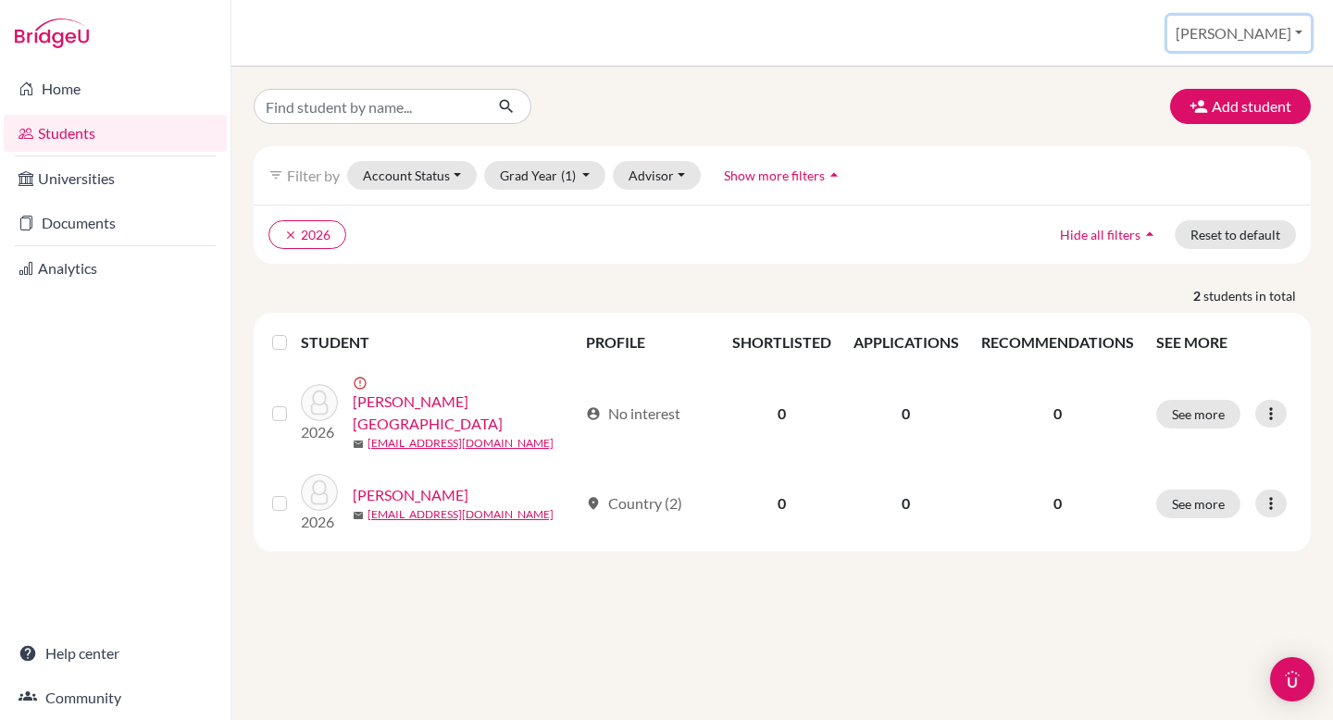
click at [1290, 28] on button "[PERSON_NAME]" at bounding box center [1239, 33] width 144 height 35
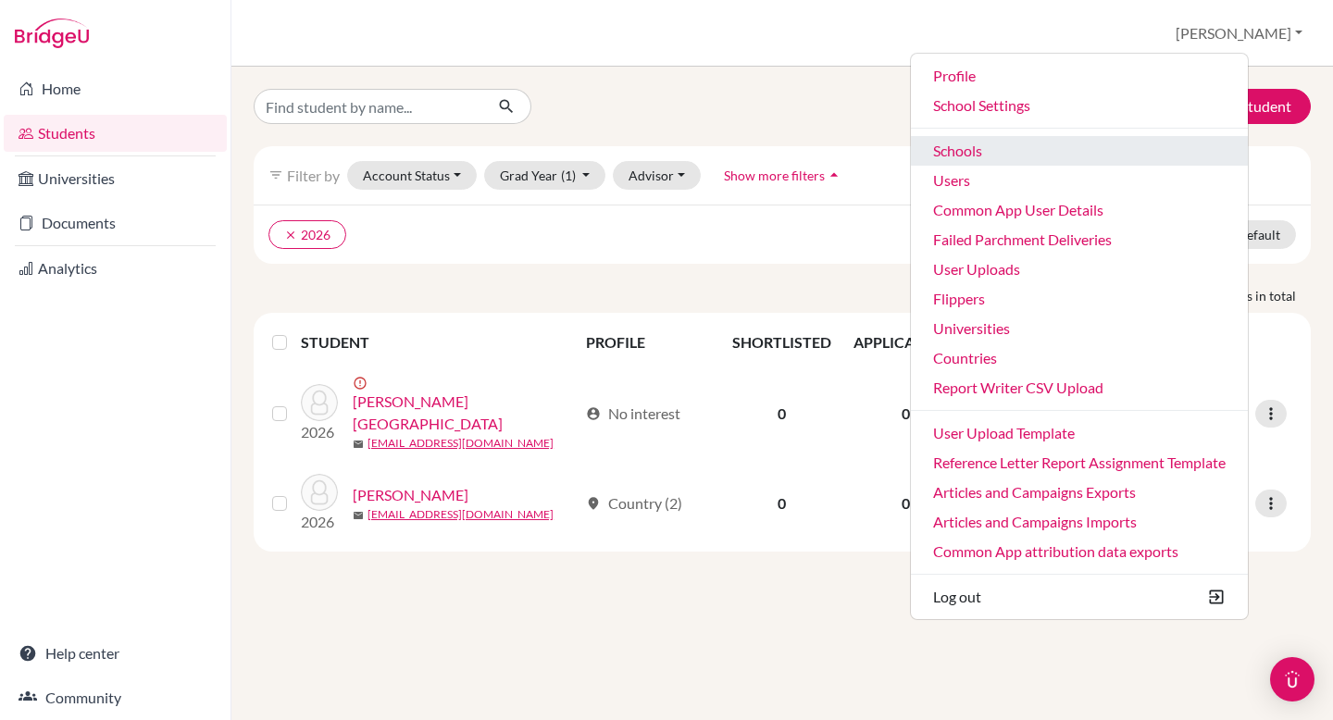
click at [1134, 148] on link "Schools" at bounding box center [1079, 151] width 337 height 30
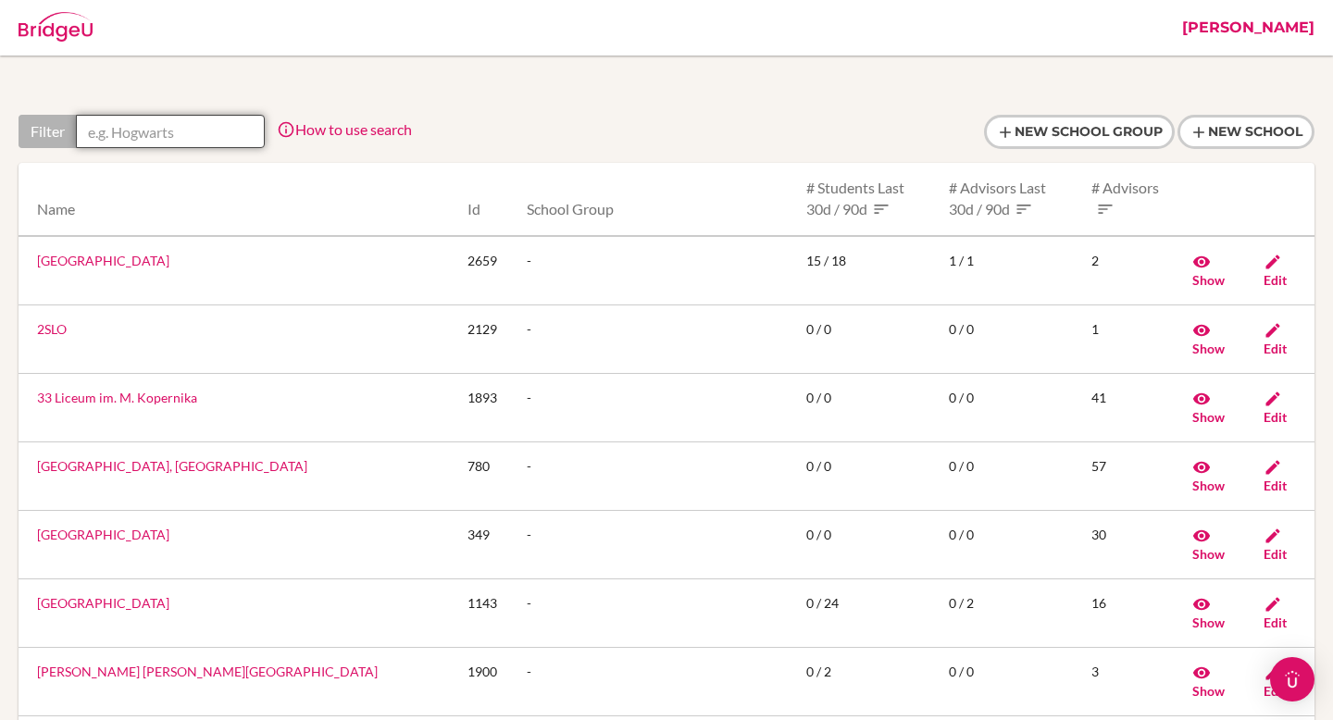
click at [158, 118] on input "text" at bounding box center [170, 131] width 189 height 33
paste input "The British School, Rio De Janeiro (Barra Site)"
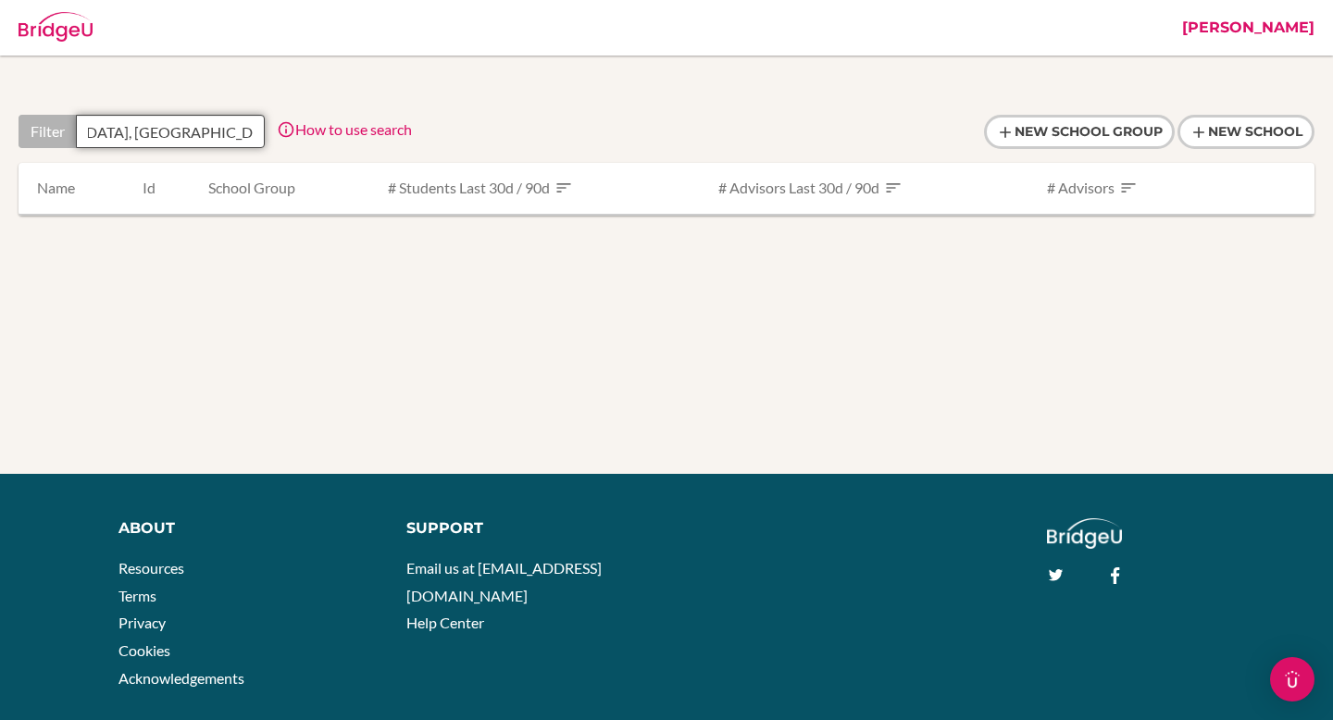
drag, startPoint x: 168, startPoint y: 131, endPoint x: 324, endPoint y: 134, distance: 156.5
click at [324, 134] on div "Filter The British School, Rio De Janeiro (Barra Site) How to use search Filter…" at bounding box center [215, 131] width 393 height 33
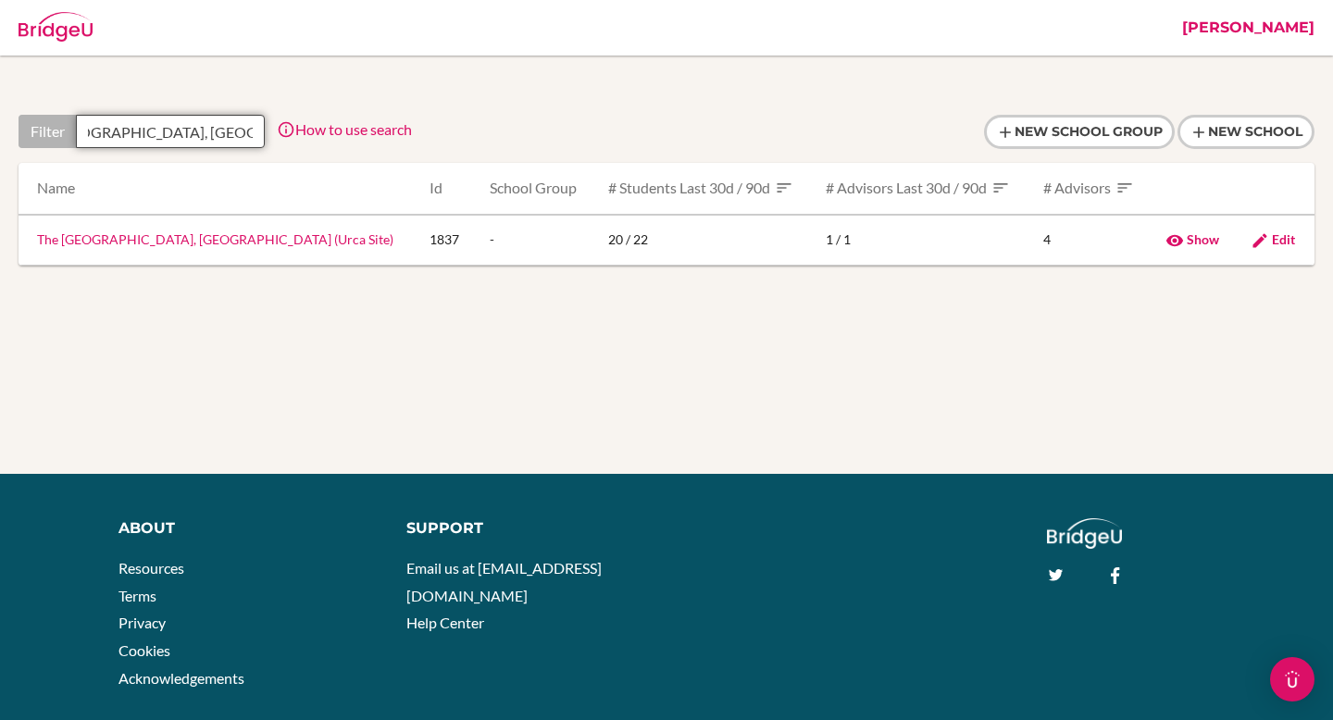
scroll to position [0, 0]
click at [182, 118] on input "The British School, Rio De Janeiro" at bounding box center [170, 131] width 189 height 33
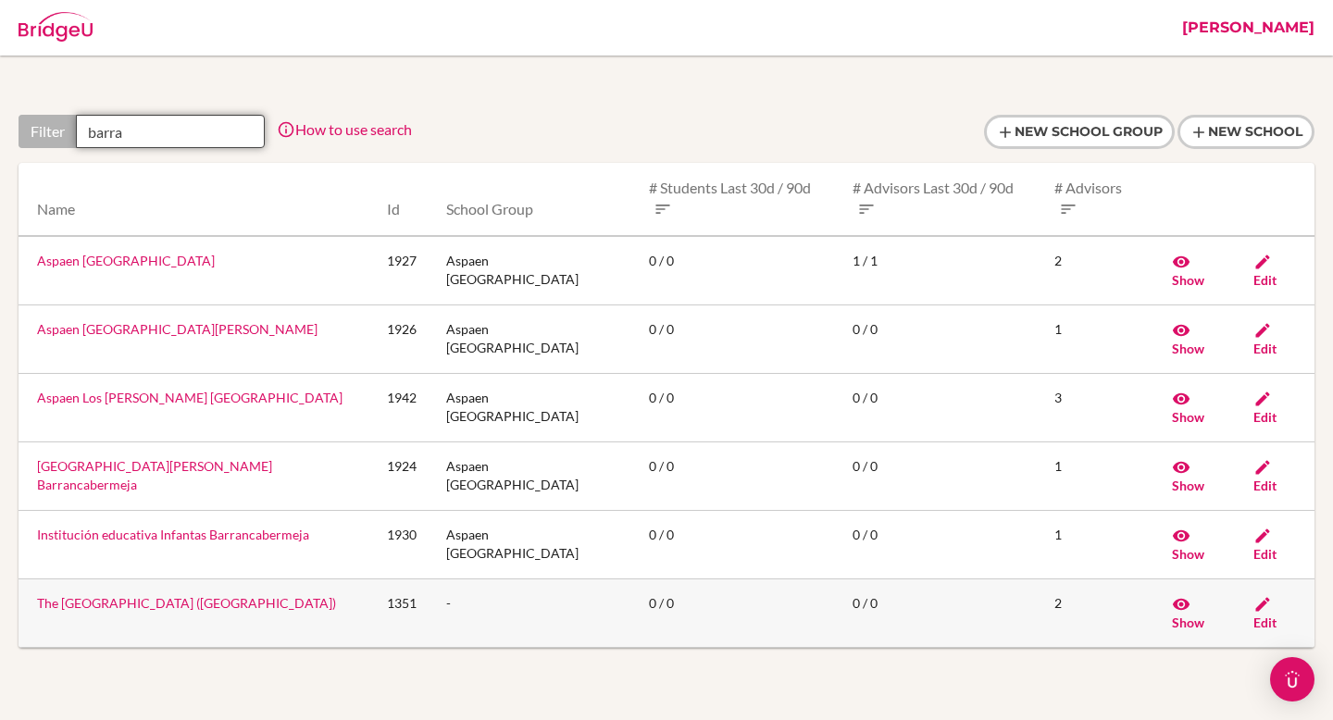
type input "barra"
click at [239, 595] on link "The British School Rio de Janeiro (Barra Site)" at bounding box center [186, 603] width 299 height 16
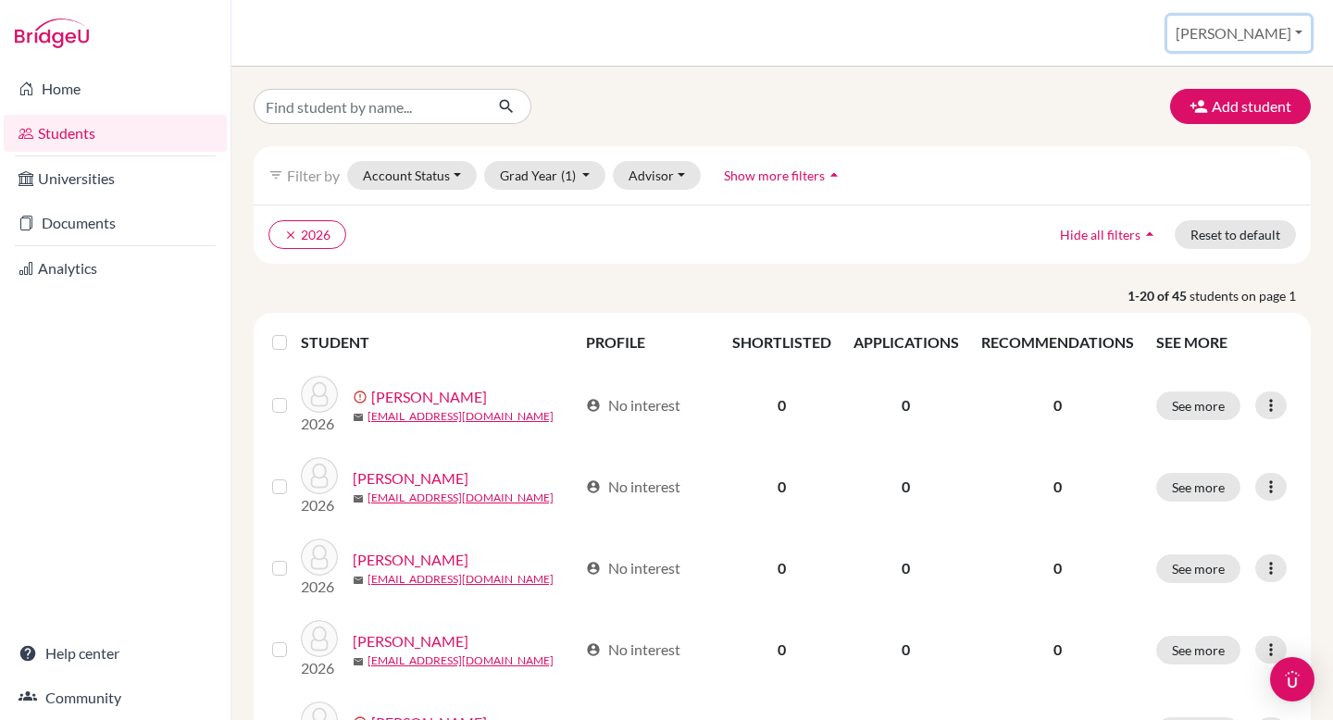
click at [1280, 31] on button "[PERSON_NAME]" at bounding box center [1239, 33] width 144 height 35
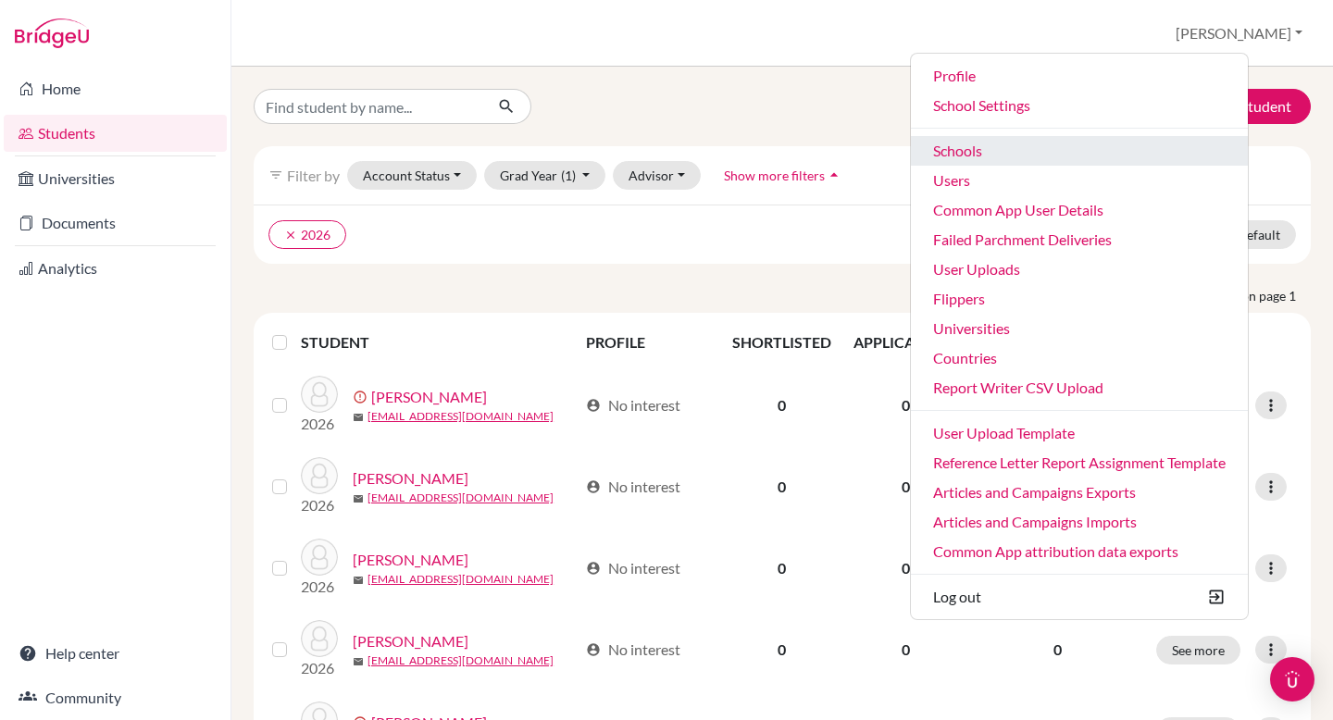
click at [1089, 144] on link "Schools" at bounding box center [1079, 151] width 337 height 30
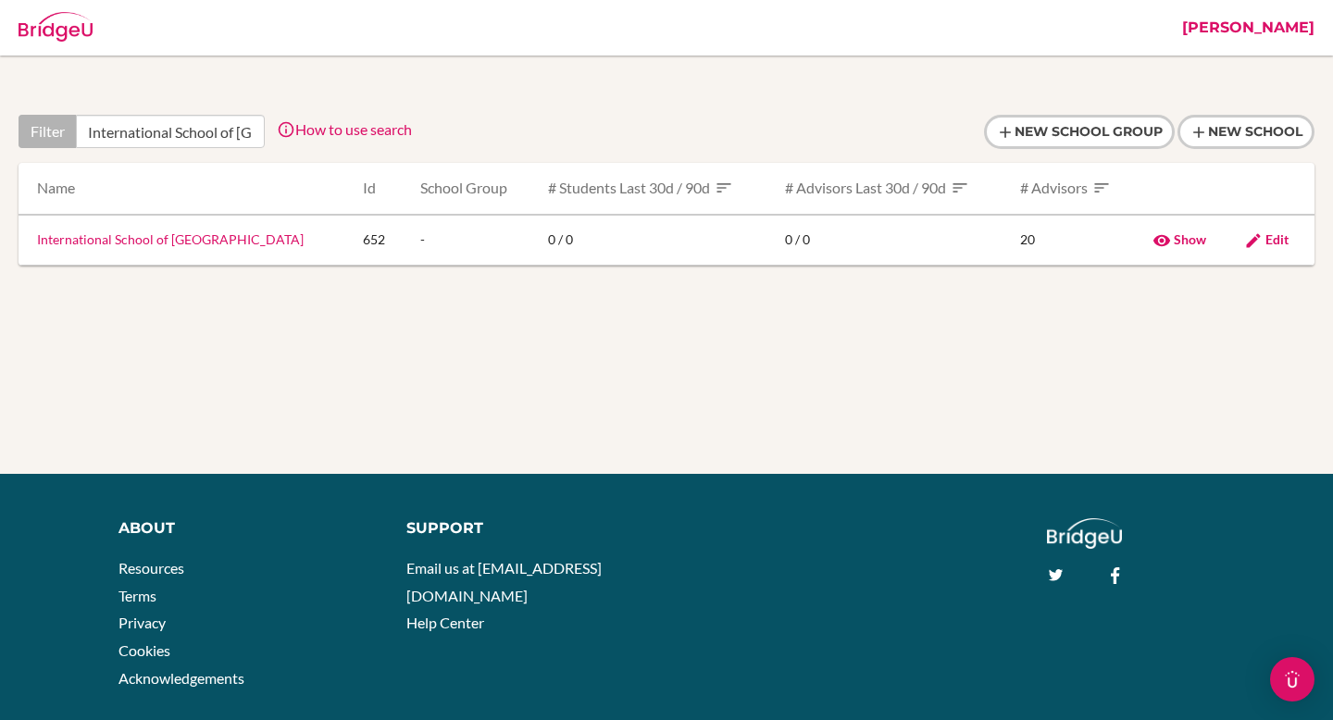
scroll to position [0, 47]
type input "International School of [GEOGRAPHIC_DATA]"
click at [136, 243] on link "International School of [GEOGRAPHIC_DATA]" at bounding box center [170, 239] width 267 height 16
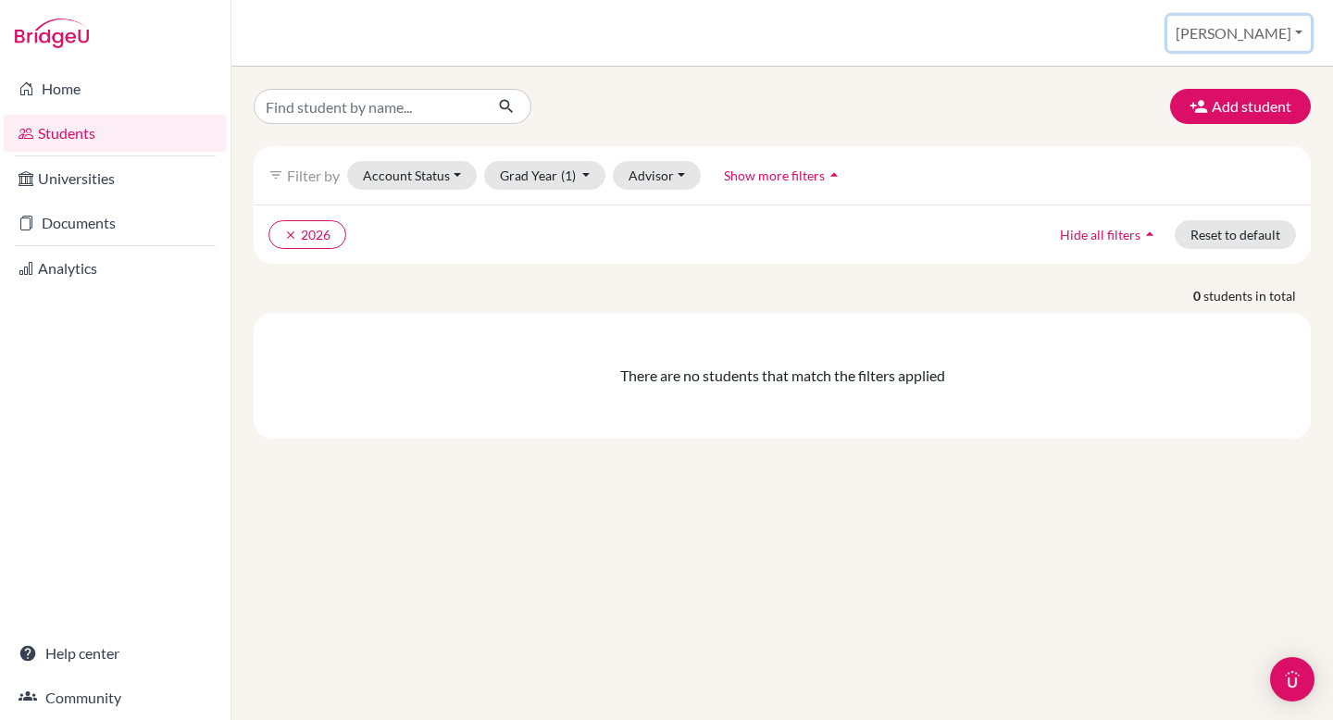
click at [1264, 22] on button "[PERSON_NAME]" at bounding box center [1239, 33] width 144 height 35
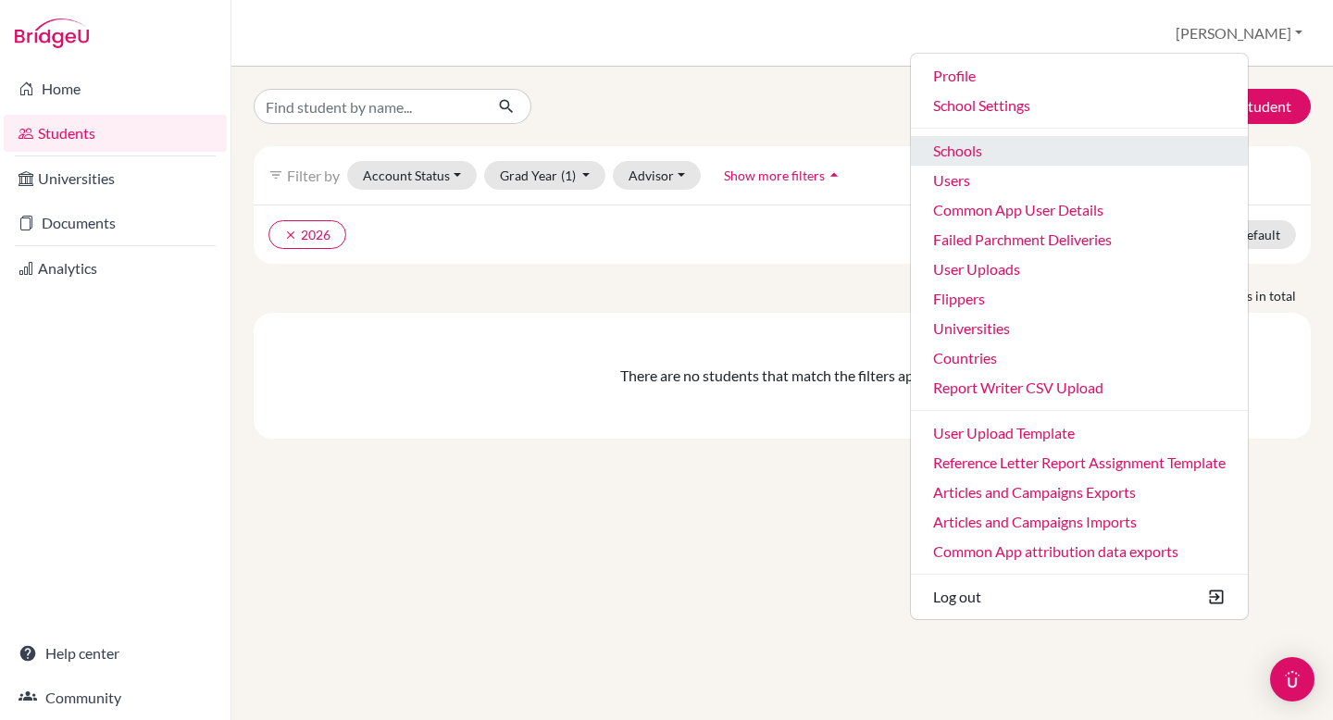
click at [1060, 141] on link "Schools" at bounding box center [1079, 151] width 337 height 30
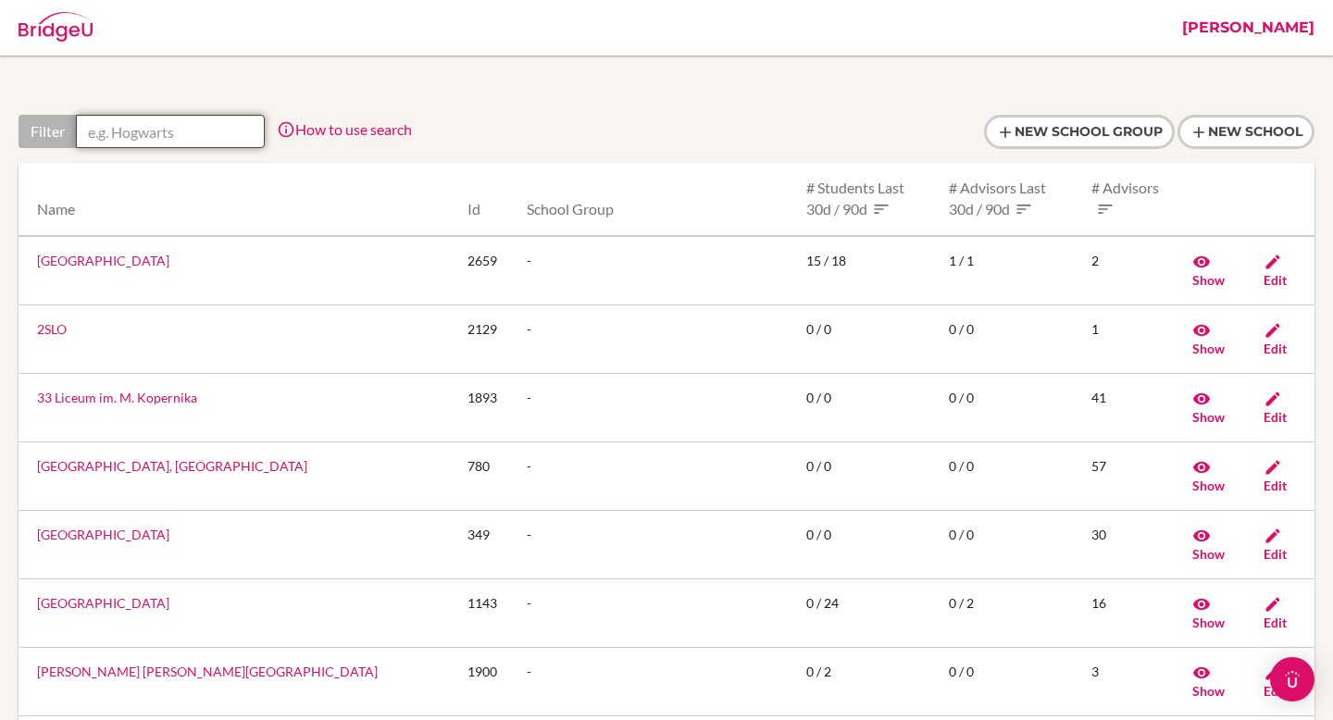
click at [230, 124] on input "text" at bounding box center [170, 131] width 189 height 33
paste input "[GEOGRAPHIC_DATA]"
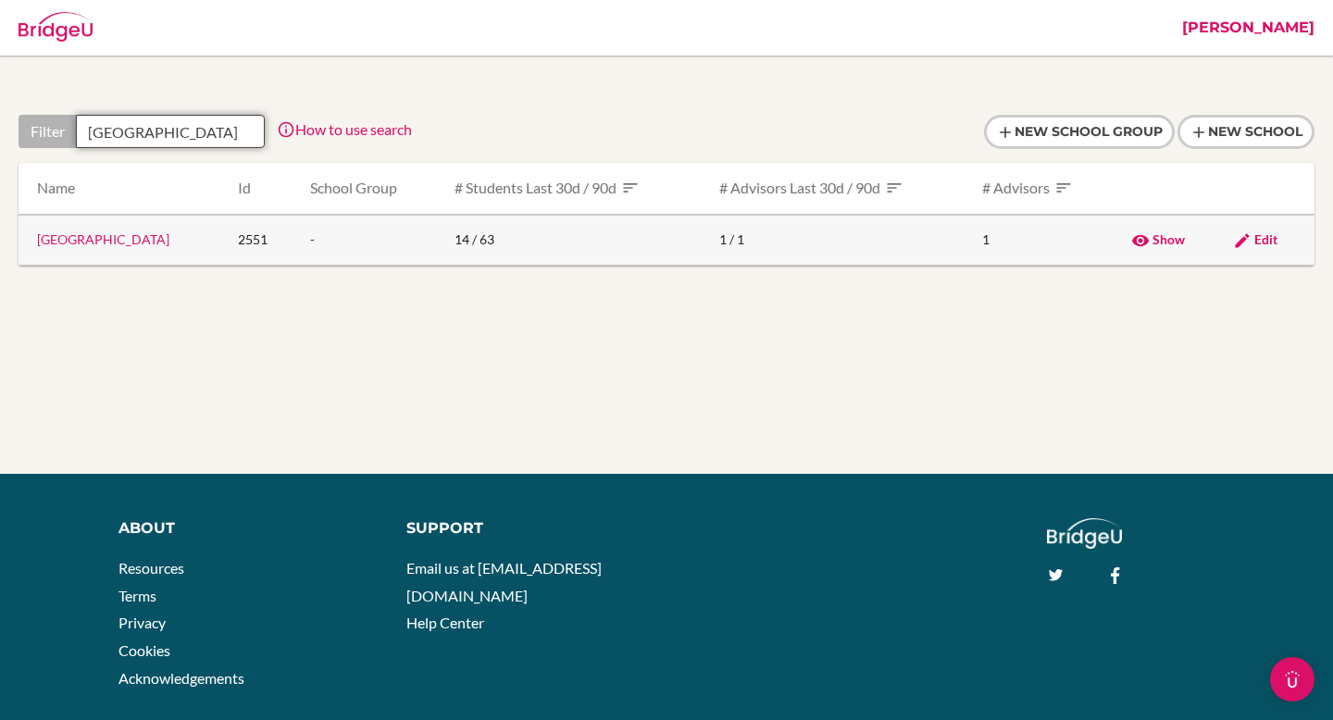
type input "[GEOGRAPHIC_DATA]"
click at [169, 247] on link "[GEOGRAPHIC_DATA]" at bounding box center [103, 239] width 132 height 16
